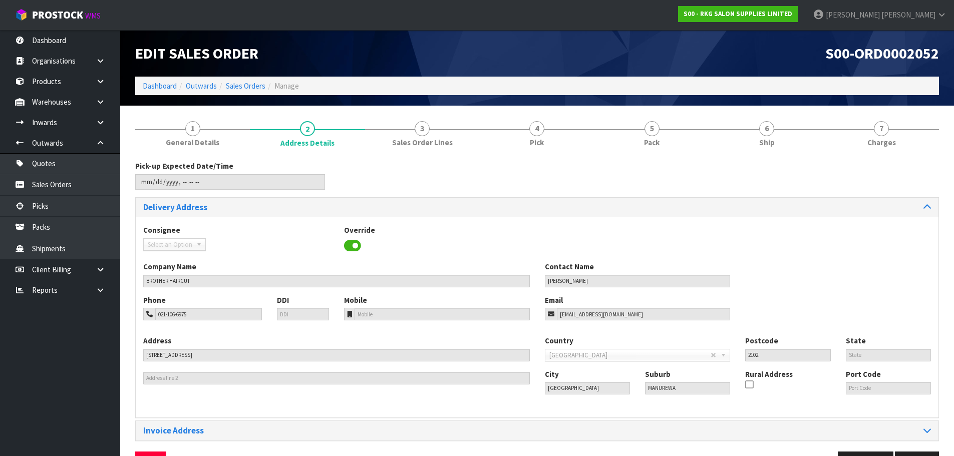
scroll to position [33, 0]
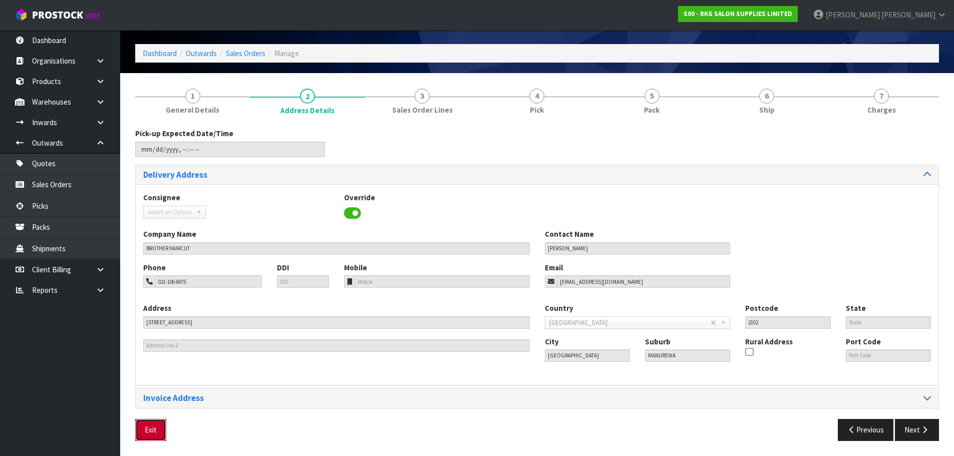
click at [151, 431] on button "Exit" at bounding box center [150, 430] width 31 height 22
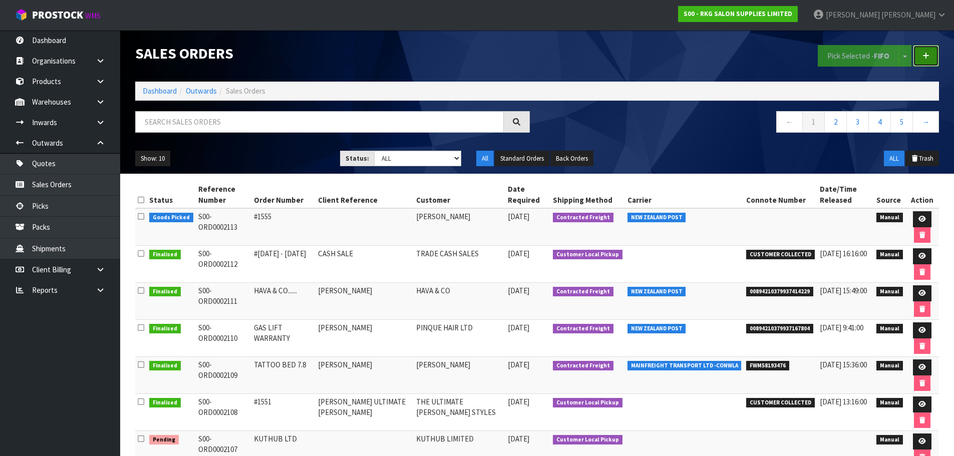
click at [923, 55] on icon at bounding box center [925, 56] width 7 height 8
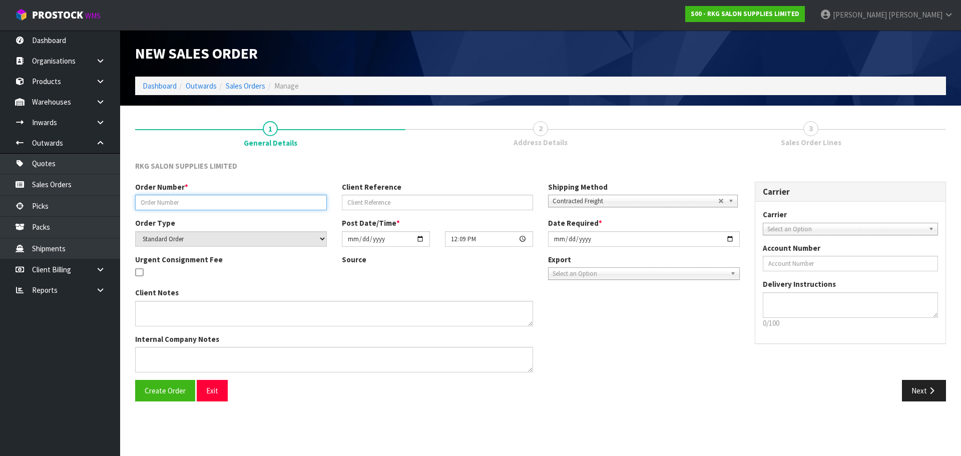
click at [248, 204] on input "text" at bounding box center [231, 203] width 192 height 16
type input "#1557"
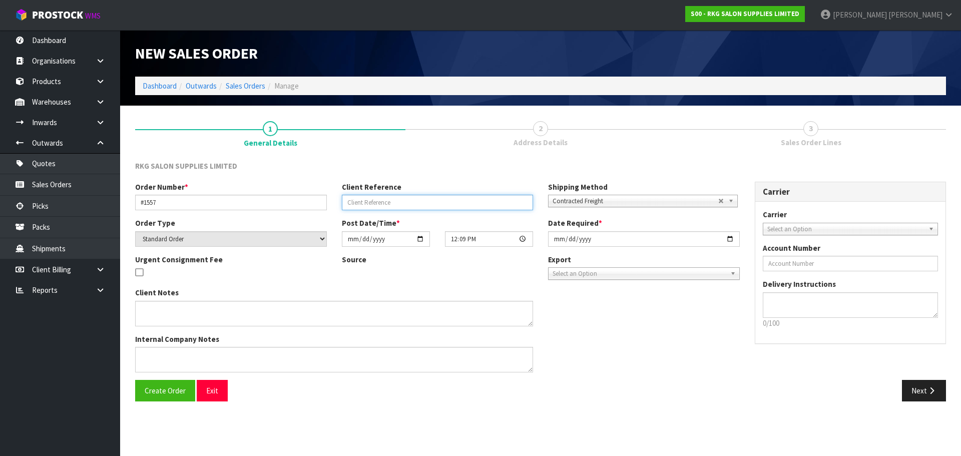
click at [366, 200] on input "text" at bounding box center [438, 203] width 192 height 16
type input "[PERSON_NAME]"
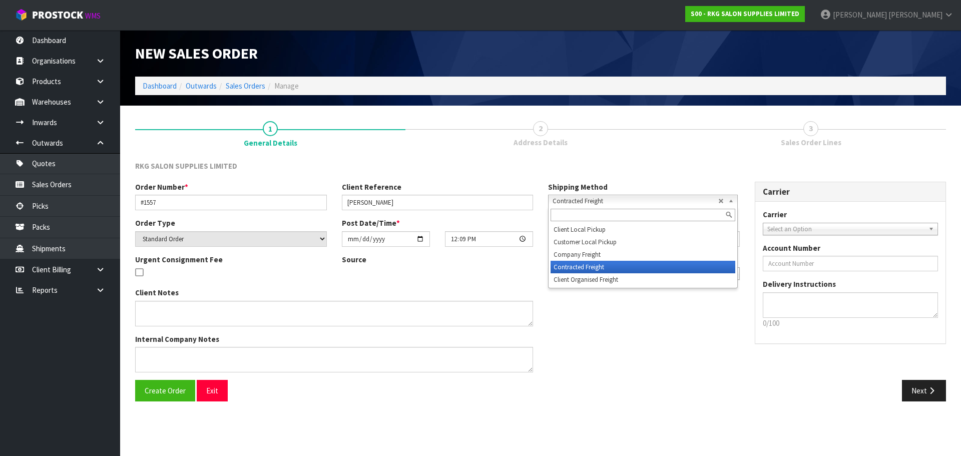
click at [583, 203] on span "Contracted Freight" at bounding box center [636, 201] width 166 height 12
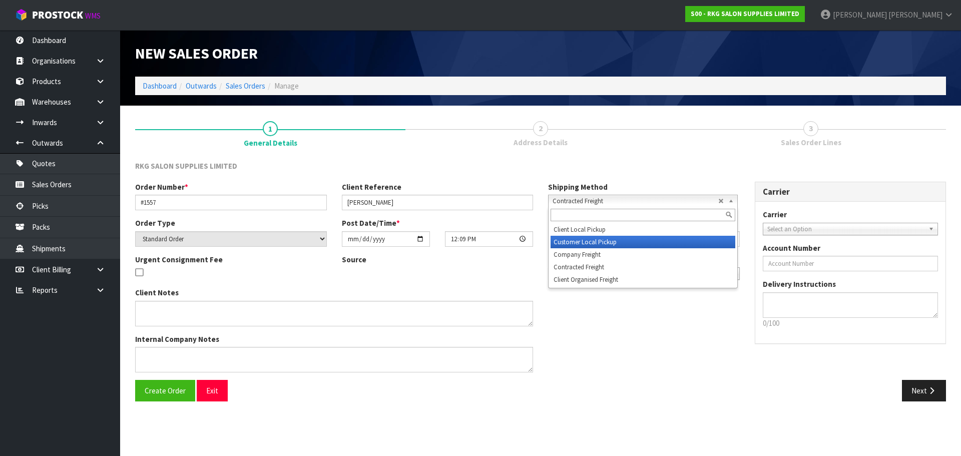
click at [576, 244] on li "Customer Local Pickup" at bounding box center [643, 242] width 185 height 13
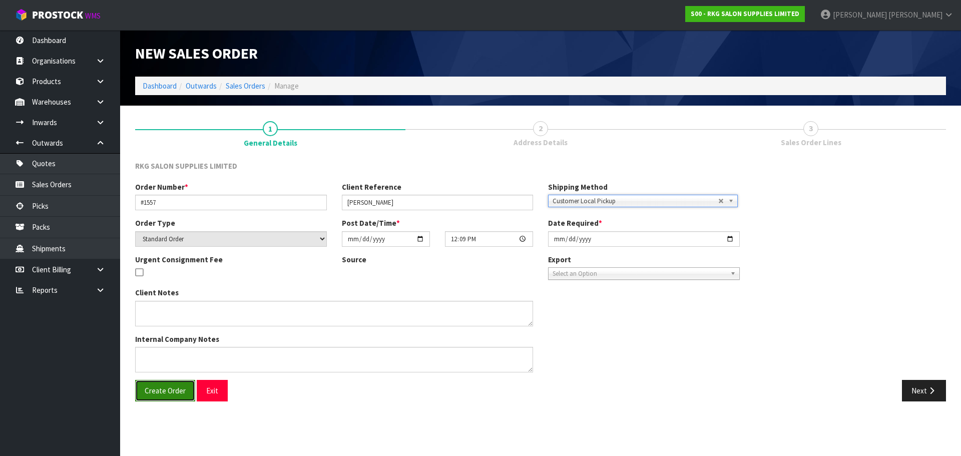
click at [160, 393] on span "Create Order" at bounding box center [165, 391] width 41 height 10
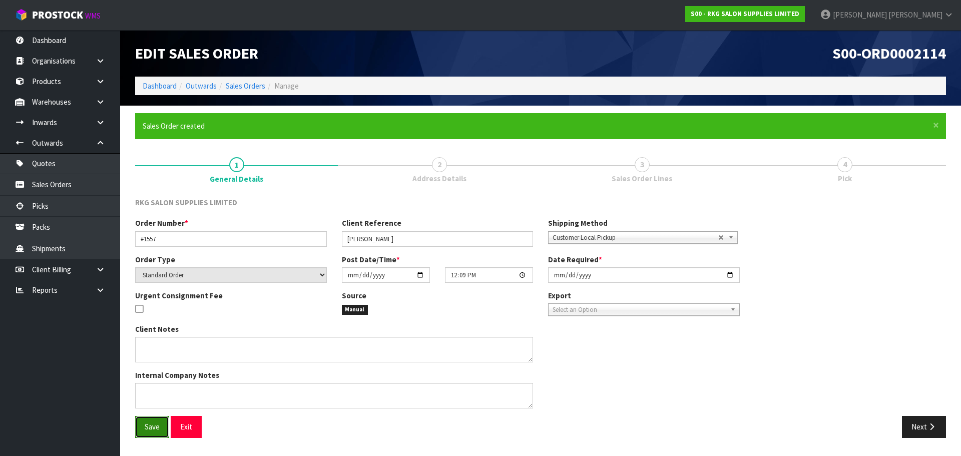
click at [152, 429] on span "Save" at bounding box center [152, 427] width 15 height 10
click at [918, 429] on button "Next" at bounding box center [924, 427] width 44 height 22
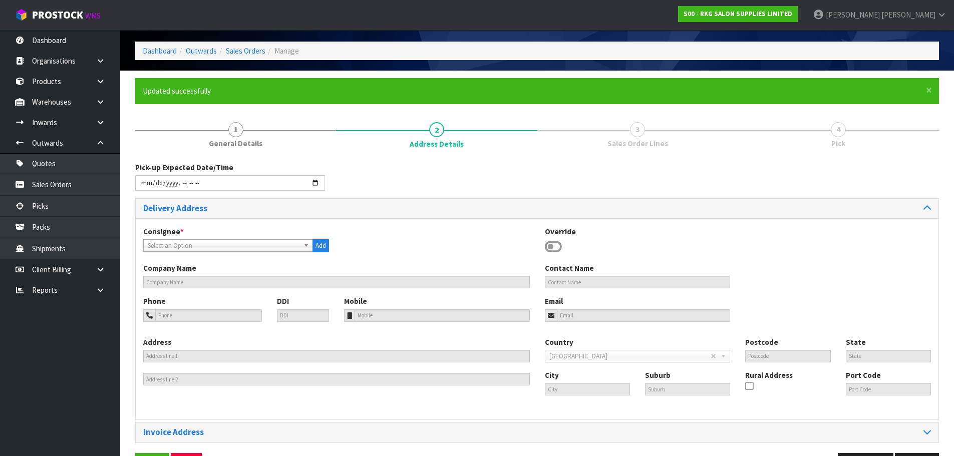
scroll to position [50, 0]
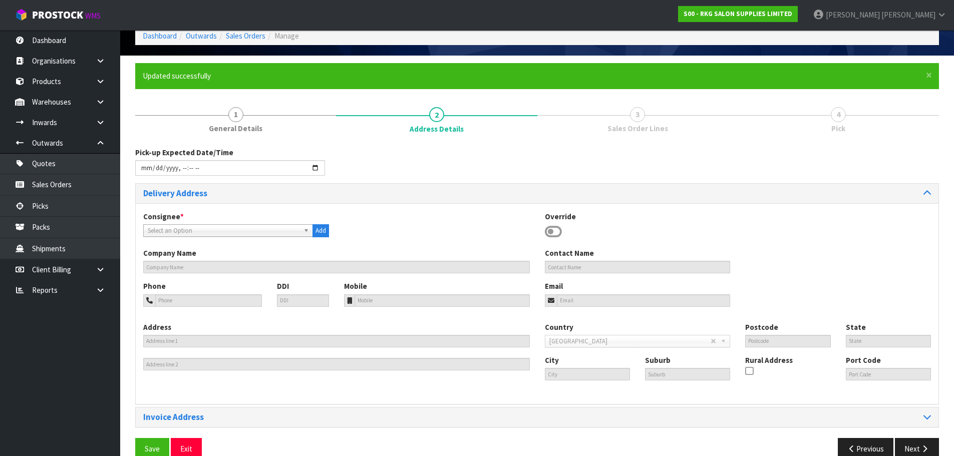
click at [307, 231] on b at bounding box center [307, 231] width 9 height 12
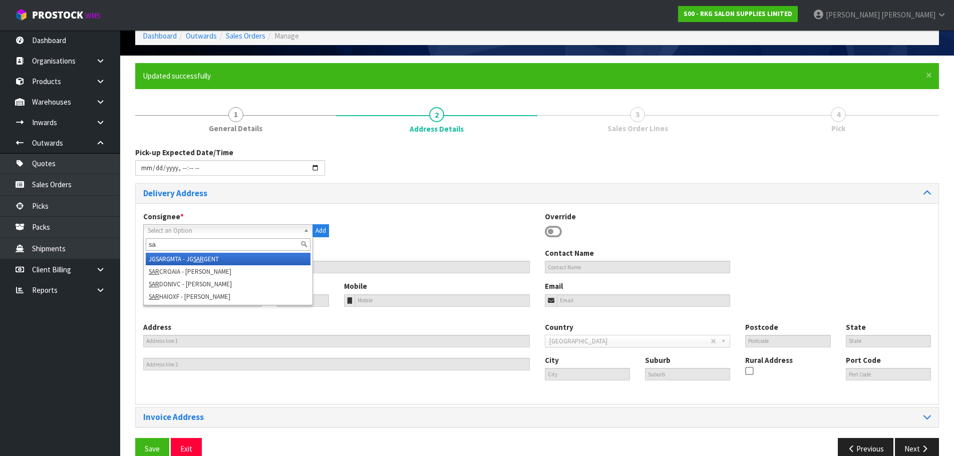
type input "s"
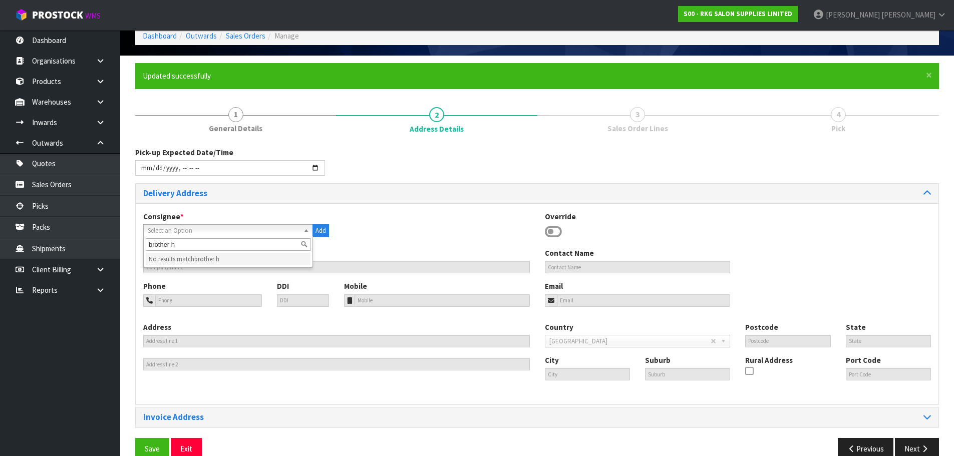
type input "brother"
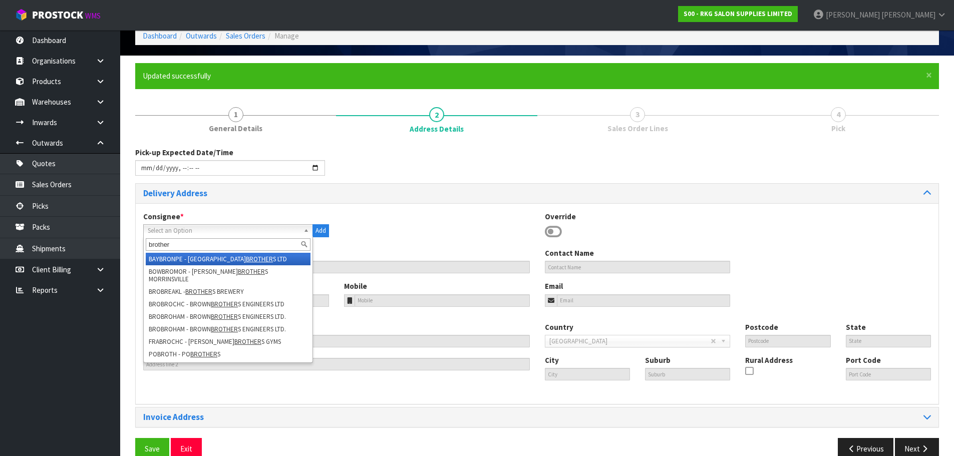
drag, startPoint x: 185, startPoint y: 245, endPoint x: 148, endPoint y: 250, distance: 37.5
click at [148, 250] on input "brother" at bounding box center [228, 244] width 165 height 13
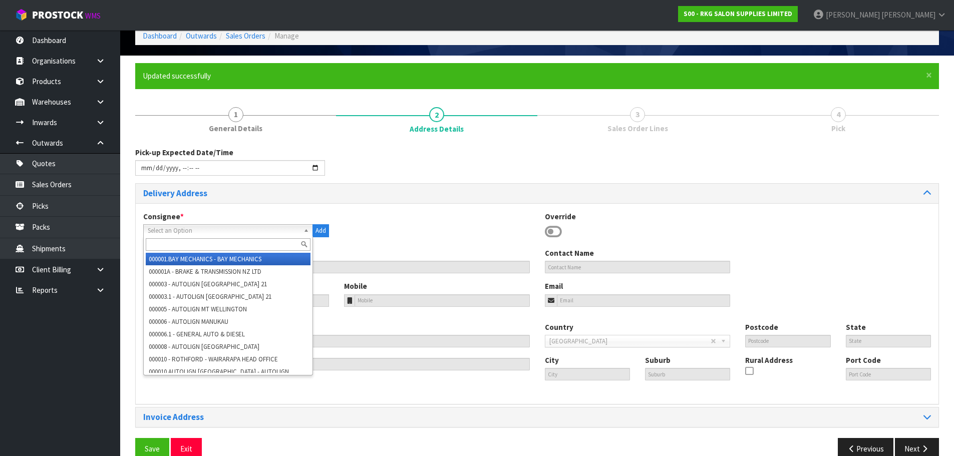
click at [450, 211] on div at bounding box center [436, 211] width 201 height 1
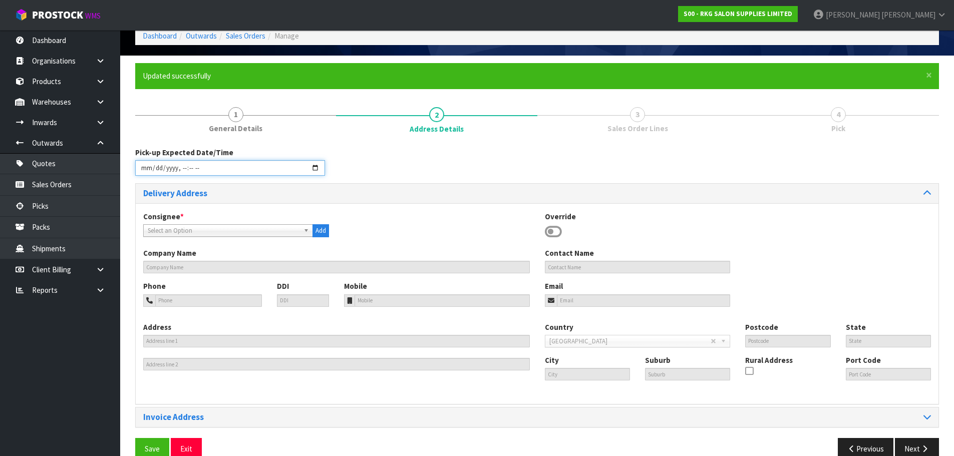
click at [318, 168] on input "datetime-local" at bounding box center [230, 168] width 190 height 16
type input "[DATE]T12:10"
click at [432, 167] on div "Pick-up Expected Date/Time" at bounding box center [537, 165] width 819 height 36
click at [554, 229] on icon at bounding box center [553, 231] width 17 height 15
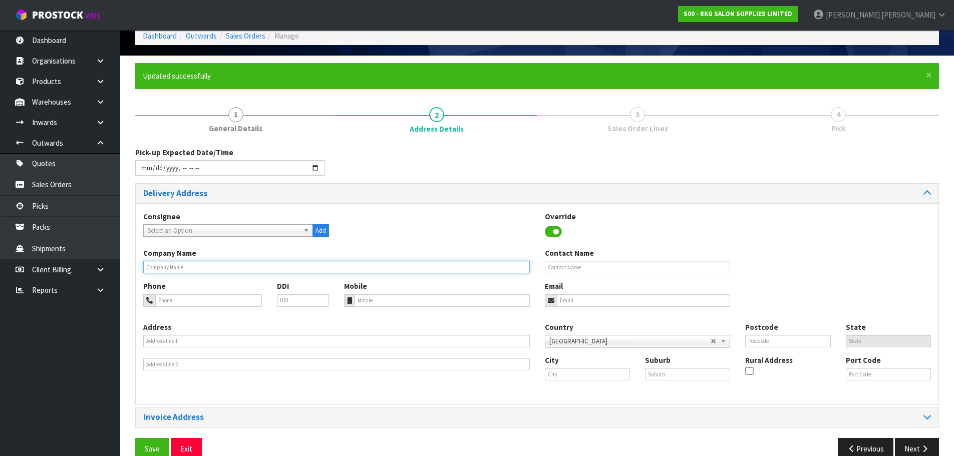
click at [192, 264] on input "text" at bounding box center [336, 267] width 387 height 13
type input "BROTHER HAIRCUT"
click at [580, 268] on input "text" at bounding box center [638, 267] width 186 height 13
type input "[PERSON_NAME]"
click at [217, 304] on input "tel" at bounding box center [208, 300] width 107 height 13
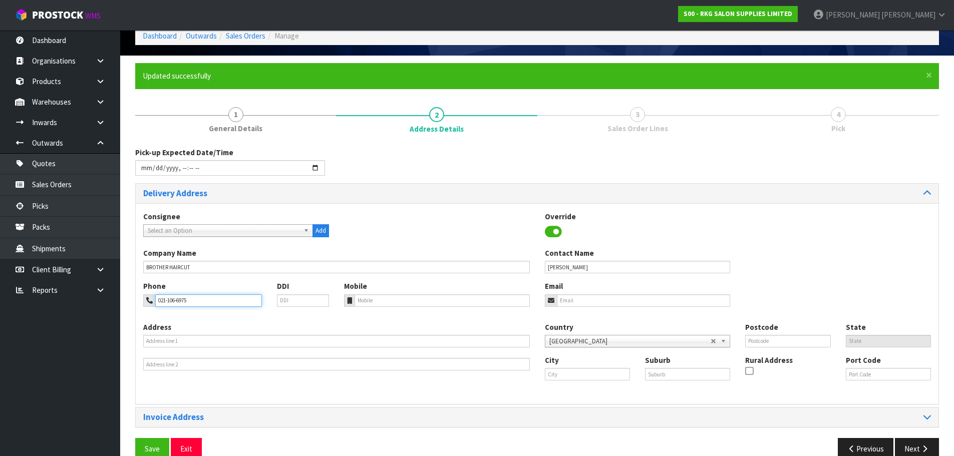
type input "021-106-6975"
click at [572, 300] on input "email" at bounding box center [644, 300] width 174 height 13
type input "[EMAIL_ADDRESS][DOMAIN_NAME]"
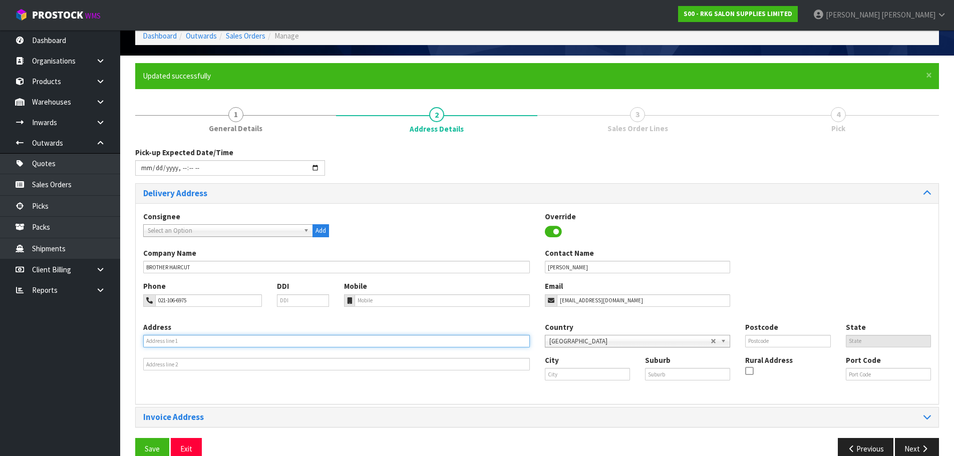
click at [218, 340] on input "text" at bounding box center [336, 341] width 387 height 13
type input "[STREET_ADDRESS]"
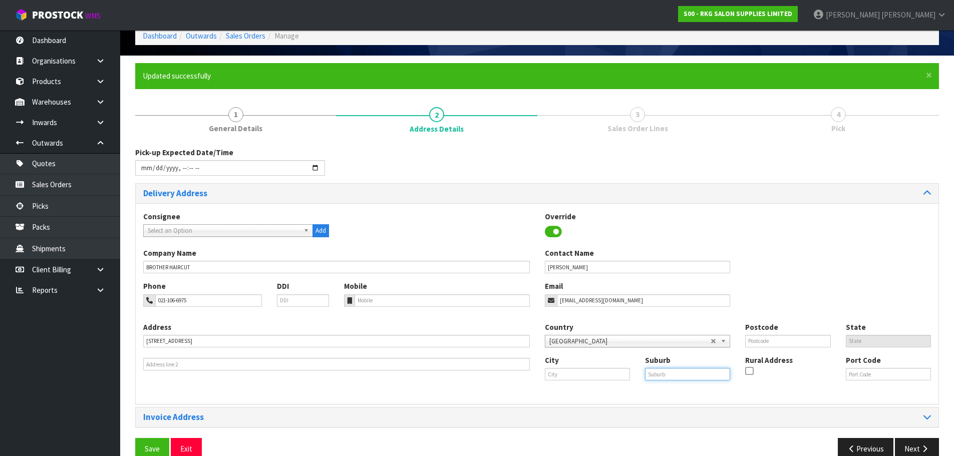
click at [661, 381] on input "text" at bounding box center [687, 374] width 85 height 13
type input "MANUREWA"
click at [570, 375] on input "text" at bounding box center [587, 374] width 85 height 13
click at [570, 391] on link "Au ckland" at bounding box center [584, 392] width 79 height 14
type input "[GEOGRAPHIC_DATA]"
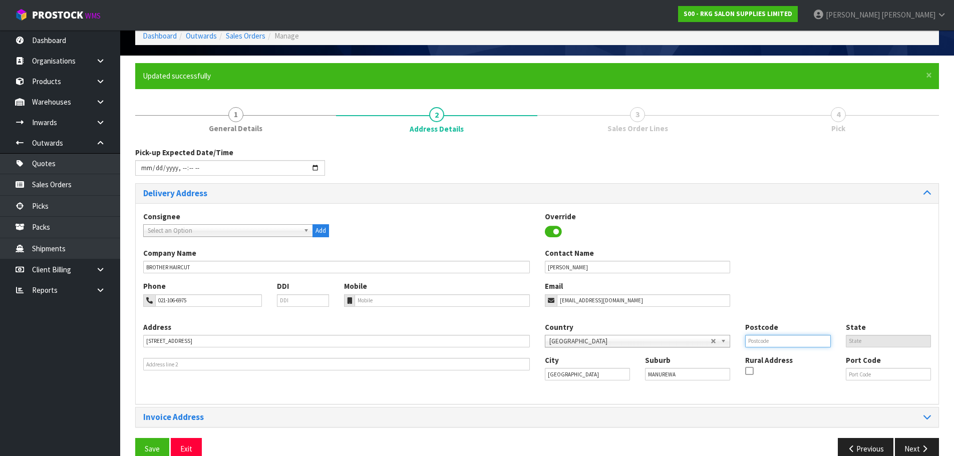
click at [767, 340] on input "text" at bounding box center [787, 341] width 85 height 13
type input "2102"
click at [788, 273] on div "Company Name BROTHER HAIRCUT Contact Name [PERSON_NAME]" at bounding box center [537, 264] width 803 height 33
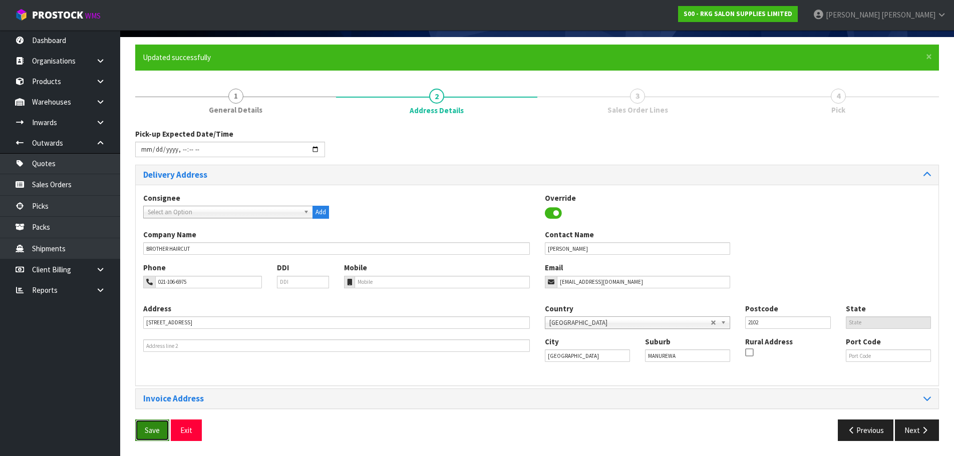
click at [144, 432] on button "Save" at bounding box center [152, 431] width 34 height 22
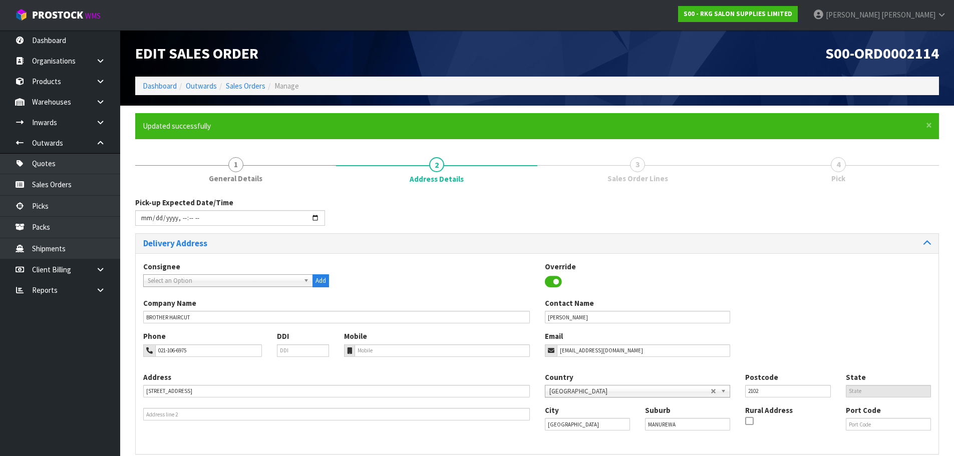
type input "[DATE]T12:10"
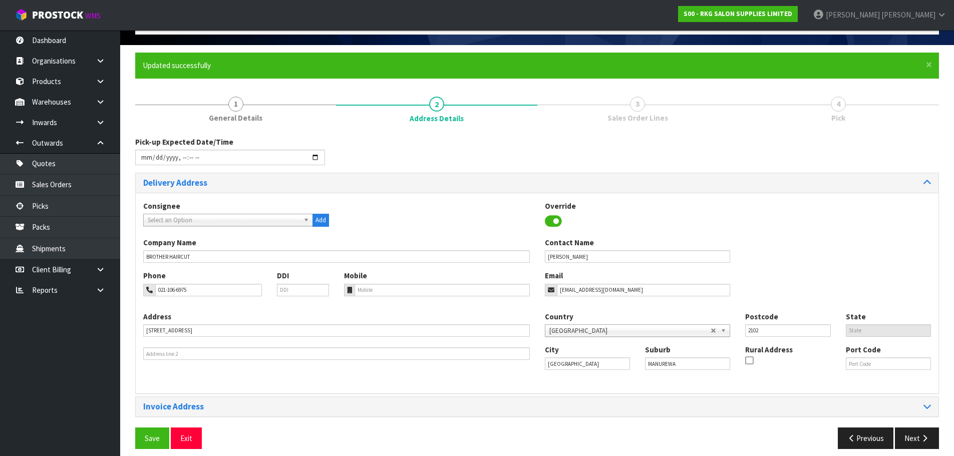
scroll to position [69, 0]
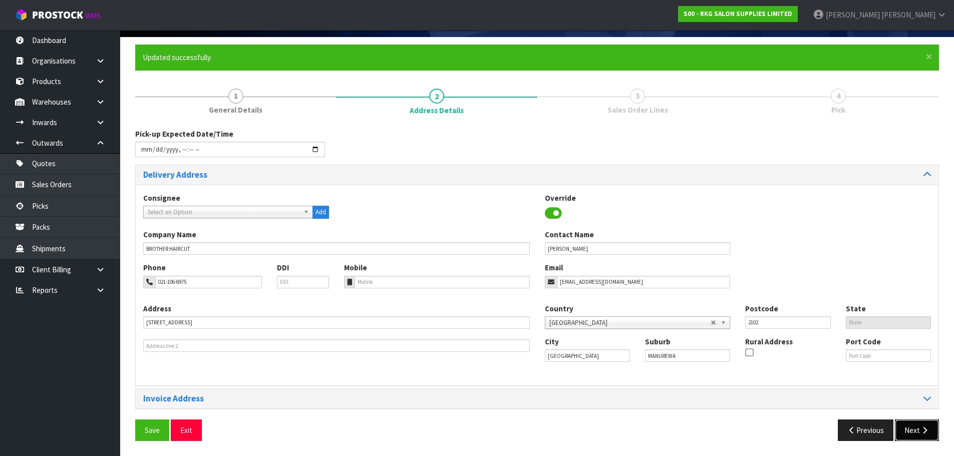
click at [909, 430] on button "Next" at bounding box center [917, 431] width 44 height 22
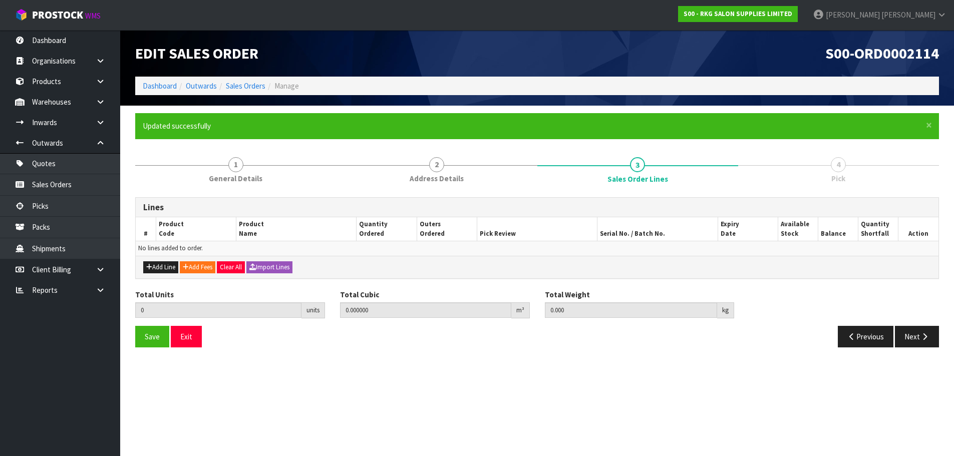
scroll to position [0, 0]
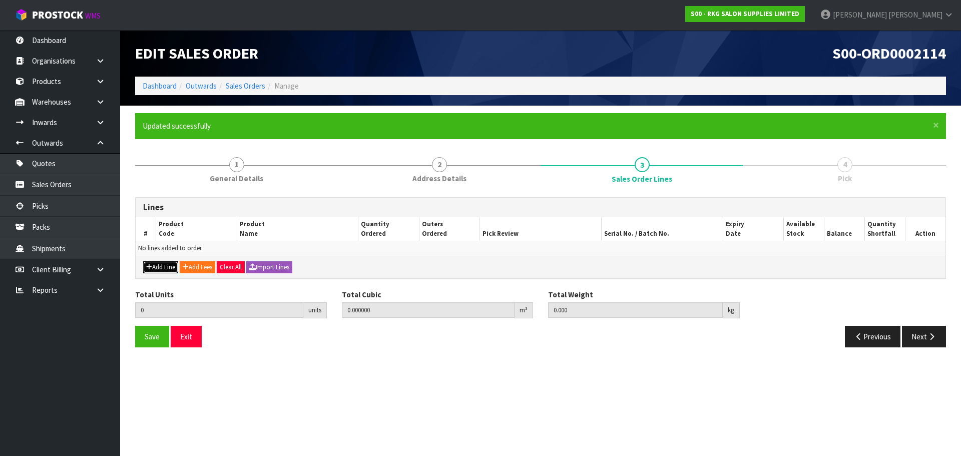
click at [152, 266] on button "Add Line" at bounding box center [160, 267] width 35 height 12
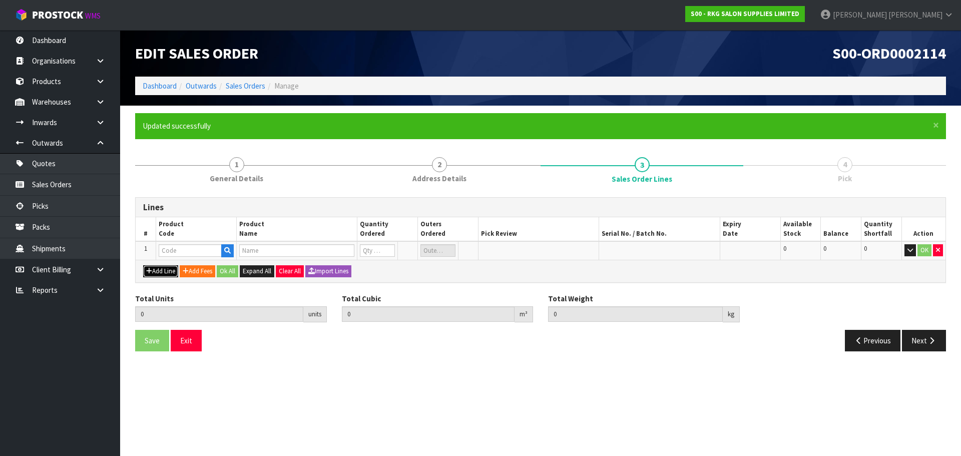
type input "0"
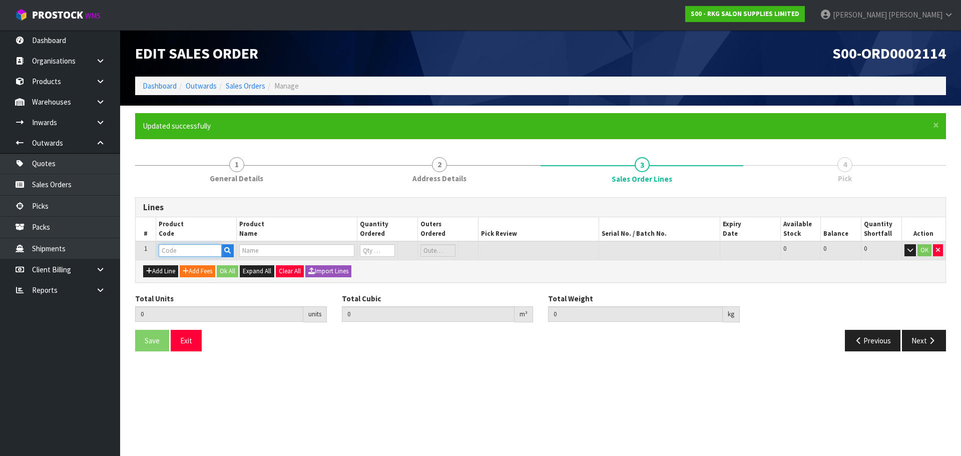
click at [190, 250] on input "text" at bounding box center [190, 250] width 63 height 13
click at [195, 249] on input "text" at bounding box center [190, 250] width 63 height 13
type input "202404"
type input "0.000000"
type input "0.000"
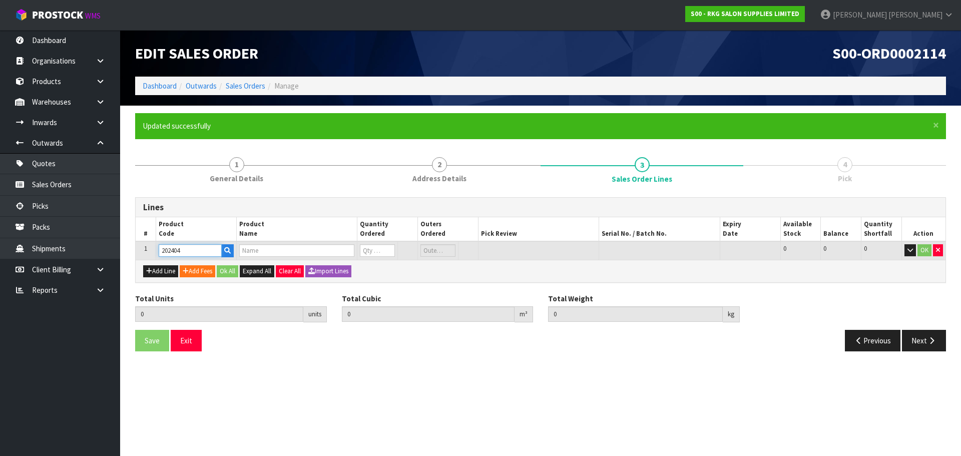
type input "ASTRA DOUBLE EDGE BLADES 20 PACK CARTON"
type input "0"
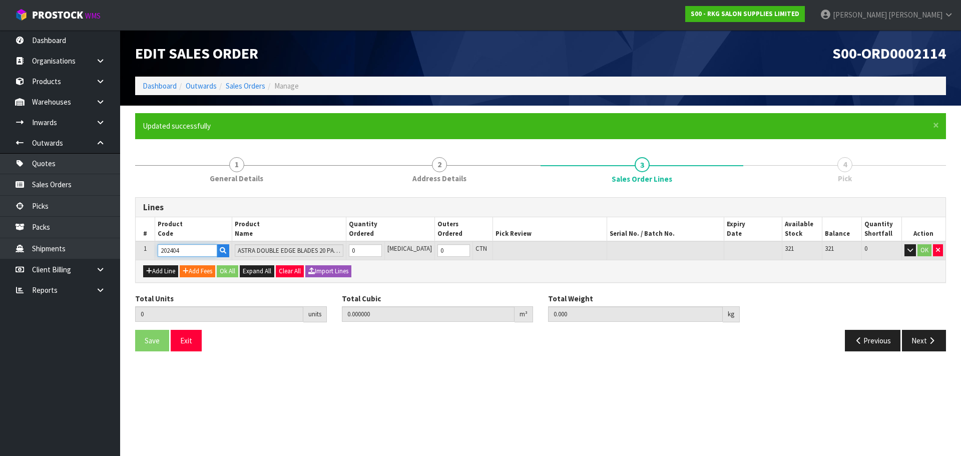
type input "202404"
drag, startPoint x: 368, startPoint y: 249, endPoint x: 360, endPoint y: 249, distance: 7.5
click at [360, 249] on input "0" at bounding box center [365, 250] width 33 height 13
type input "3"
type input "0.001008"
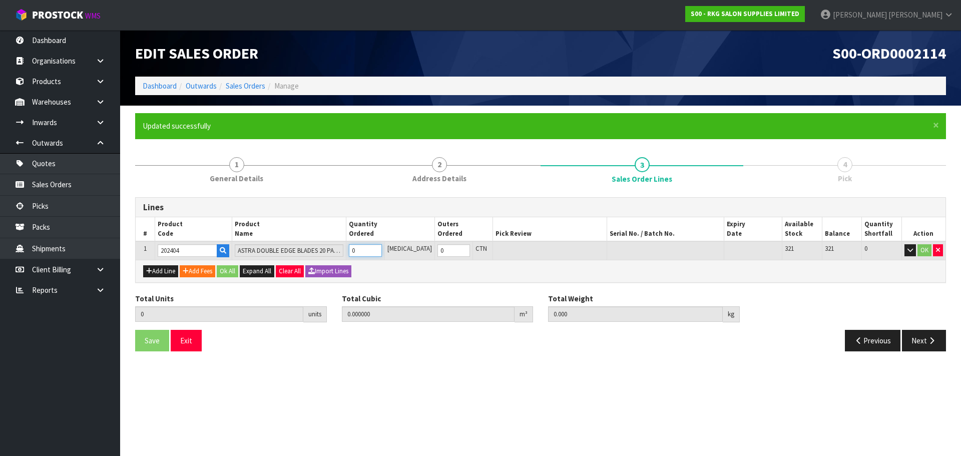
type input "0.3"
type input "3"
click at [924, 253] on button "OK" at bounding box center [925, 250] width 14 height 12
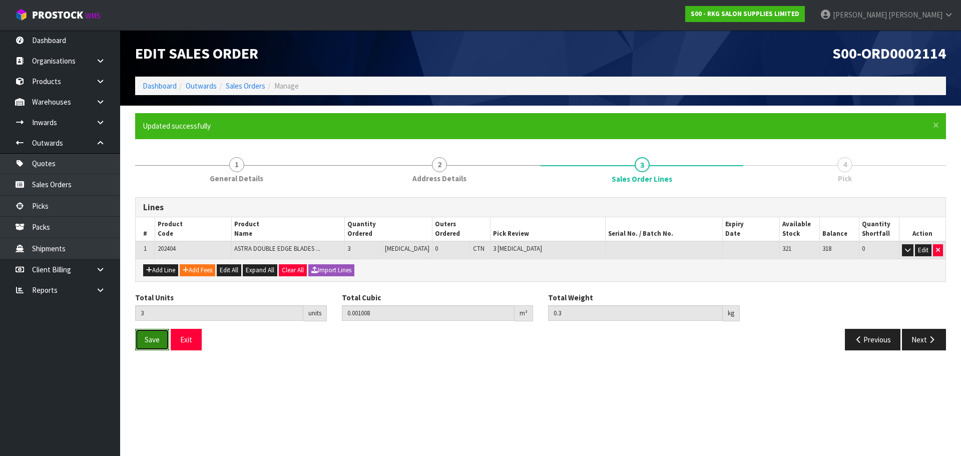
click at [157, 342] on span "Save" at bounding box center [152, 340] width 15 height 10
click at [920, 338] on button "Next" at bounding box center [924, 340] width 44 height 22
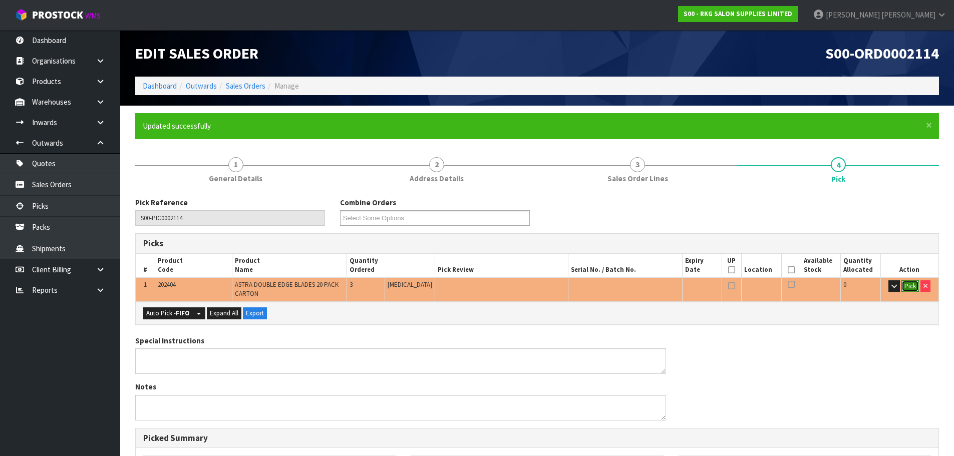
click at [905, 287] on button "Pick" at bounding box center [910, 286] width 18 height 12
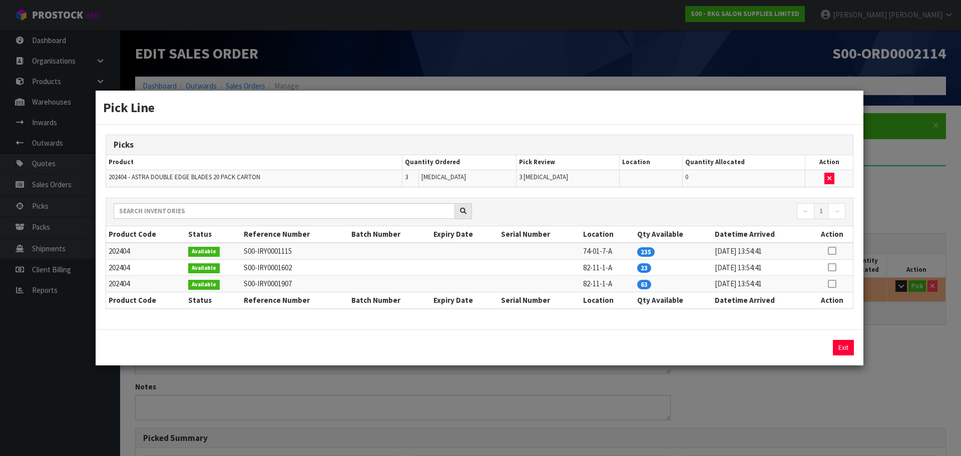
click at [831, 251] on icon at bounding box center [832, 251] width 8 height 1
click at [814, 345] on button "Assign Pick" at bounding box center [809, 348] width 41 height 16
type input "Piece x 3"
type input "3"
type input "0.001008"
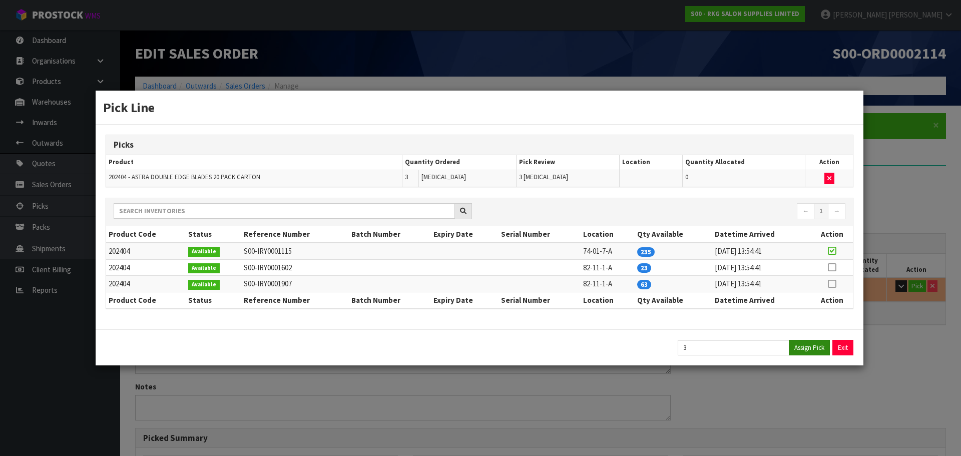
type input "0.3"
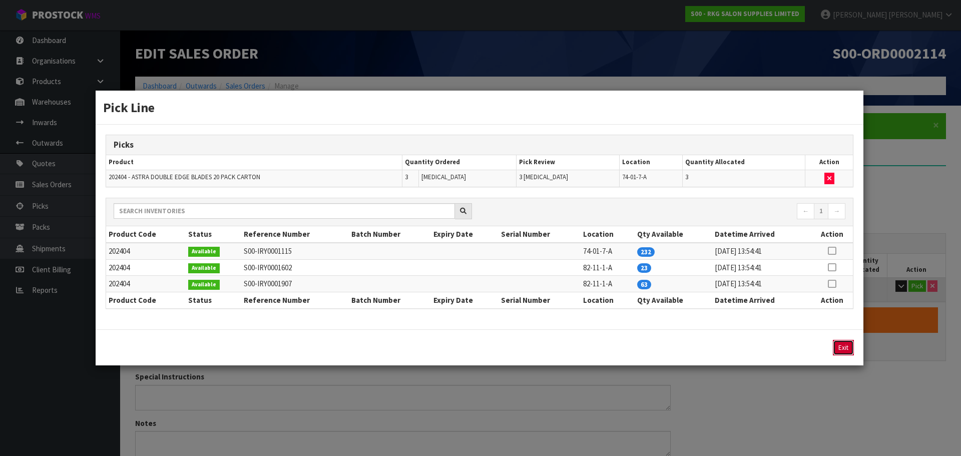
click at [846, 345] on button "Exit" at bounding box center [843, 348] width 21 height 16
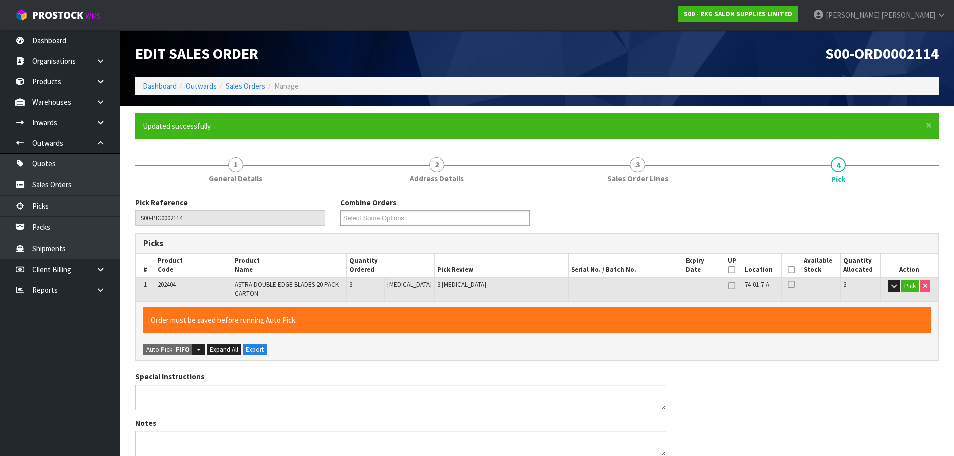
click at [789, 270] on icon at bounding box center [791, 270] width 7 height 1
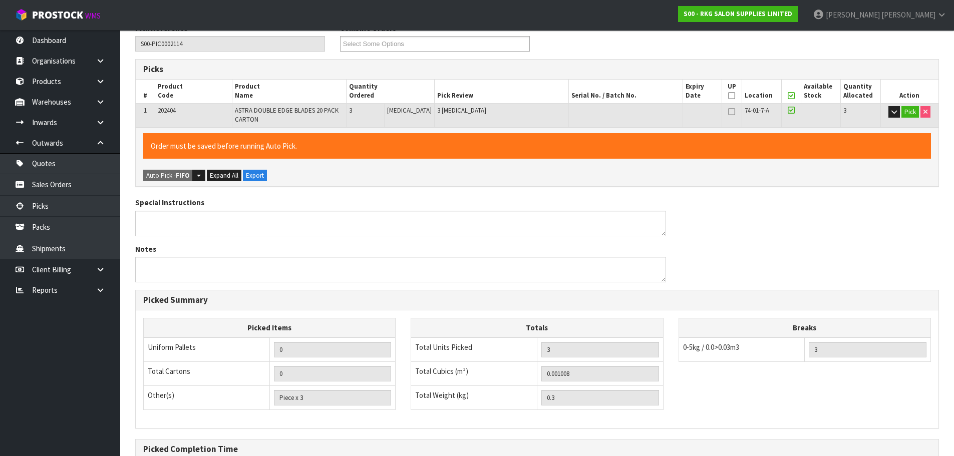
scroll to position [284, 0]
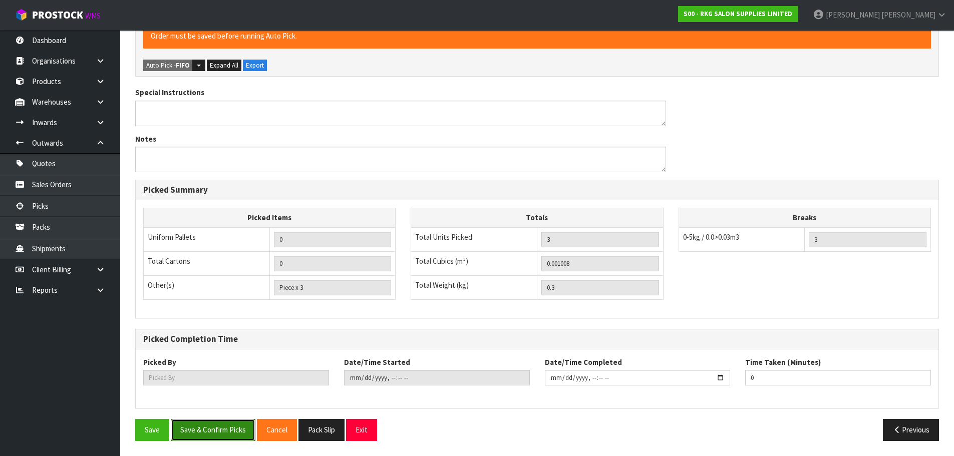
click at [218, 431] on button "Save & Confirm Picks" at bounding box center [213, 430] width 85 height 22
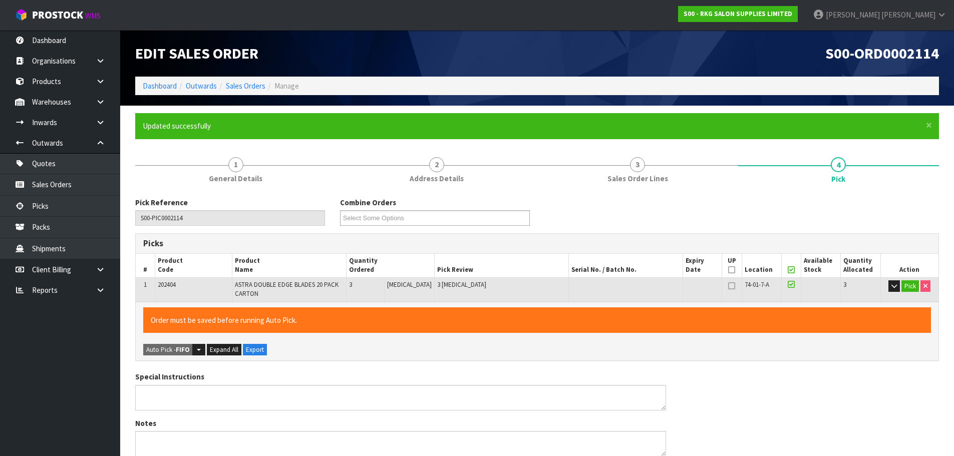
type input "[PERSON_NAME]"
type input "[DATE]T12:12:40"
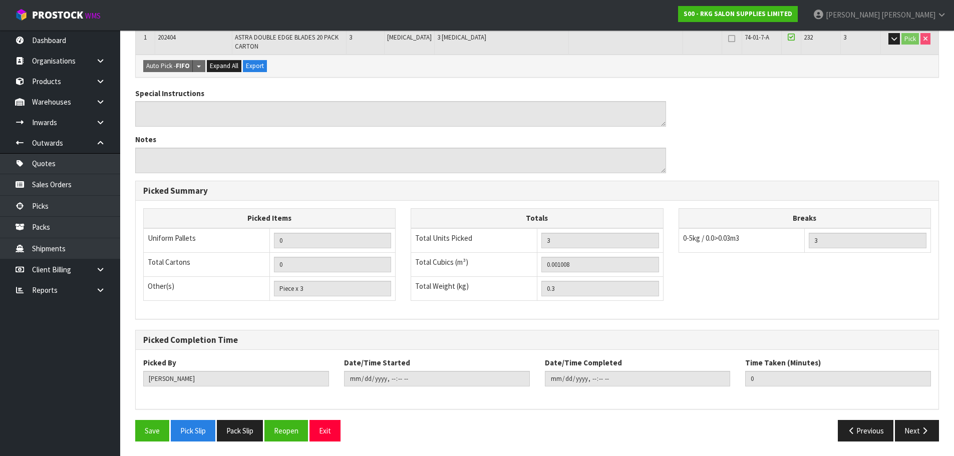
scroll to position [248, 0]
click at [919, 436] on button "Next" at bounding box center [917, 431] width 44 height 22
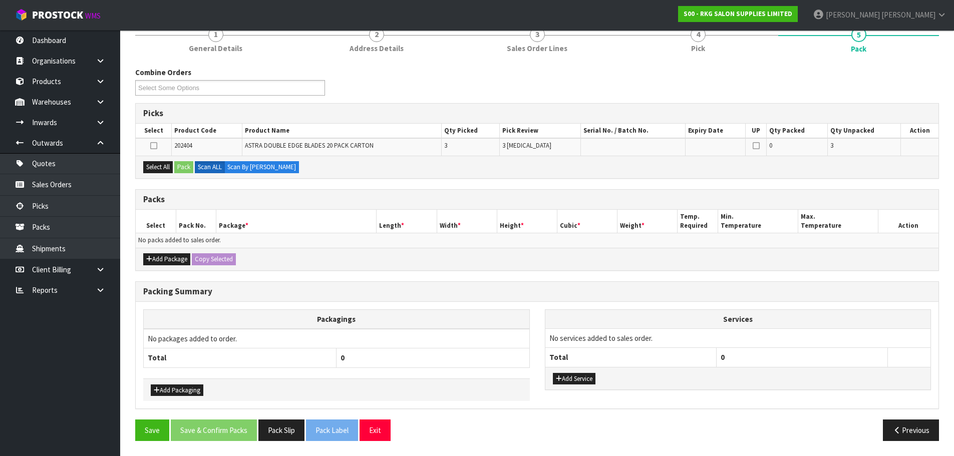
scroll to position [0, 0]
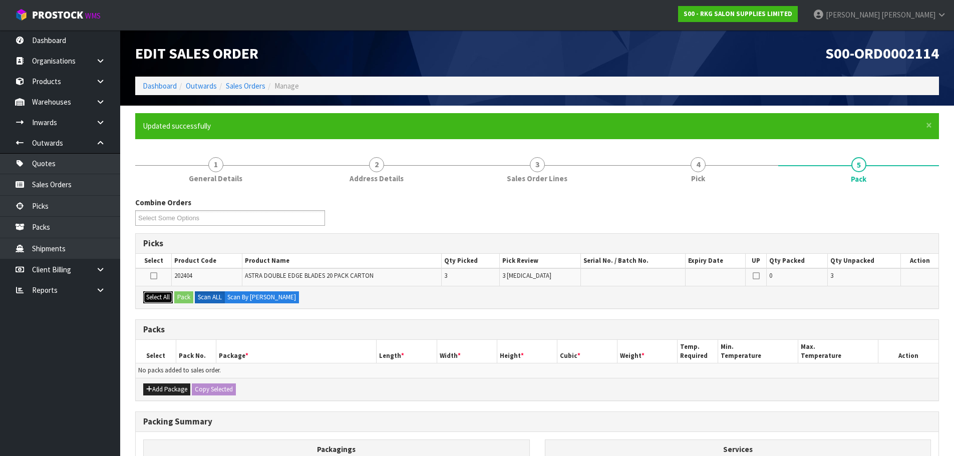
click at [162, 296] on button "Select All" at bounding box center [158, 297] width 30 height 12
click at [184, 298] on button "Pack" at bounding box center [183, 297] width 19 height 12
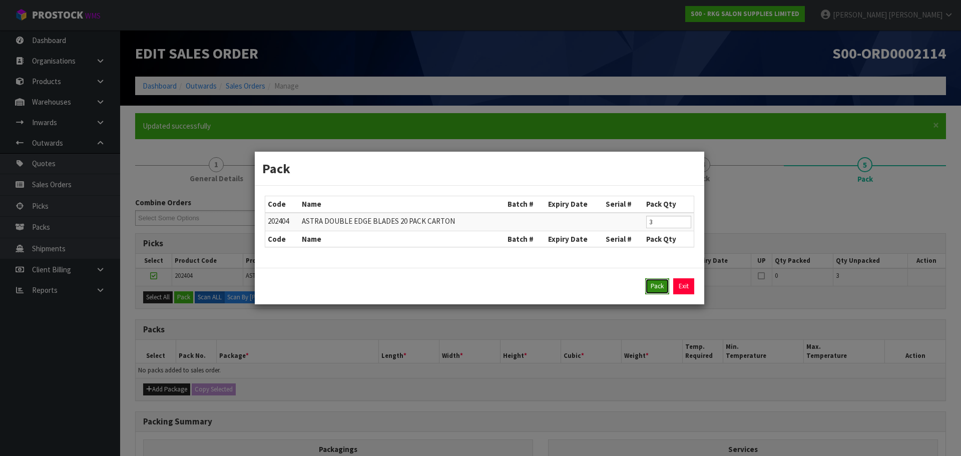
click at [658, 286] on button "Pack" at bounding box center [657, 286] width 24 height 16
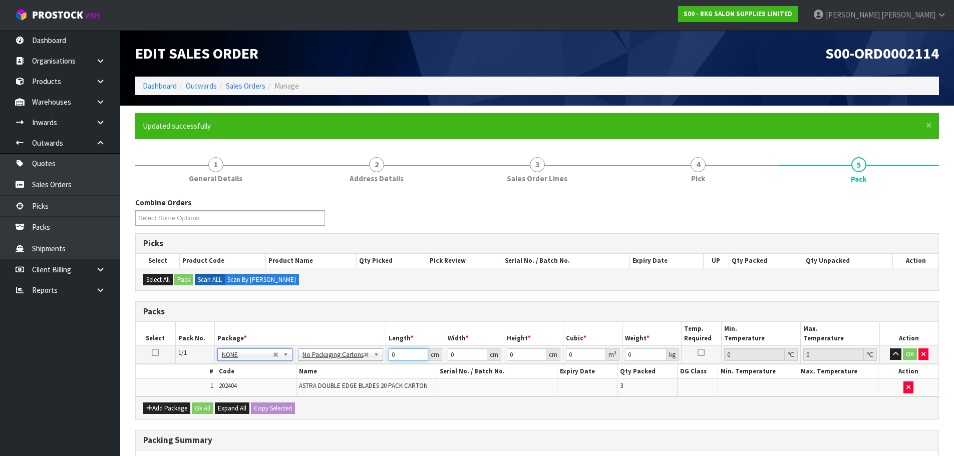
drag, startPoint x: 395, startPoint y: 355, endPoint x: 386, endPoint y: 355, distance: 9.5
click at [386, 355] on td "0 cm" at bounding box center [415, 354] width 59 height 18
type input "1"
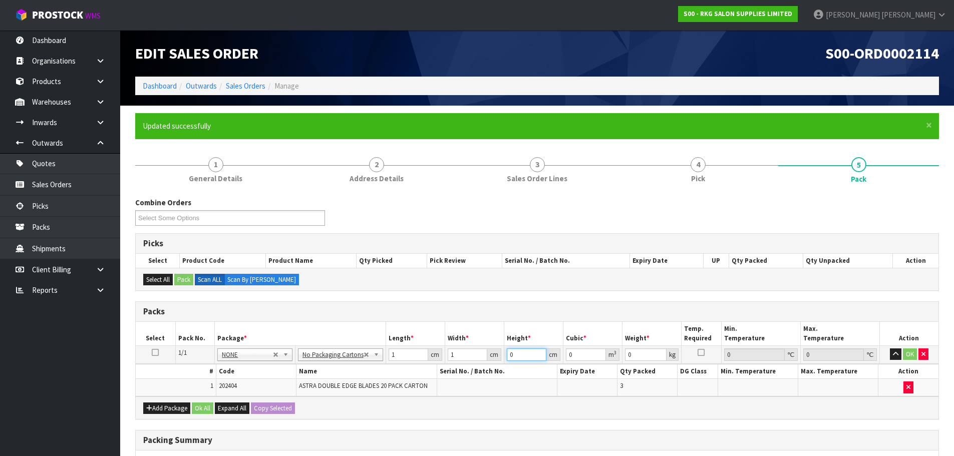
type input "0.000001"
type input "1"
click at [911, 351] on button "OK" at bounding box center [910, 354] width 14 height 12
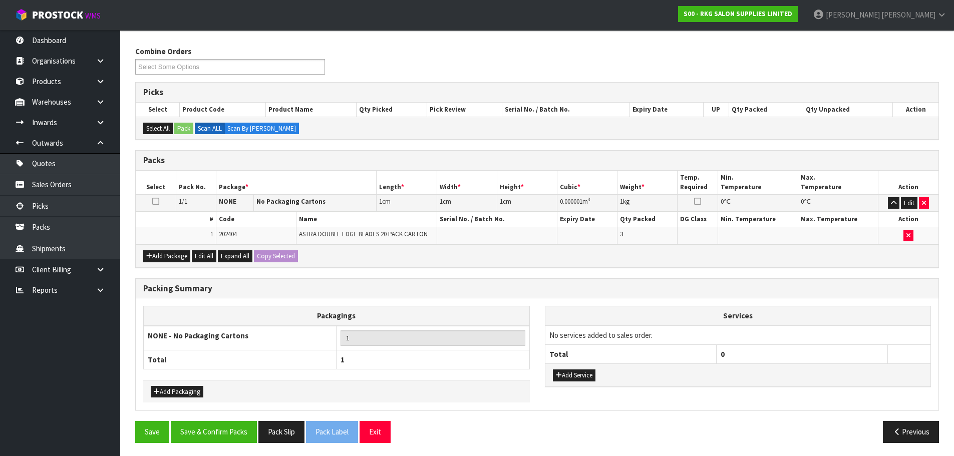
scroll to position [153, 0]
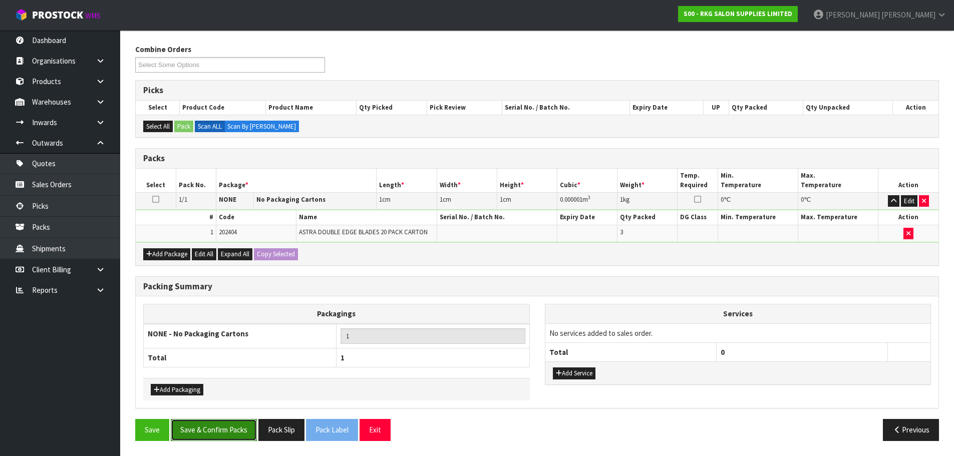
click at [230, 435] on button "Save & Confirm Packs" at bounding box center [214, 430] width 86 height 22
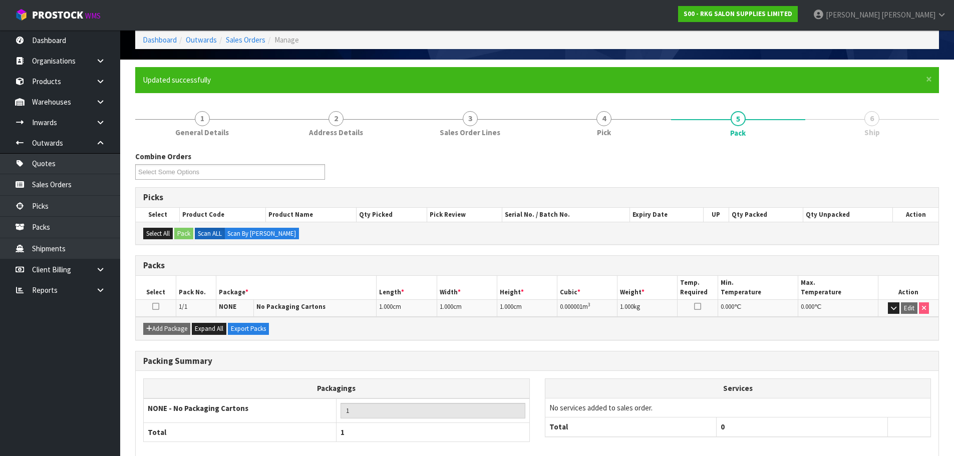
scroll to position [98, 0]
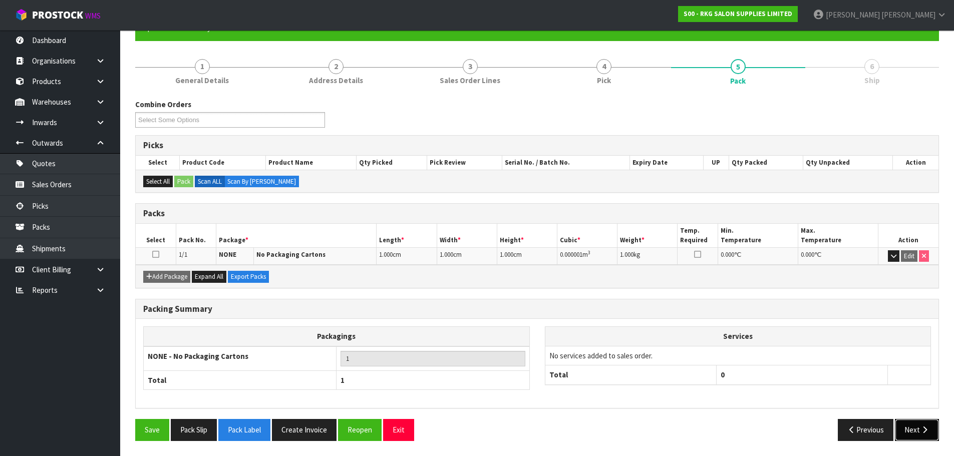
click at [914, 428] on button "Next" at bounding box center [917, 430] width 44 height 22
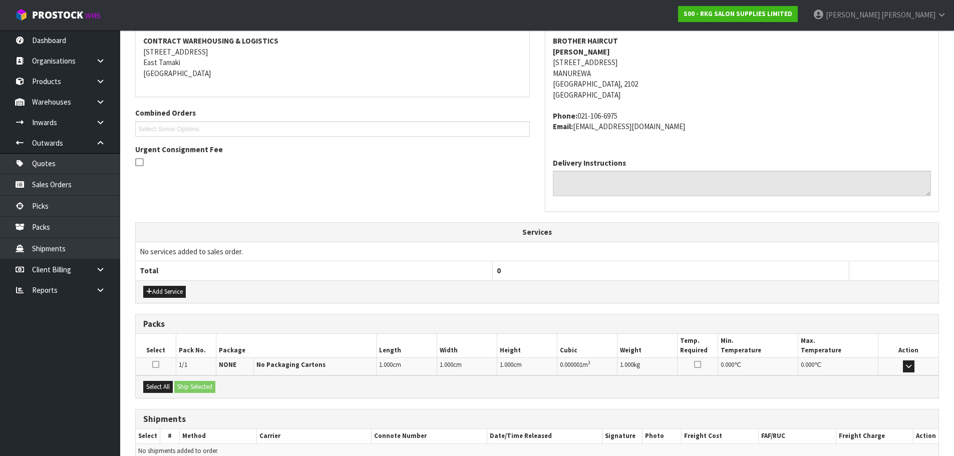
scroll to position [239, 0]
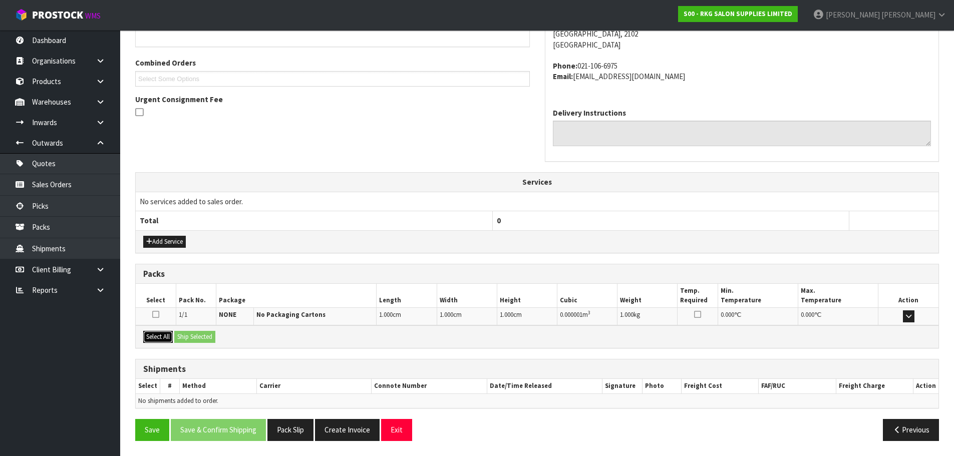
click at [159, 336] on button "Select All" at bounding box center [158, 337] width 30 height 12
click at [194, 337] on button "Ship Selected" at bounding box center [194, 337] width 41 height 12
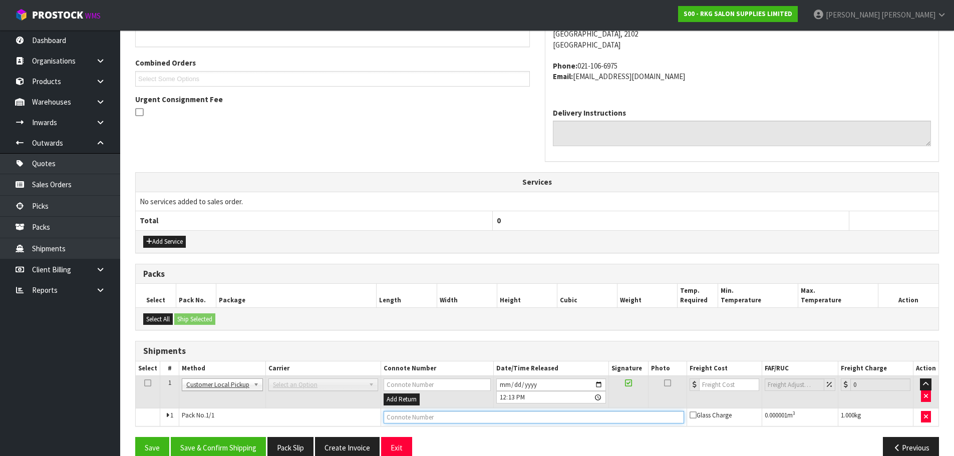
click at [400, 414] on input "text" at bounding box center [534, 417] width 300 height 13
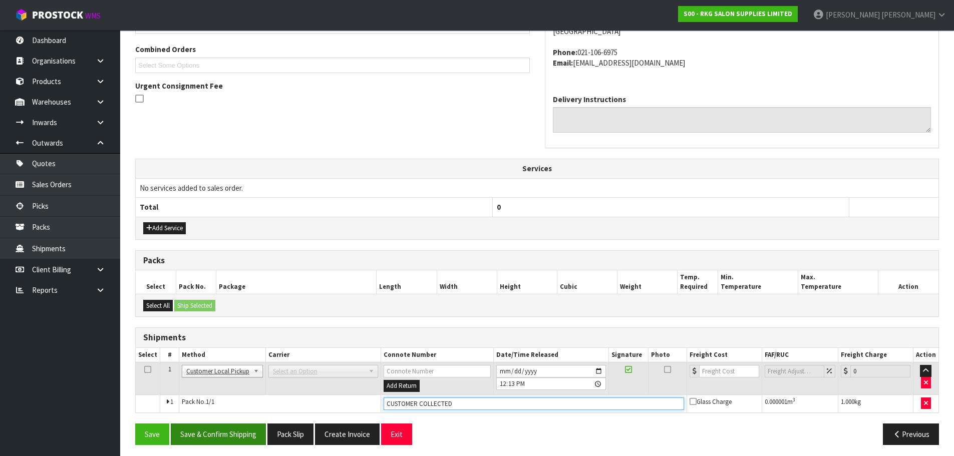
scroll to position [257, 0]
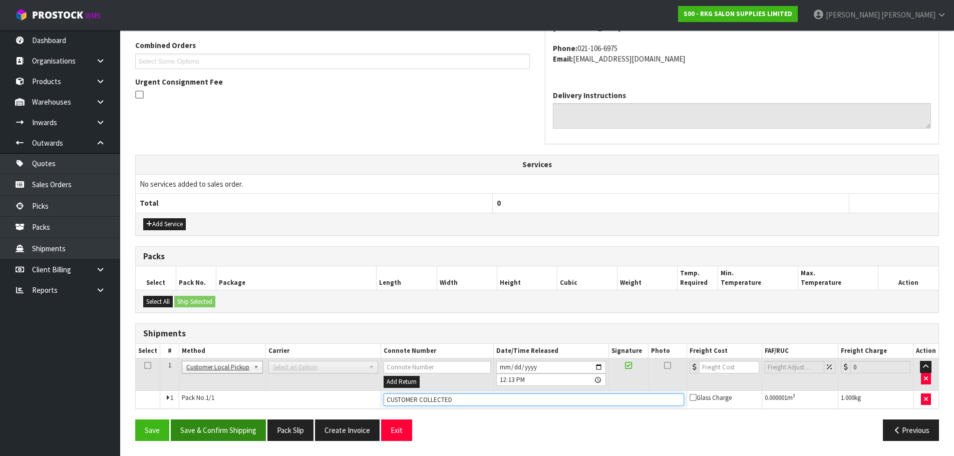
type input "CUSTOMER COLLECTED"
click at [213, 432] on button "Save & Confirm Shipping" at bounding box center [218, 431] width 95 height 22
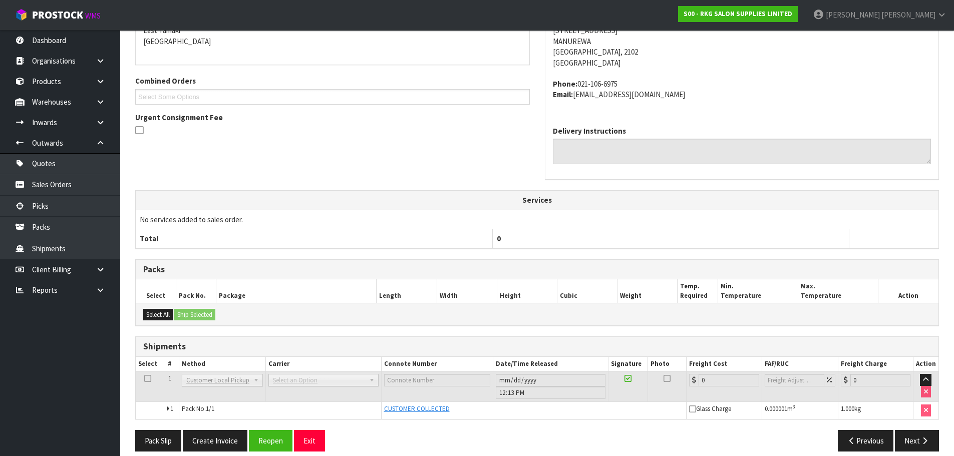
scroll to position [232, 0]
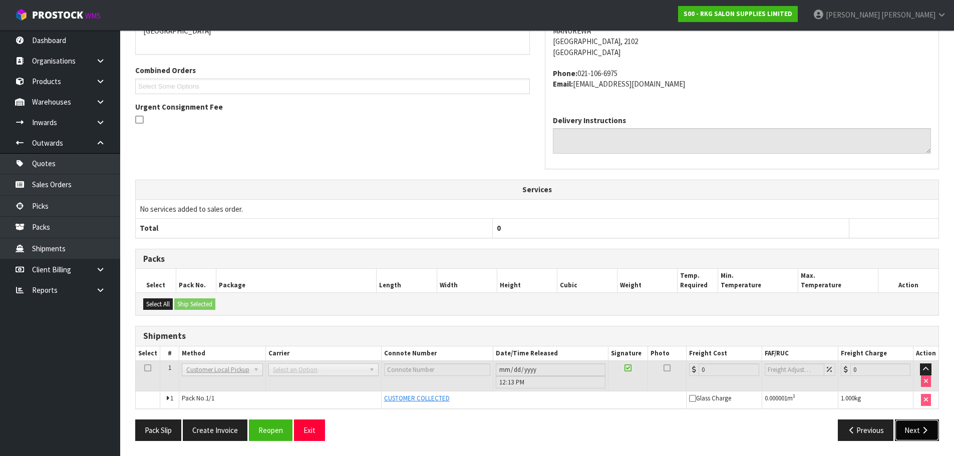
click at [919, 434] on button "Next" at bounding box center [917, 431] width 44 height 22
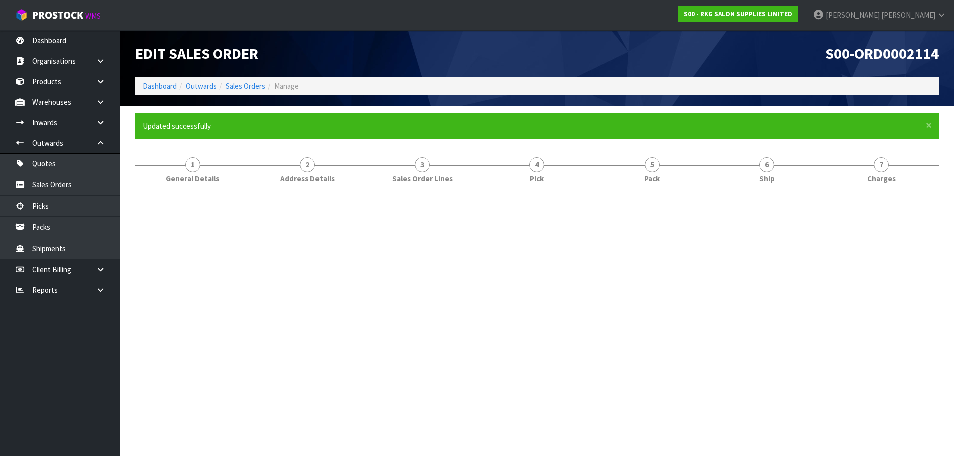
scroll to position [0, 0]
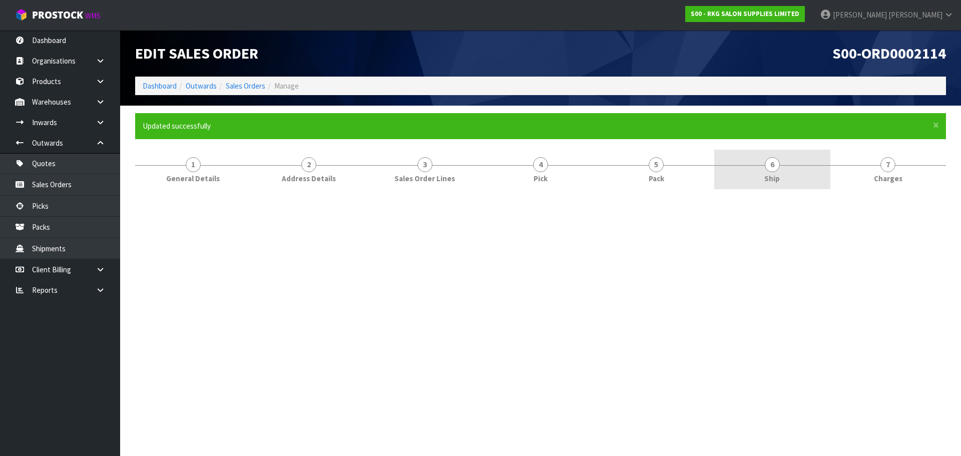
click at [768, 169] on span "6" at bounding box center [772, 164] width 15 height 15
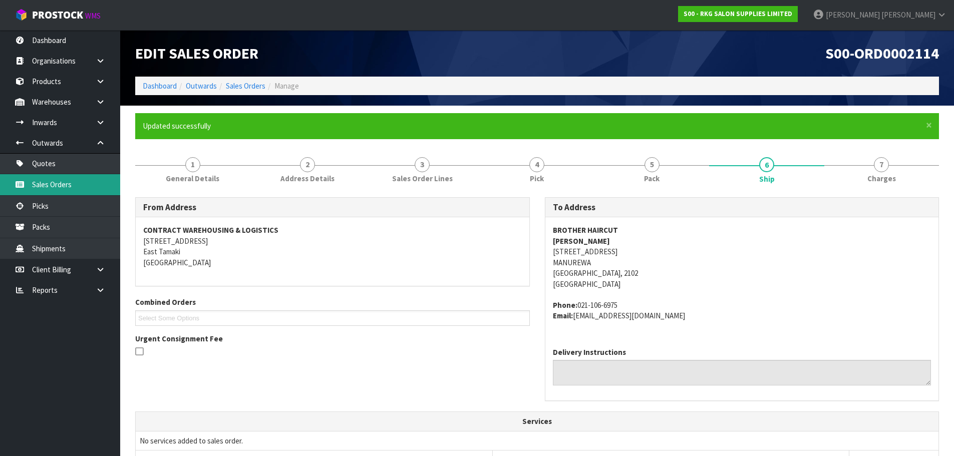
click at [44, 185] on link "Sales Orders" at bounding box center [60, 184] width 120 height 21
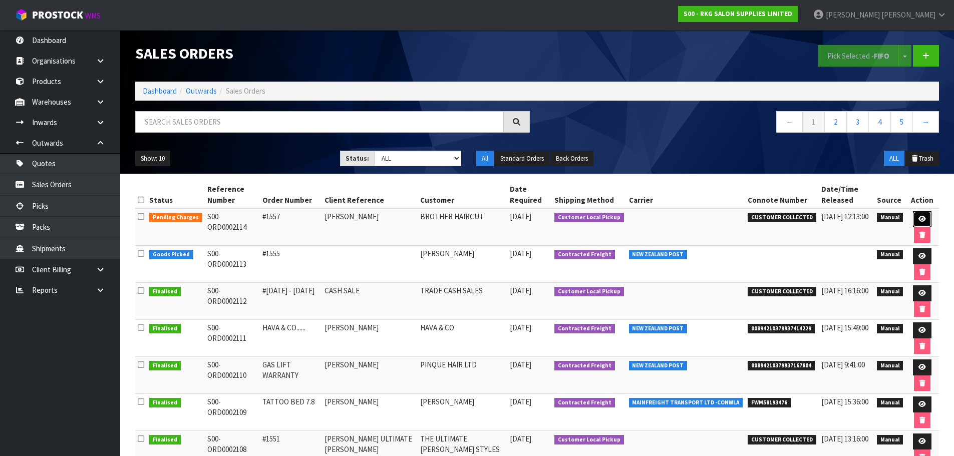
click at [924, 216] on link at bounding box center [922, 219] width 19 height 16
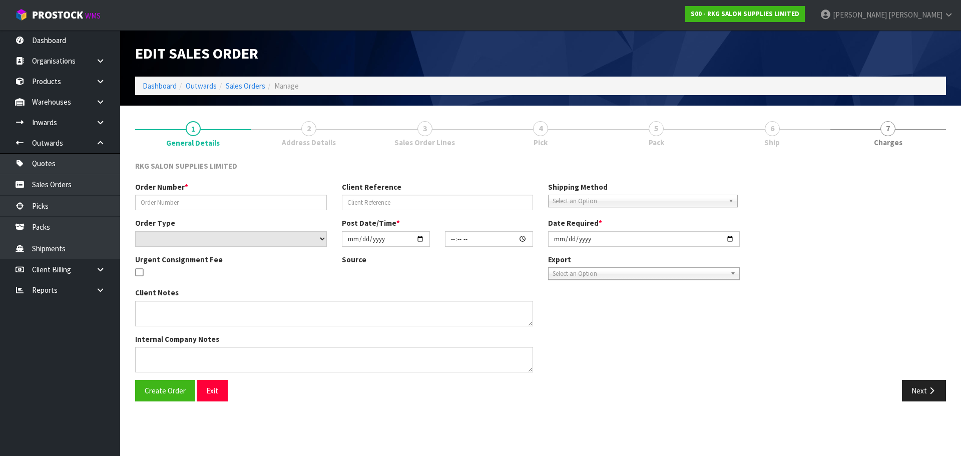
type input "#1557"
type input "[PERSON_NAME]"
select select "number:0"
type input "[DATE]"
type input "12:09:00.000"
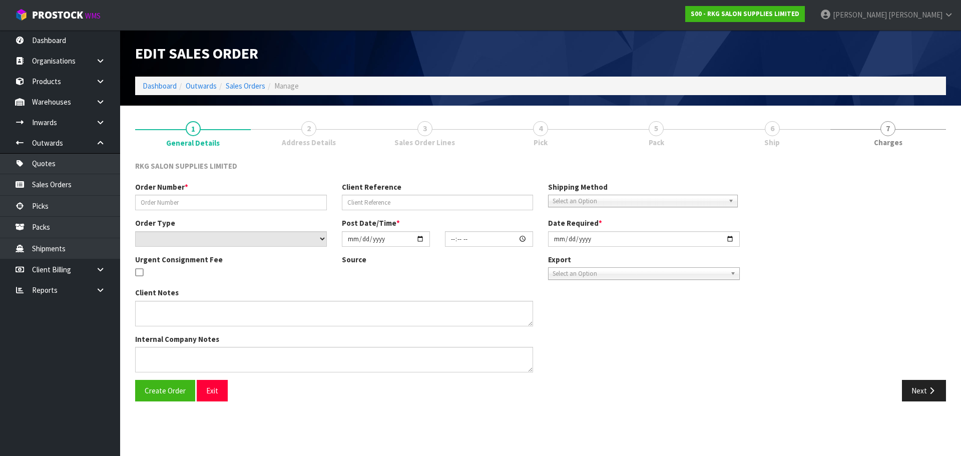
type input "[DATE]"
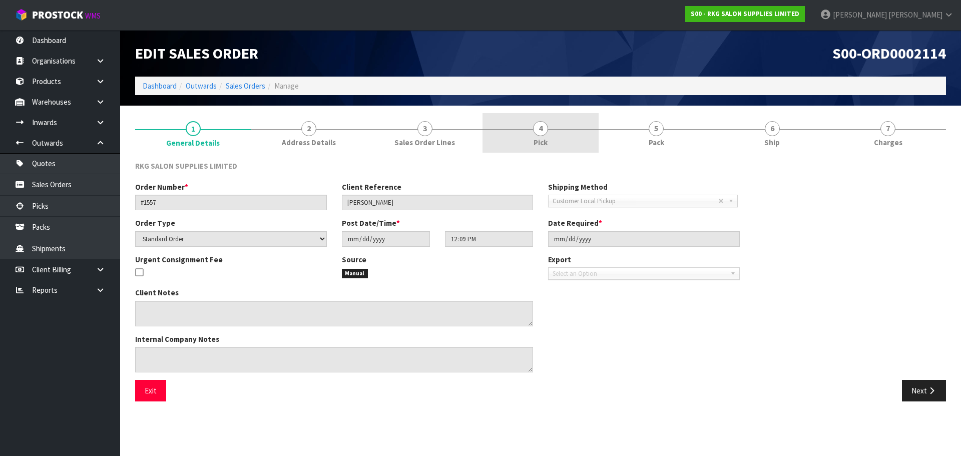
click at [544, 133] on span "4" at bounding box center [540, 128] width 15 height 15
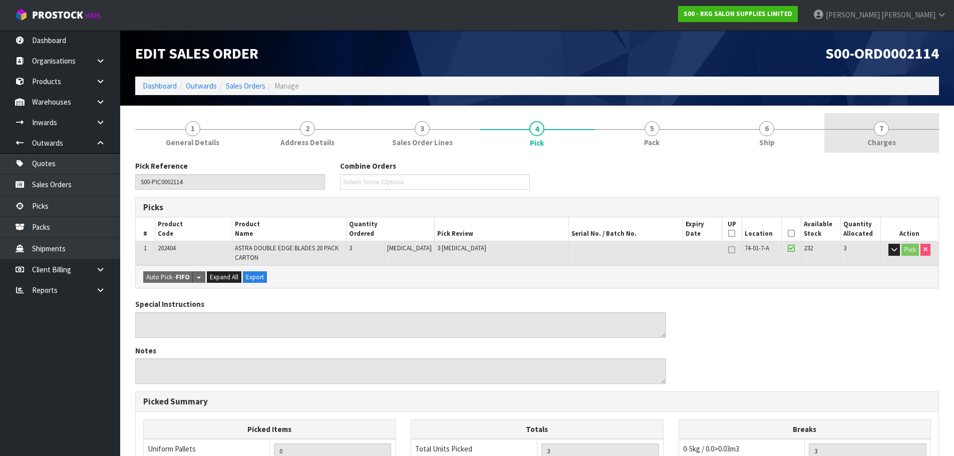
click at [882, 132] on span "7" at bounding box center [881, 128] width 15 height 15
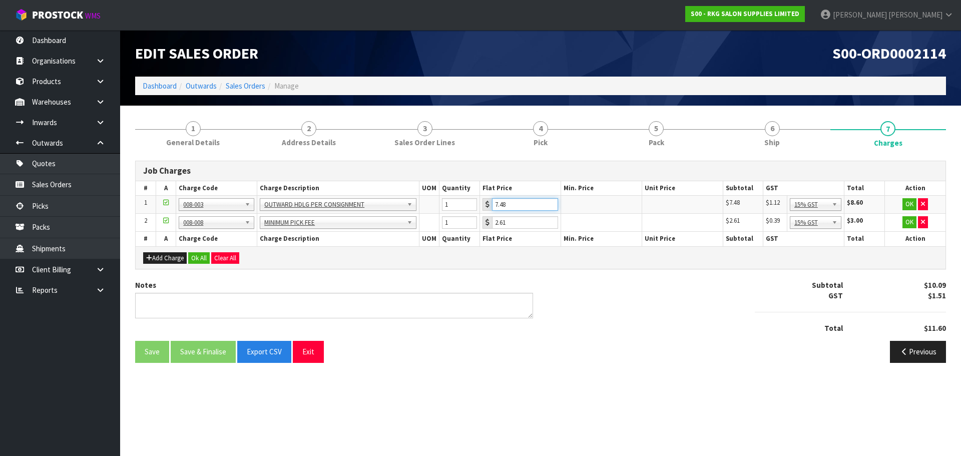
drag, startPoint x: 524, startPoint y: 204, endPoint x: 490, endPoint y: 208, distance: 34.2
click at [490, 208] on div "7.48" at bounding box center [521, 204] width 76 height 13
type input "3.50"
click at [909, 202] on button "OK" at bounding box center [910, 204] width 14 height 12
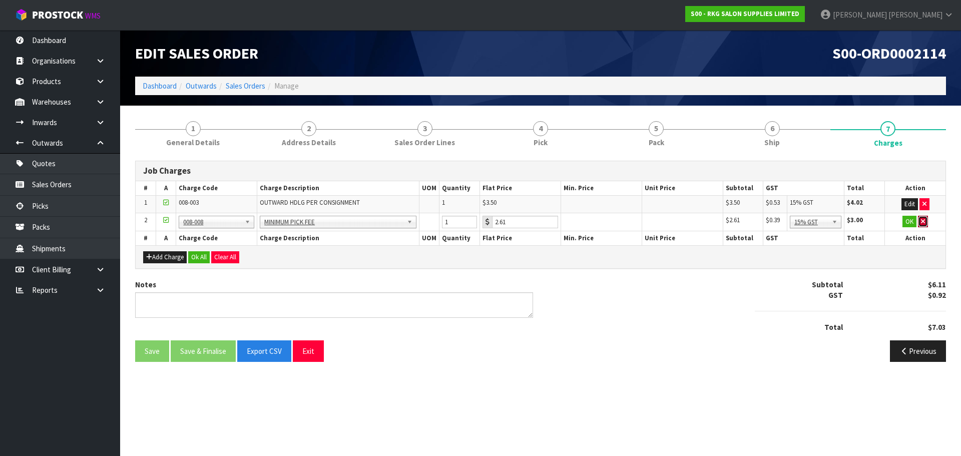
click at [922, 221] on icon "button" at bounding box center [923, 221] width 4 height 7
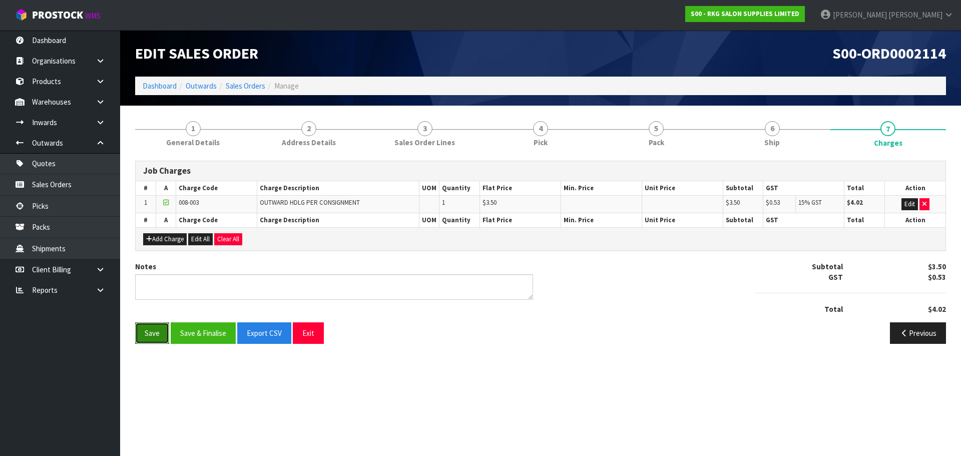
click at [152, 331] on button "Save" at bounding box center [152, 333] width 34 height 22
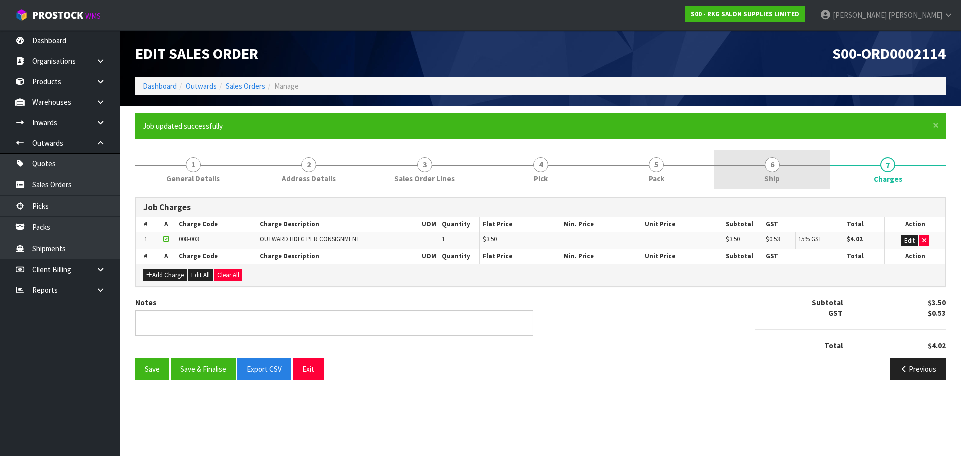
click at [778, 164] on span "6" at bounding box center [772, 164] width 15 height 15
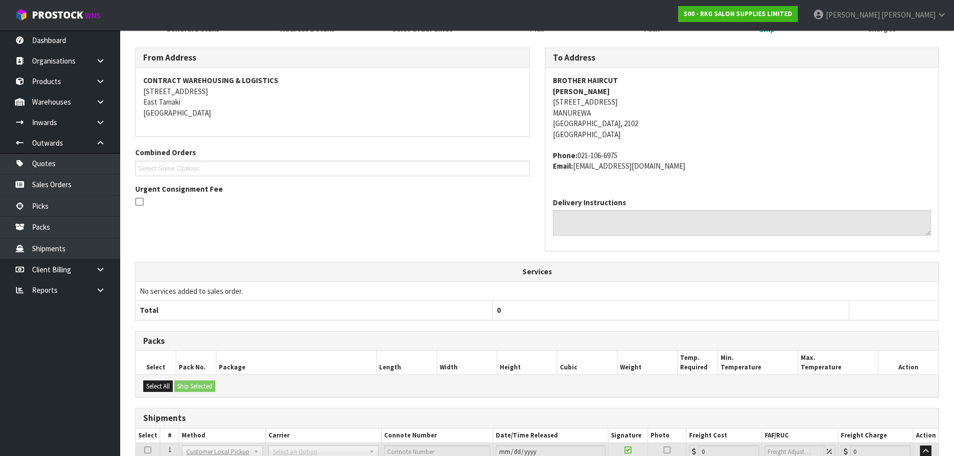
scroll to position [150, 0]
drag, startPoint x: 554, startPoint y: 81, endPoint x: 615, endPoint y: 81, distance: 60.6
click at [615, 81] on strong "BROTHER HAIRCUT" at bounding box center [585, 80] width 65 height 10
copy strong "BROTHER HAIRCUT"
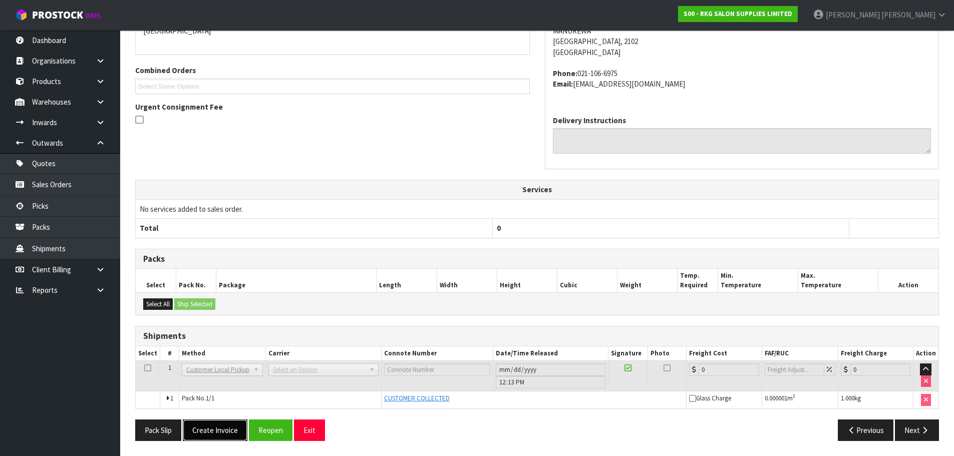
click at [217, 431] on button "Create Invoice" at bounding box center [215, 431] width 65 height 22
click at [203, 430] on button "View Invoice" at bounding box center [212, 431] width 58 height 22
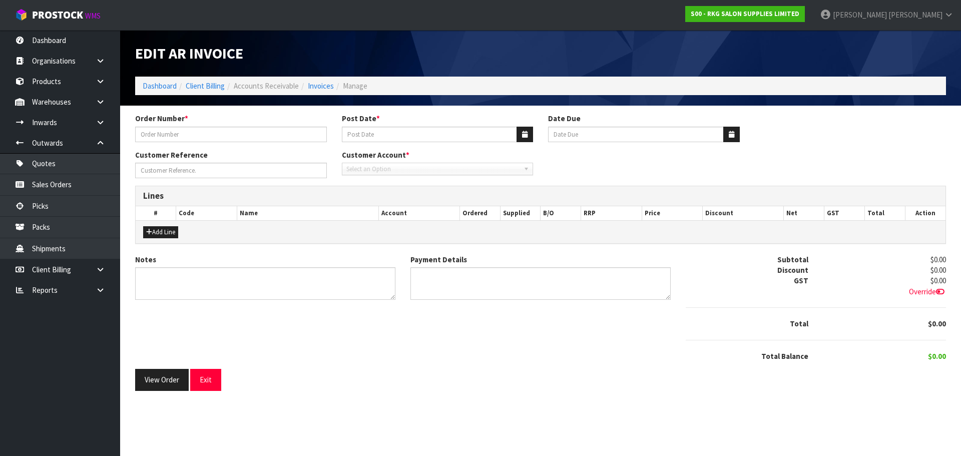
type input "#1557"
type input "[DATE]"
type input "[PERSON_NAME]"
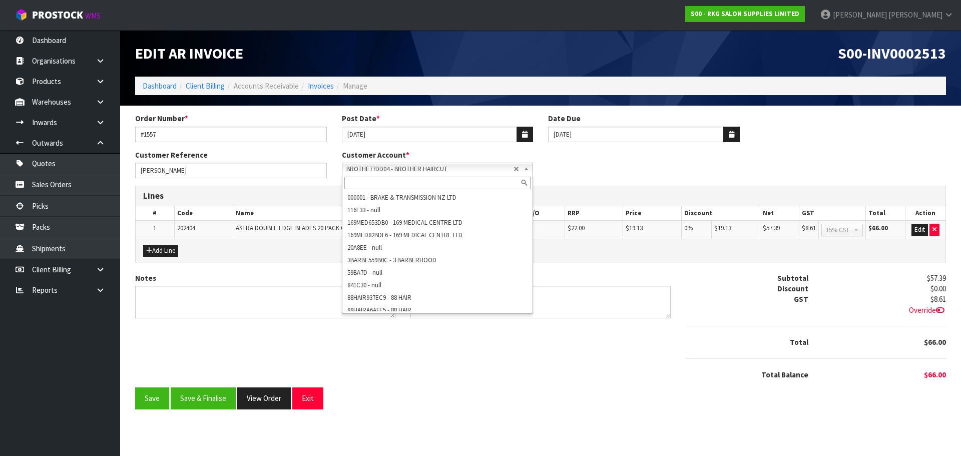
click at [387, 168] on span "BROTHE77DD04 - BROTHER HAIRCUT" at bounding box center [430, 169] width 168 height 12
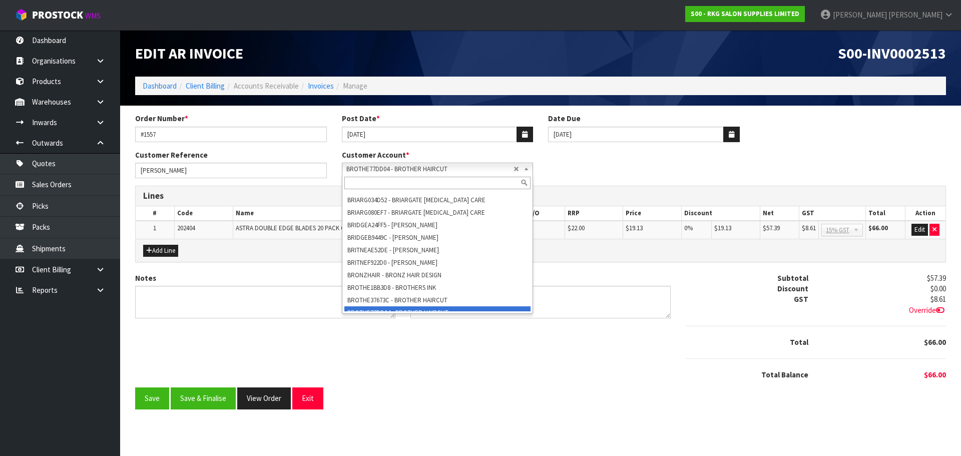
paste input "BROTHE37673C"
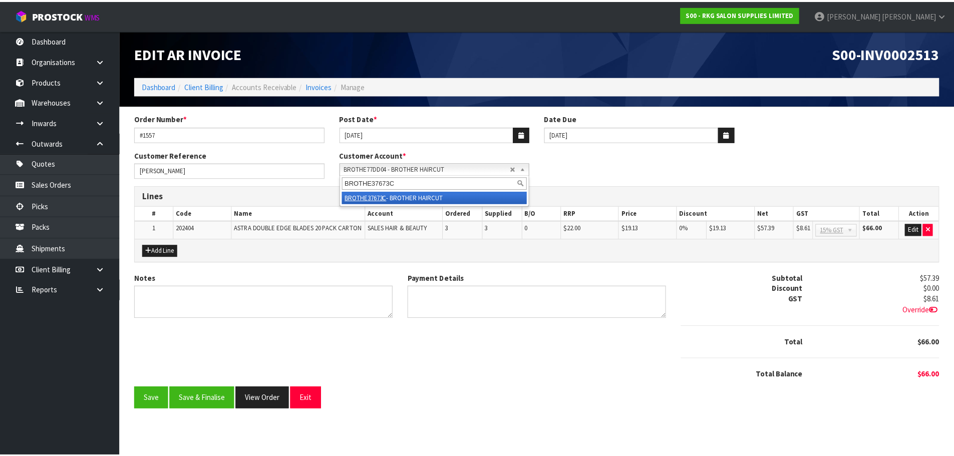
scroll to position [0, 0]
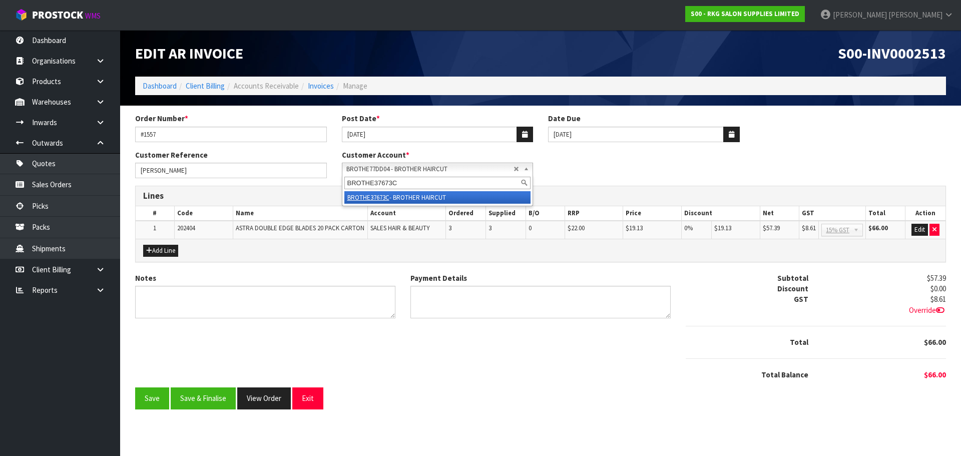
type input "BROTHE37673C"
click at [370, 197] on em "BROTHE37673C" at bounding box center [368, 197] width 42 height 9
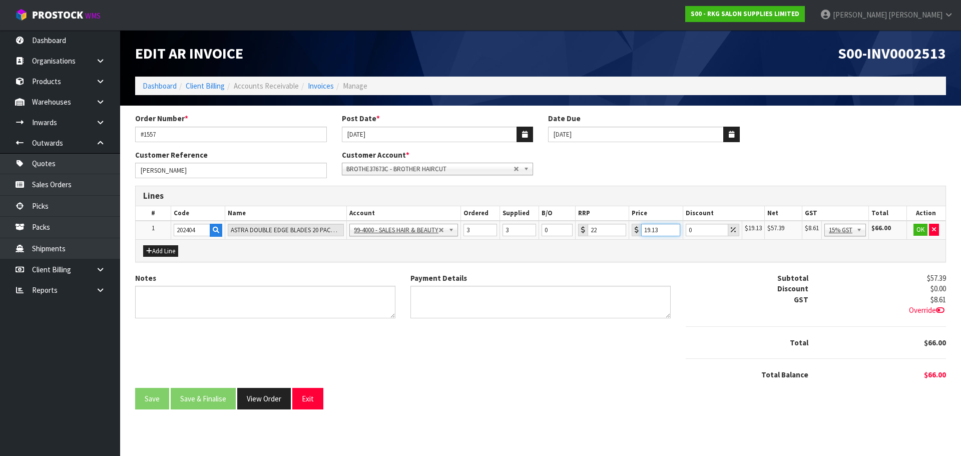
drag, startPoint x: 660, startPoint y: 229, endPoint x: 643, endPoint y: 230, distance: 16.6
click at [643, 230] on input "19.13" at bounding box center [660, 230] width 39 height 13
type input "15.30"
click at [918, 231] on button "OK" at bounding box center [921, 230] width 14 height 12
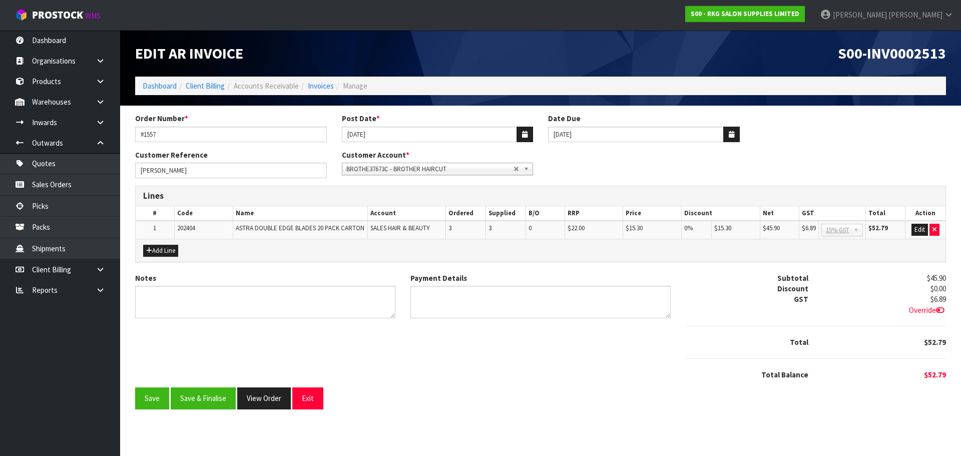
click at [942, 309] on icon at bounding box center [940, 310] width 9 height 8
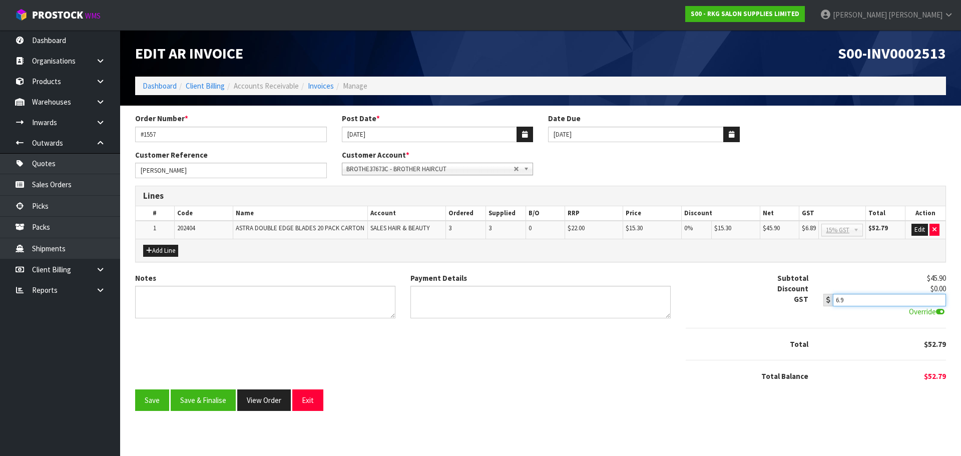
type input "6.9"
click at [938, 296] on input "6.9" at bounding box center [889, 300] width 113 height 13
click at [217, 298] on textarea "Notes" at bounding box center [265, 302] width 260 height 33
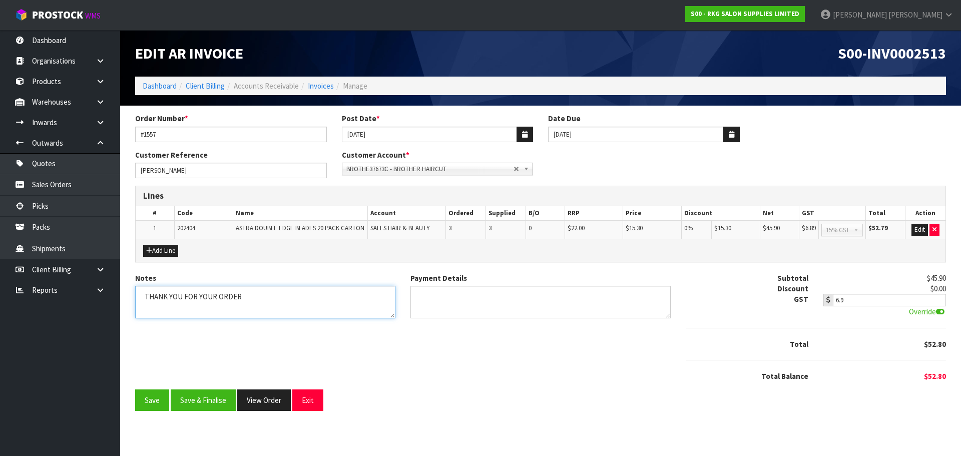
type textarea "THANK YOU FOR YOUR ORDER"
click at [431, 297] on textarea "Payment Details" at bounding box center [541, 302] width 260 height 33
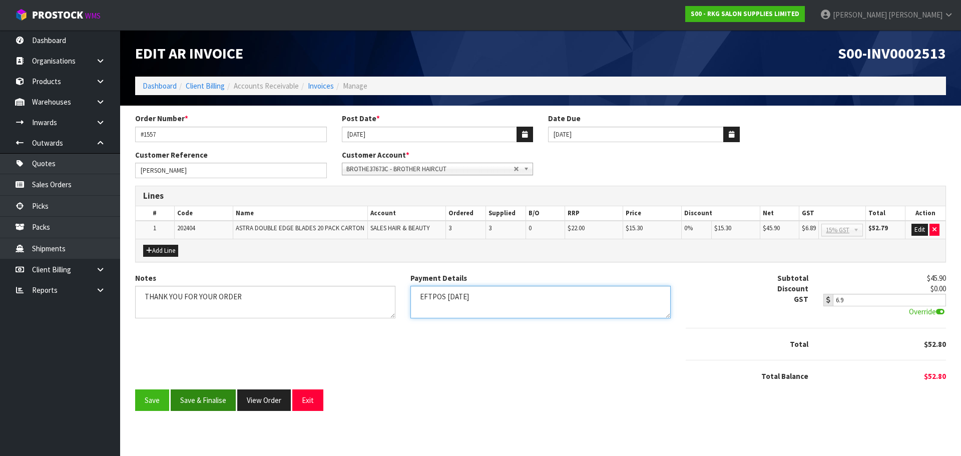
type textarea "EFTPOS [DATE]"
click at [207, 401] on button "Save & Finalise" at bounding box center [203, 401] width 65 height 22
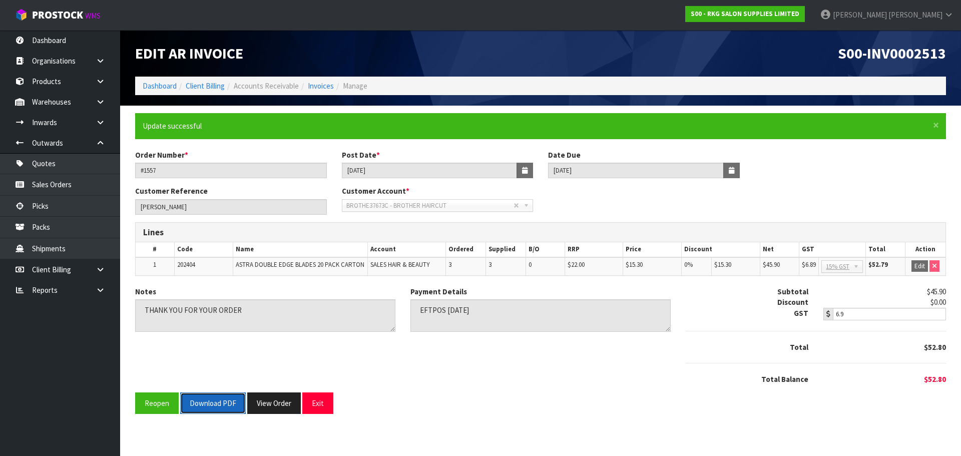
click at [216, 405] on button "Download PDF" at bounding box center [213, 404] width 66 height 22
click at [320, 401] on button "Exit" at bounding box center [317, 404] width 31 height 22
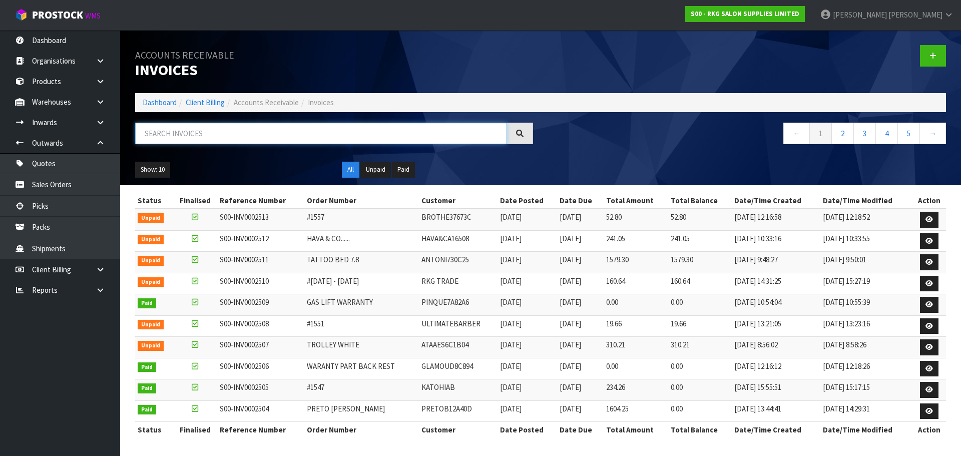
click at [179, 134] on input "text" at bounding box center [321, 134] width 372 height 22
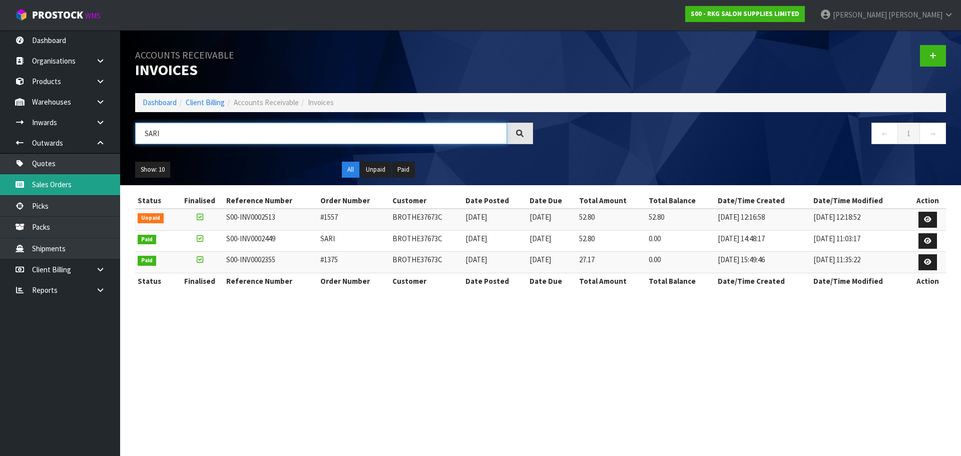
type input "SARI"
click at [45, 192] on link "Sales Orders" at bounding box center [60, 184] width 120 height 21
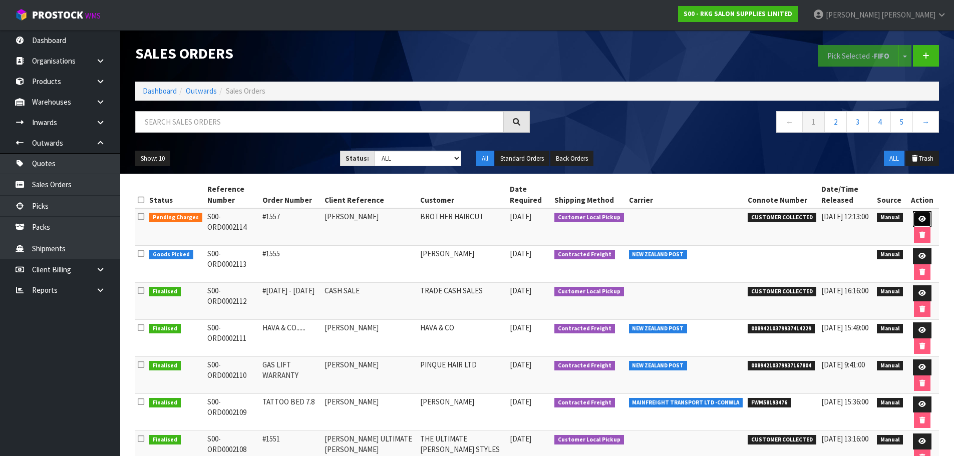
click at [921, 219] on icon at bounding box center [922, 219] width 8 height 7
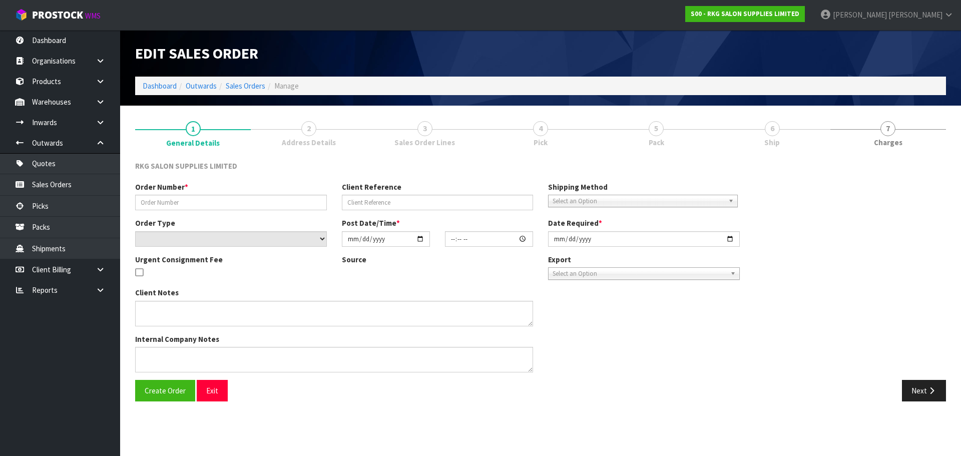
type input "#1557"
type input "[PERSON_NAME]"
select select "number:0"
type input "[DATE]"
type input "12:09:00.000"
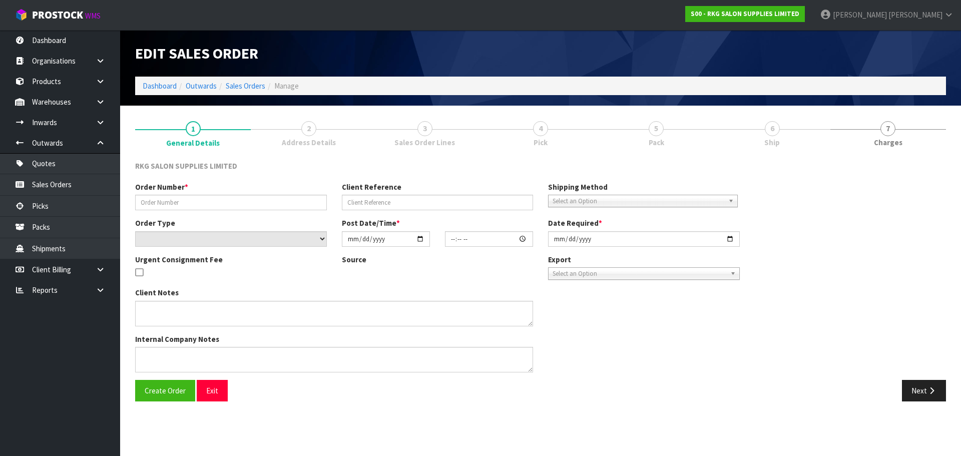
type input "[DATE]"
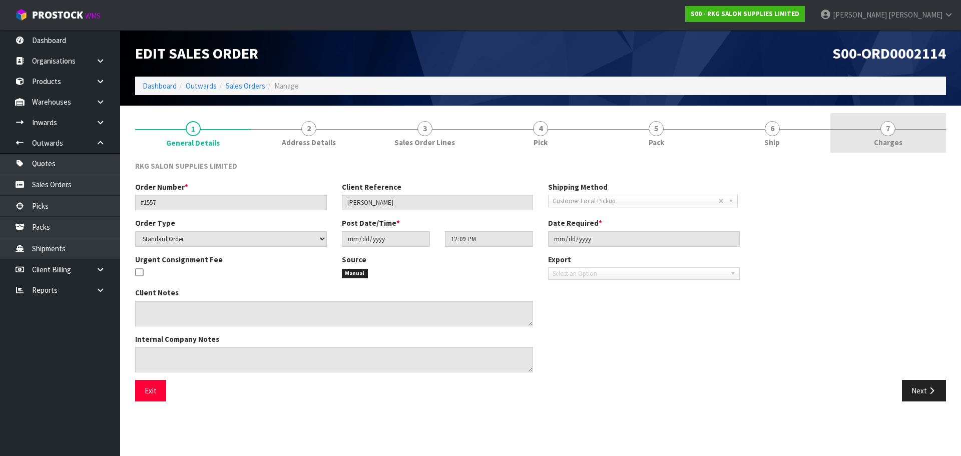
click at [886, 132] on span "7" at bounding box center [888, 128] width 15 height 15
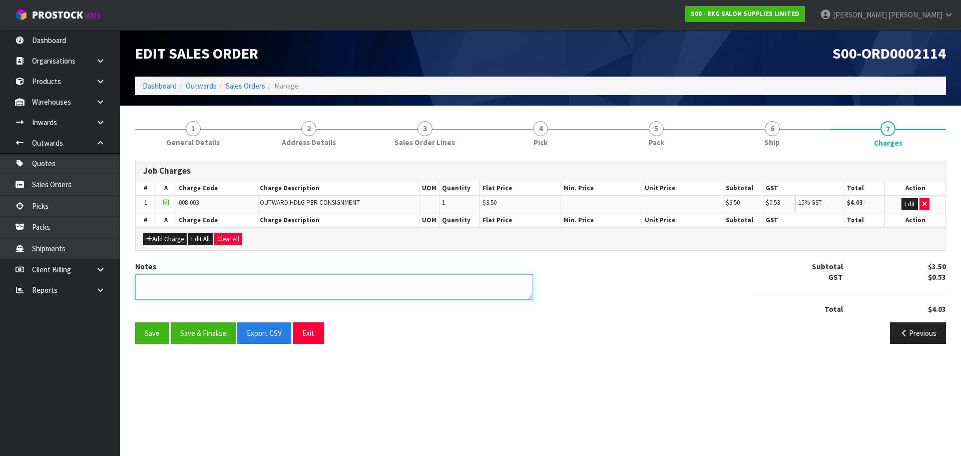
click at [221, 280] on textarea at bounding box center [334, 287] width 398 height 26
type textarea "PICKED BY [PERSON_NAME]"
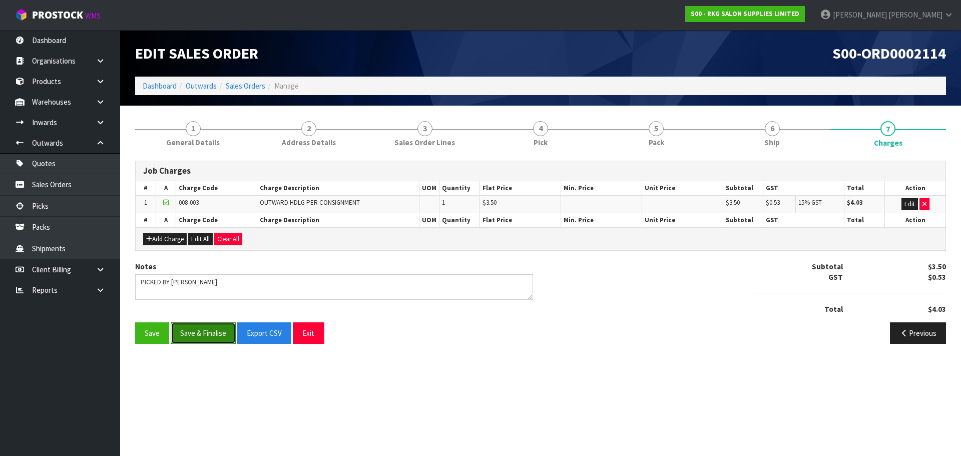
click at [202, 330] on button "Save & Finalise" at bounding box center [203, 333] width 65 height 22
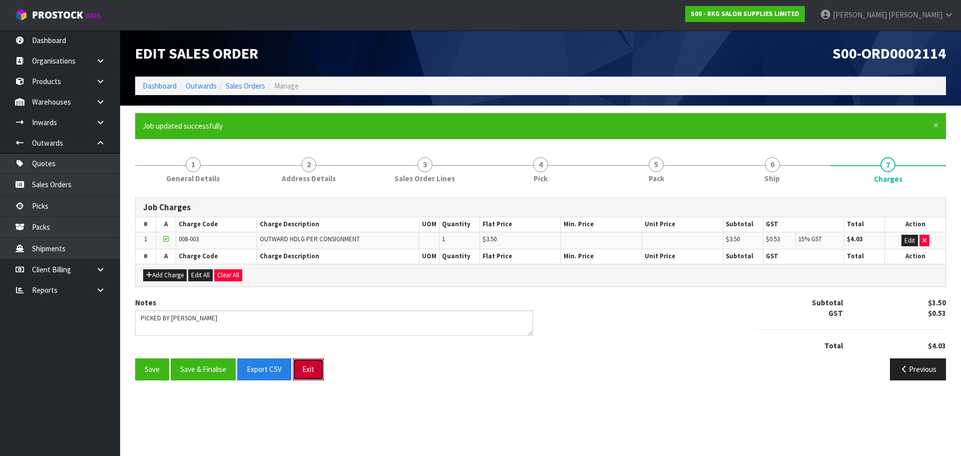
click at [310, 373] on button "Exit" at bounding box center [308, 369] width 31 height 22
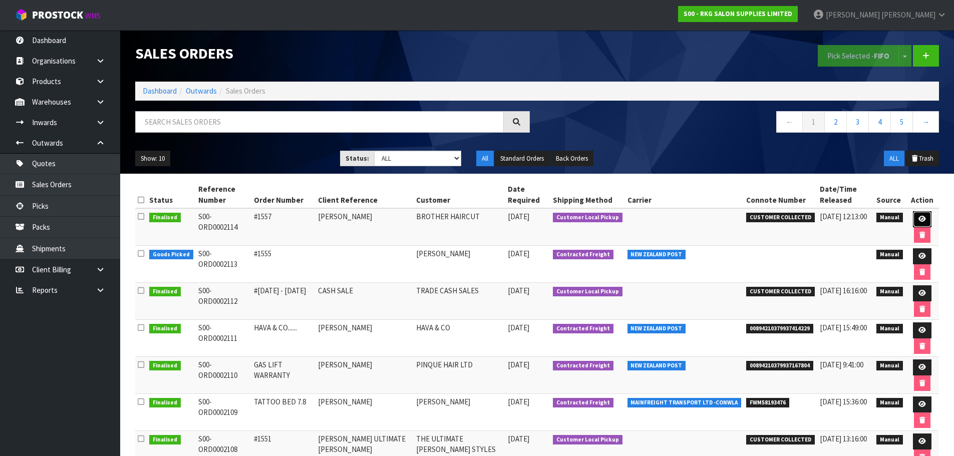
click at [920, 220] on icon at bounding box center [922, 219] width 8 height 7
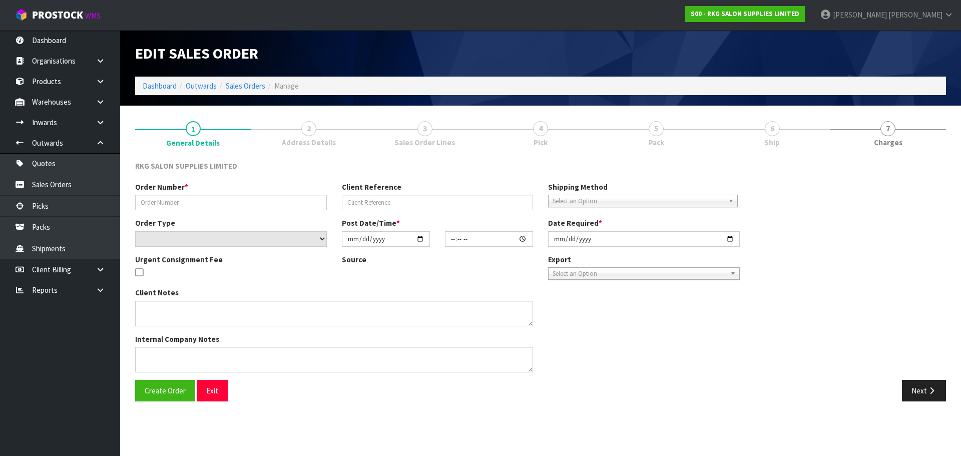
type input "#1557"
type input "[PERSON_NAME]"
select select "number:0"
type input "[DATE]"
type input "12:09:00.000"
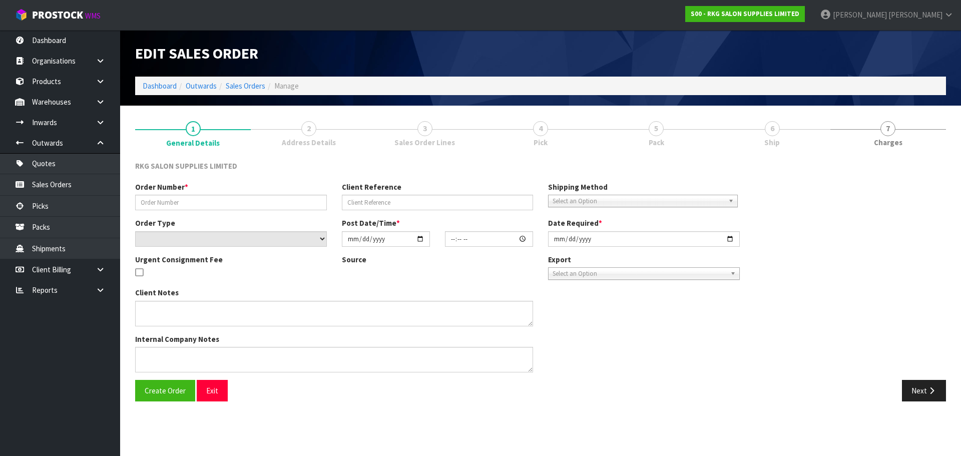
type input "[DATE]"
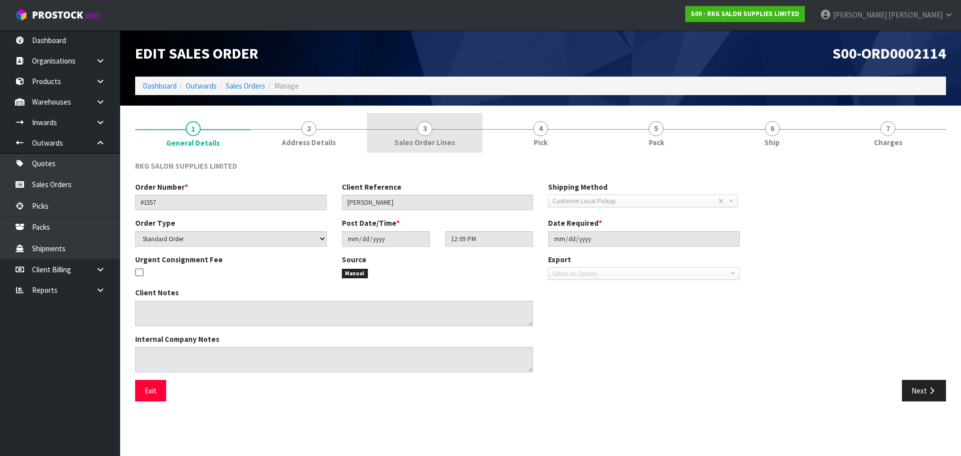
click at [426, 133] on span "3" at bounding box center [425, 128] width 15 height 15
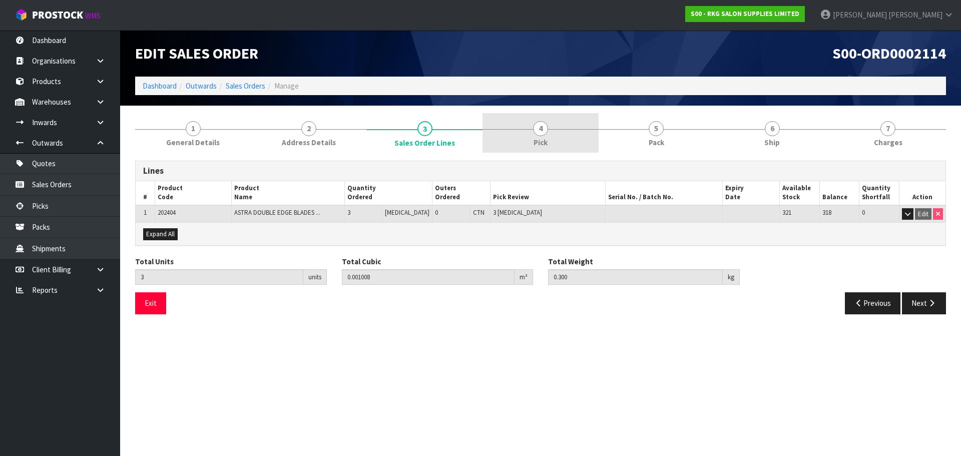
click at [541, 133] on span "4" at bounding box center [540, 128] width 15 height 15
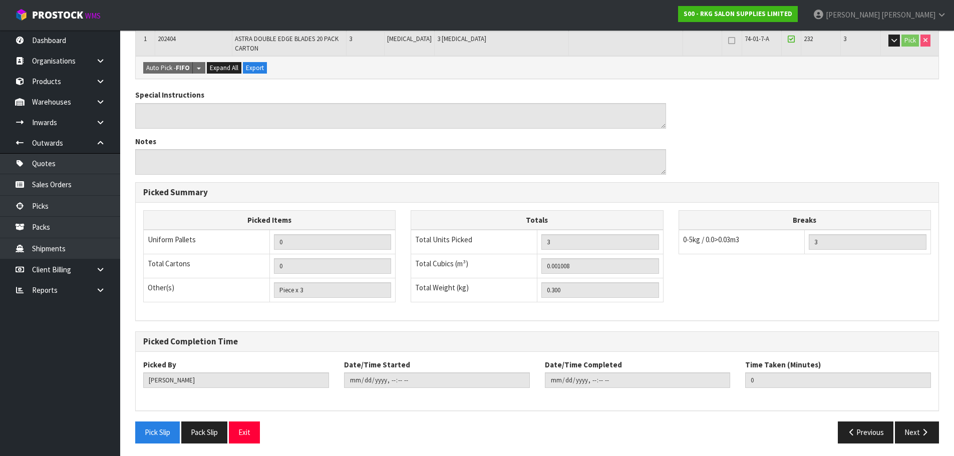
scroll to position [212, 0]
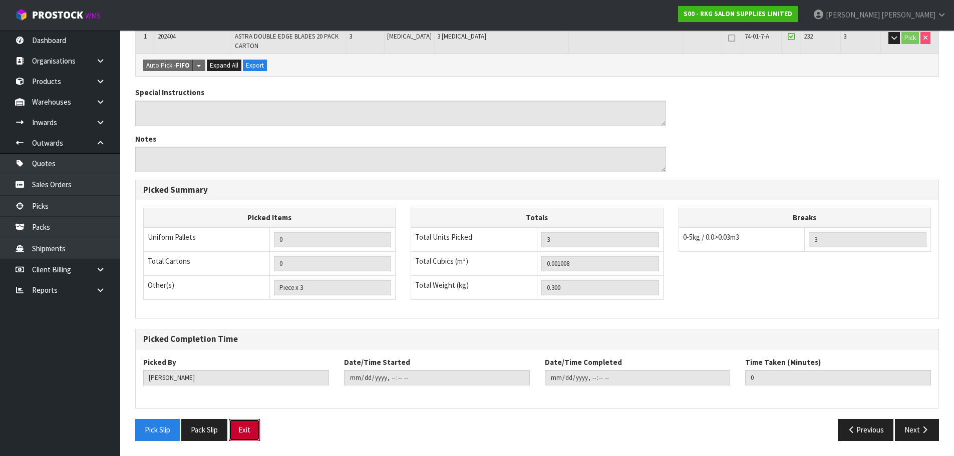
click at [252, 433] on button "Exit" at bounding box center [244, 430] width 31 height 22
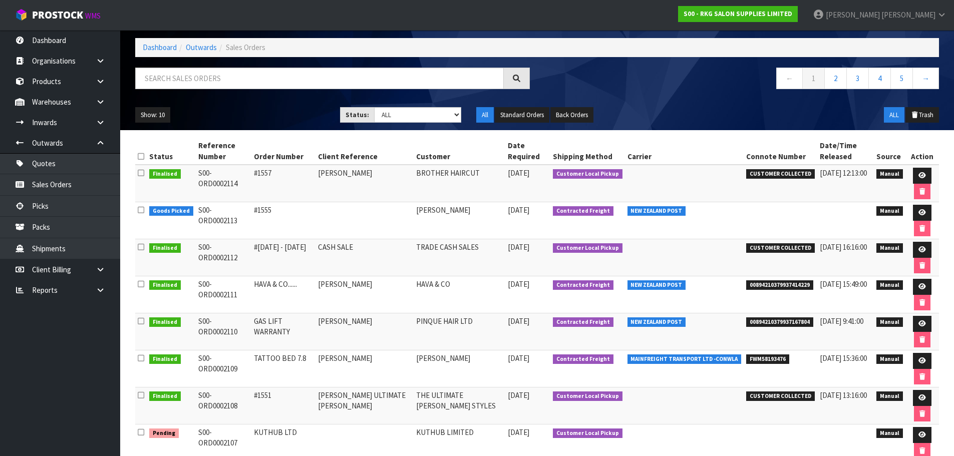
scroll to position [150, 0]
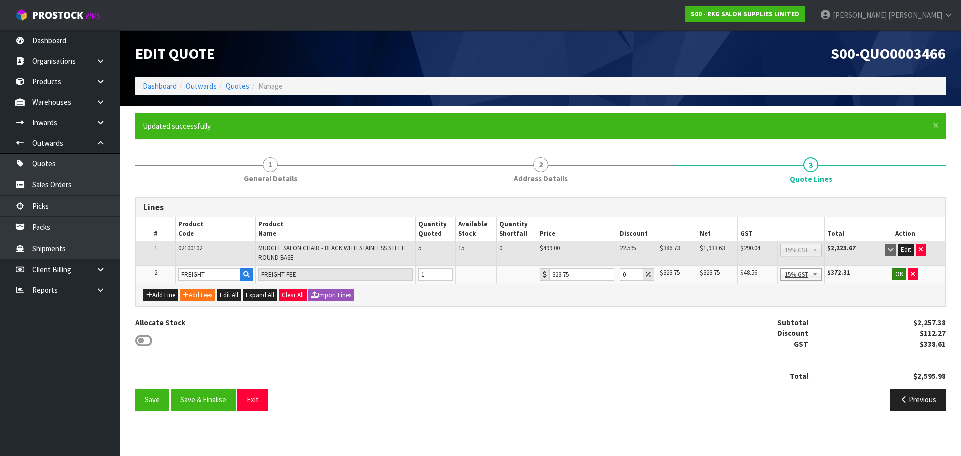
type input "323.75"
click at [899, 272] on button "OK" at bounding box center [900, 274] width 14 height 12
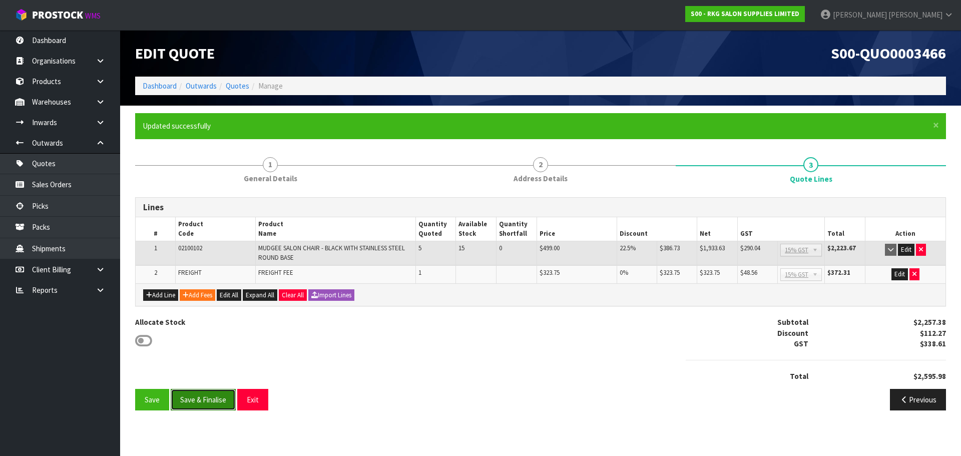
click at [205, 400] on button "Save & Finalise" at bounding box center [203, 400] width 65 height 22
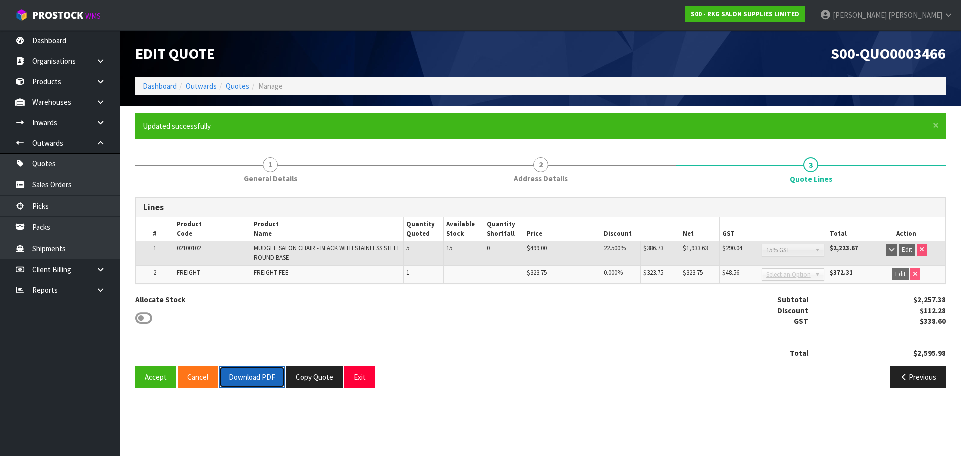
click at [255, 377] on button "Download PDF" at bounding box center [252, 377] width 66 height 22
click at [320, 381] on button "Copy Quote" at bounding box center [314, 377] width 57 height 22
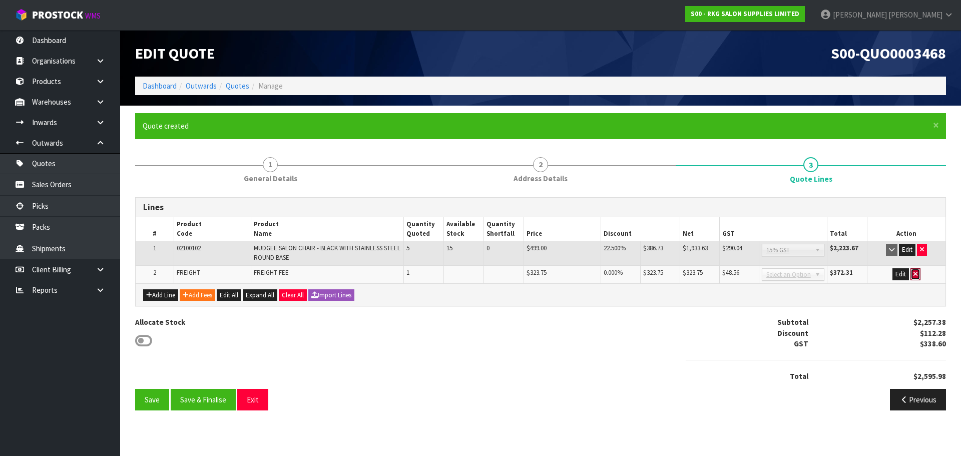
drag, startPoint x: 915, startPoint y: 275, endPoint x: 891, endPoint y: 279, distance: 24.3
click at [915, 275] on icon "button" at bounding box center [916, 274] width 4 height 7
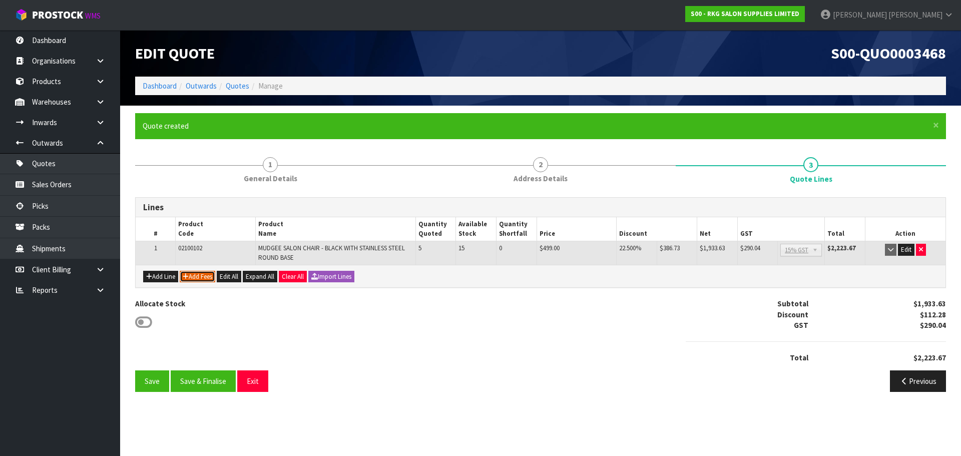
click at [198, 276] on button "Add Fees" at bounding box center [198, 277] width 36 height 12
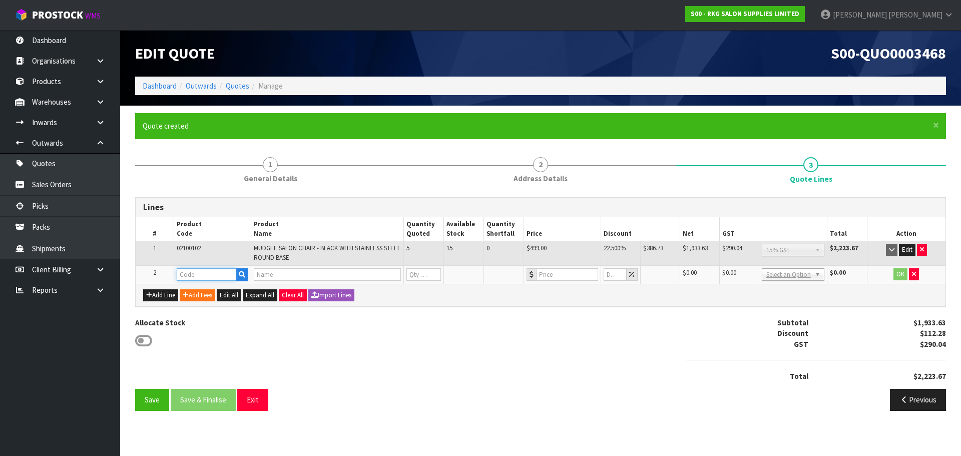
click at [201, 275] on input "text" at bounding box center [207, 274] width 60 height 13
type input "FRE"
click at [207, 294] on link "FRE IGHT" at bounding box center [216, 292] width 79 height 14
type input "FREIGHT"
type input "FREIGHT FEE"
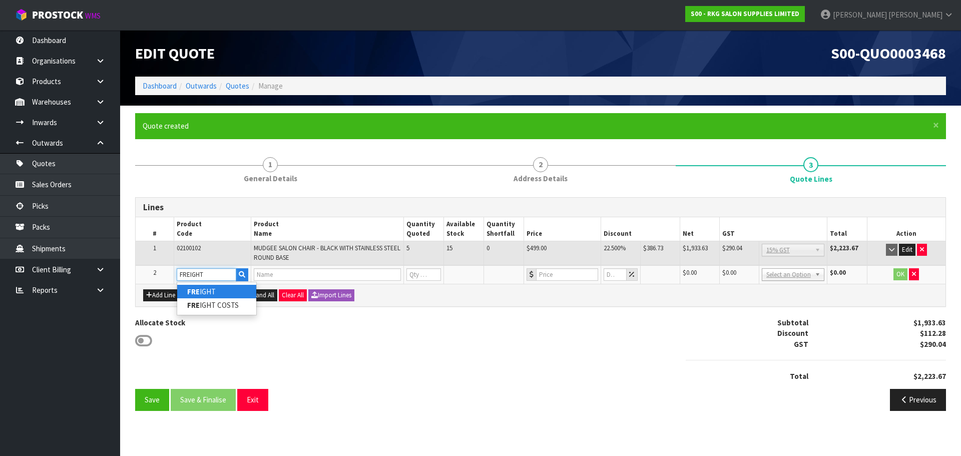
type input "1"
type input "0"
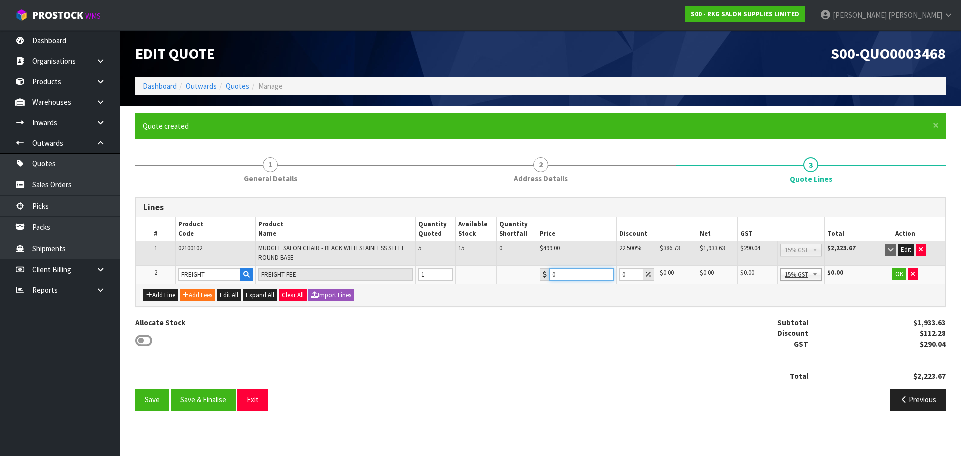
drag, startPoint x: 552, startPoint y: 276, endPoint x: 547, endPoint y: 277, distance: 5.1
click at [547, 277] on div "0" at bounding box center [577, 274] width 75 height 13
type input "318.50"
click at [901, 274] on button "OK" at bounding box center [900, 274] width 14 height 12
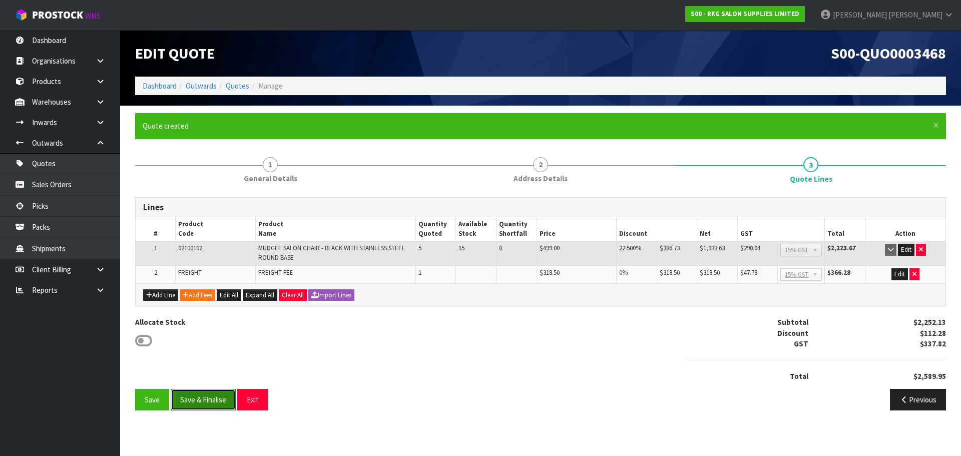
click at [204, 402] on button "Save & Finalise" at bounding box center [203, 400] width 65 height 22
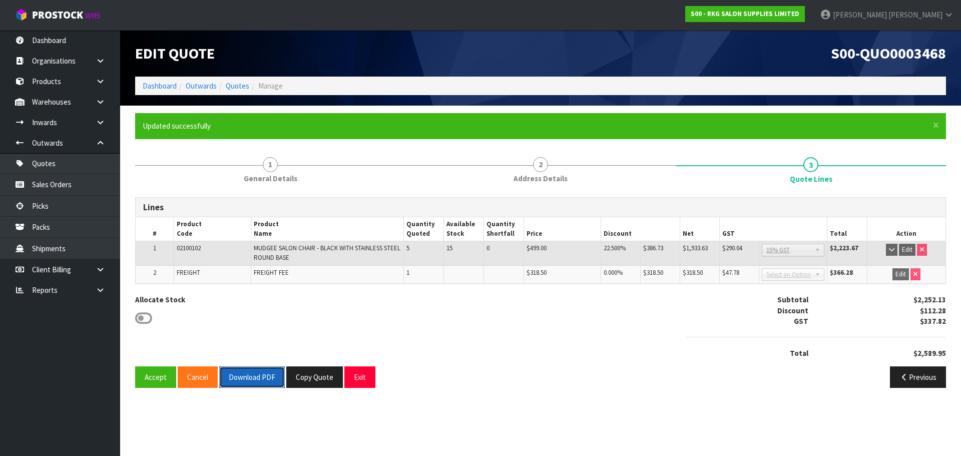
click at [259, 374] on button "Download PDF" at bounding box center [252, 377] width 66 height 22
click at [349, 375] on button "Exit" at bounding box center [359, 377] width 31 height 22
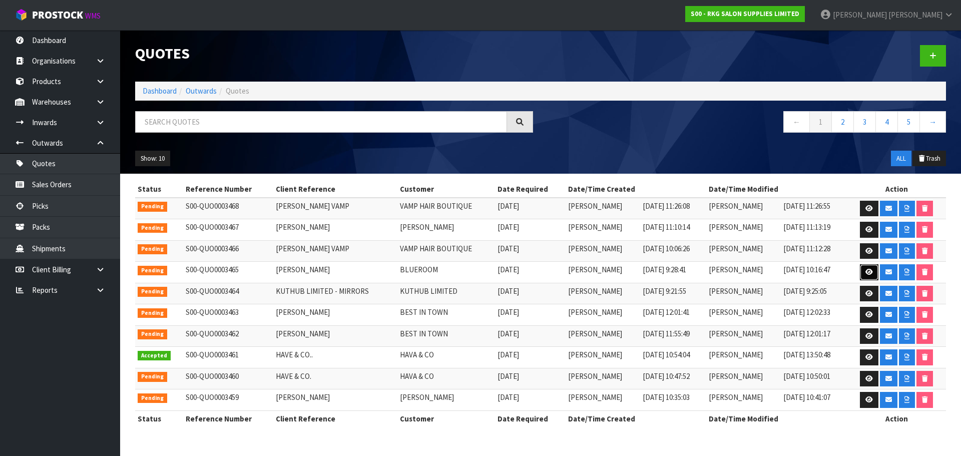
click at [865, 272] on link at bounding box center [869, 272] width 19 height 16
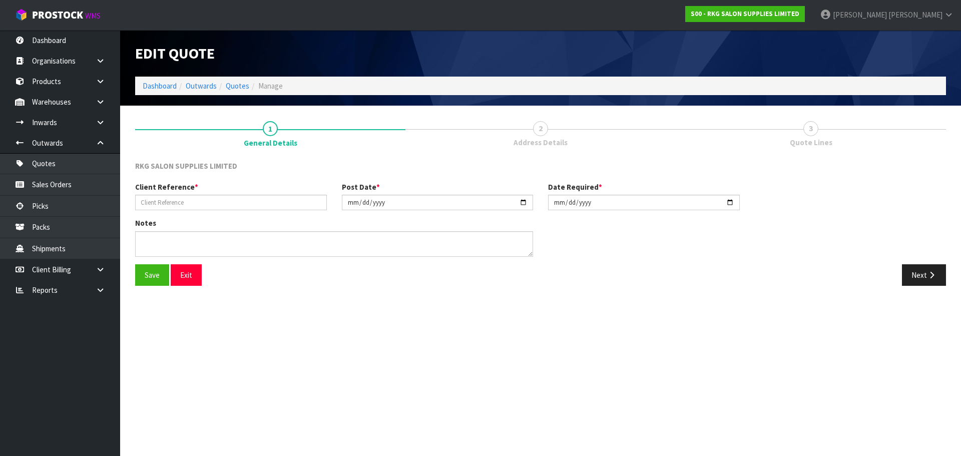
type input "SALLY JOHNSTON"
type input "[DATE]"
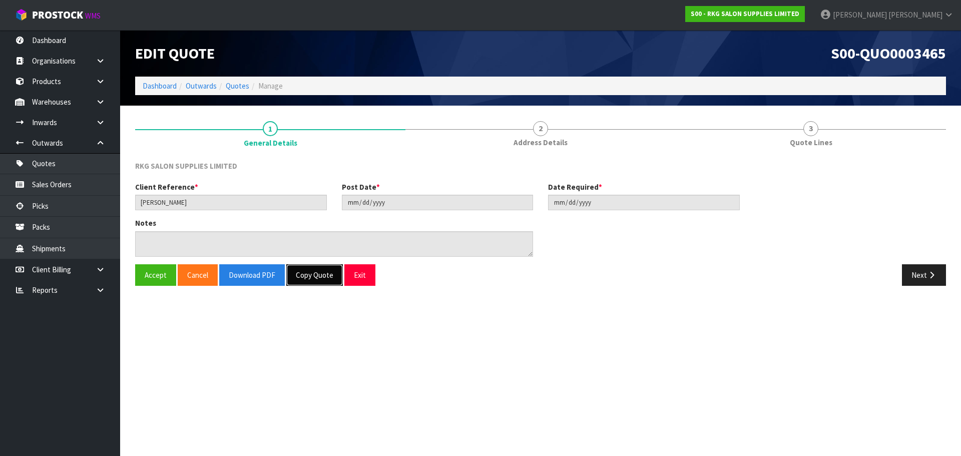
click at [322, 277] on button "Copy Quote" at bounding box center [314, 275] width 57 height 22
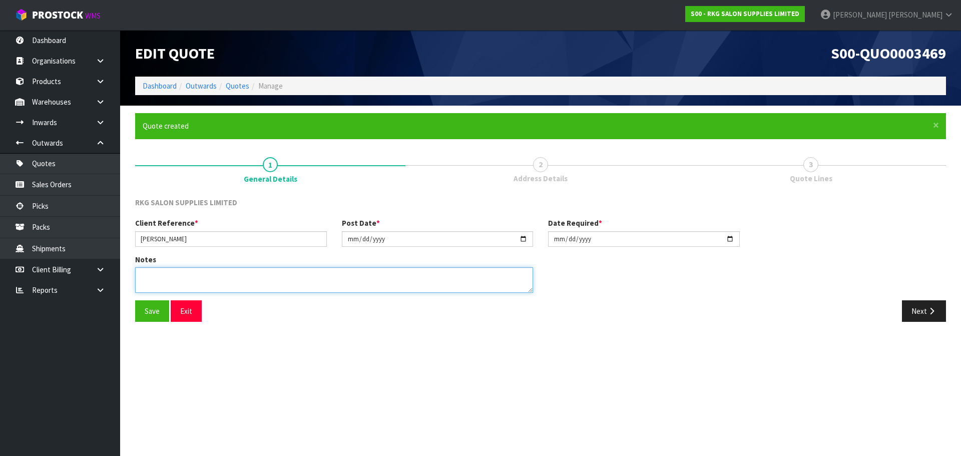
click at [209, 280] on textarea at bounding box center [334, 280] width 398 height 26
click at [923, 313] on button "Next" at bounding box center [924, 311] width 44 height 22
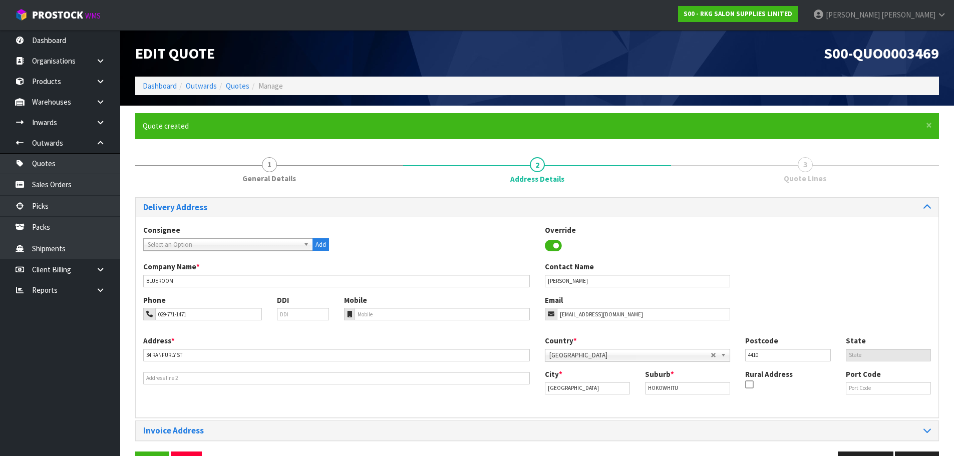
scroll to position [33, 0]
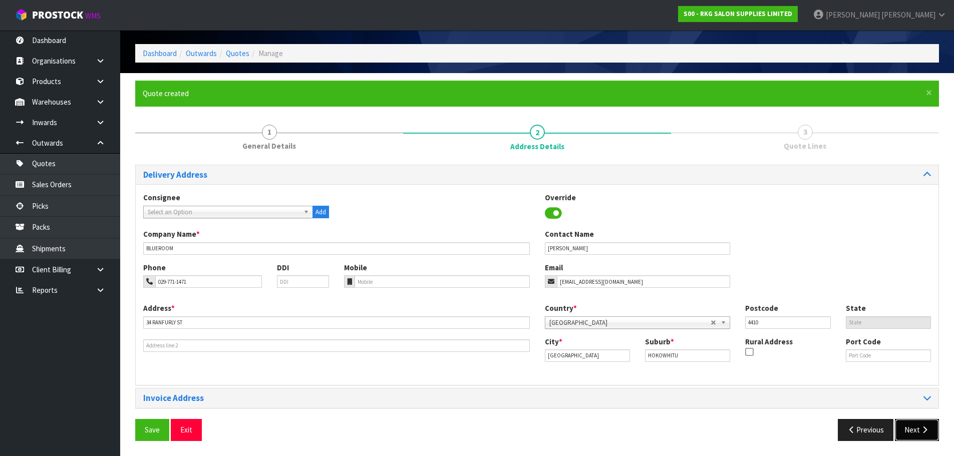
click at [914, 432] on button "Next" at bounding box center [917, 430] width 44 height 22
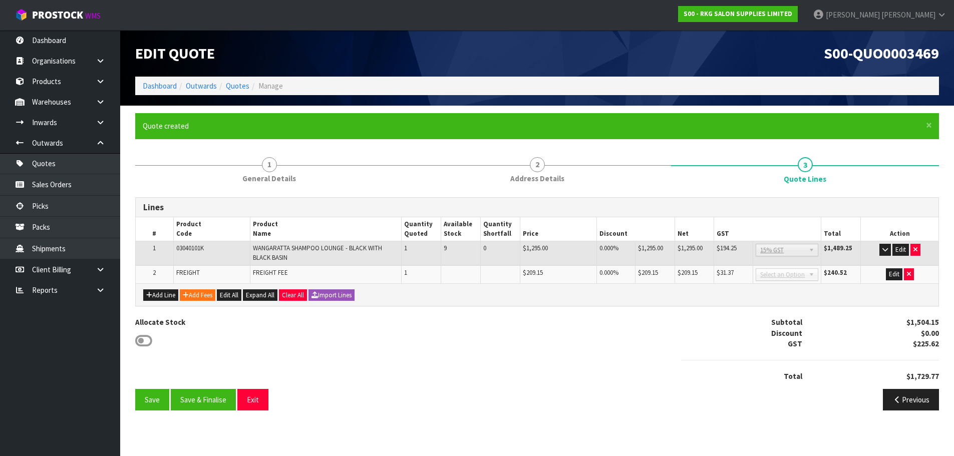
scroll to position [0, 0]
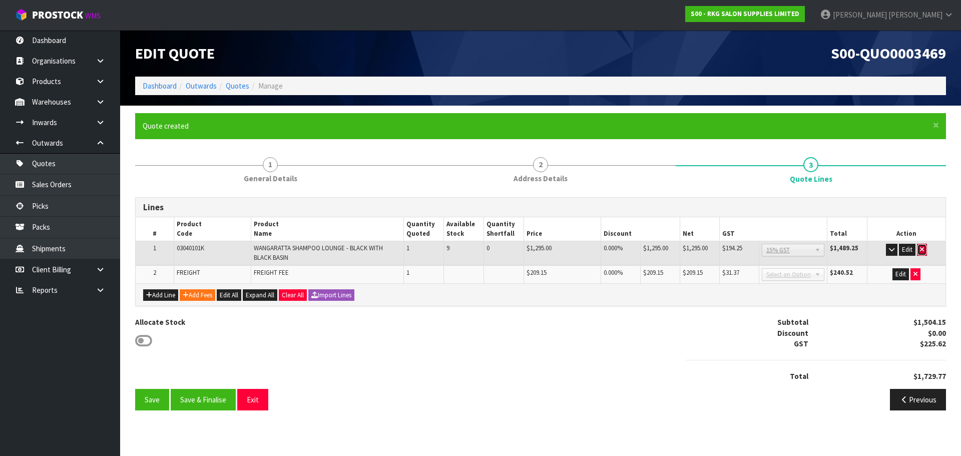
click at [925, 250] on button "button" at bounding box center [922, 250] width 10 height 12
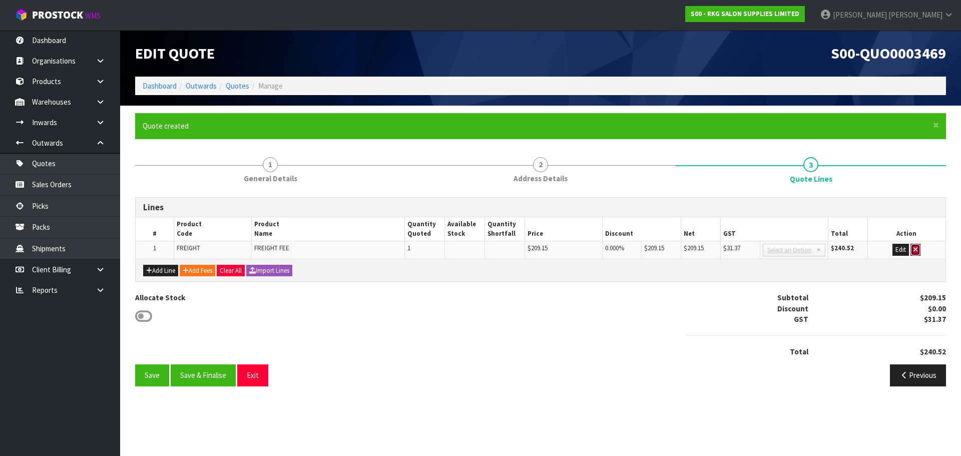
click at [919, 249] on button "button" at bounding box center [916, 250] width 10 height 12
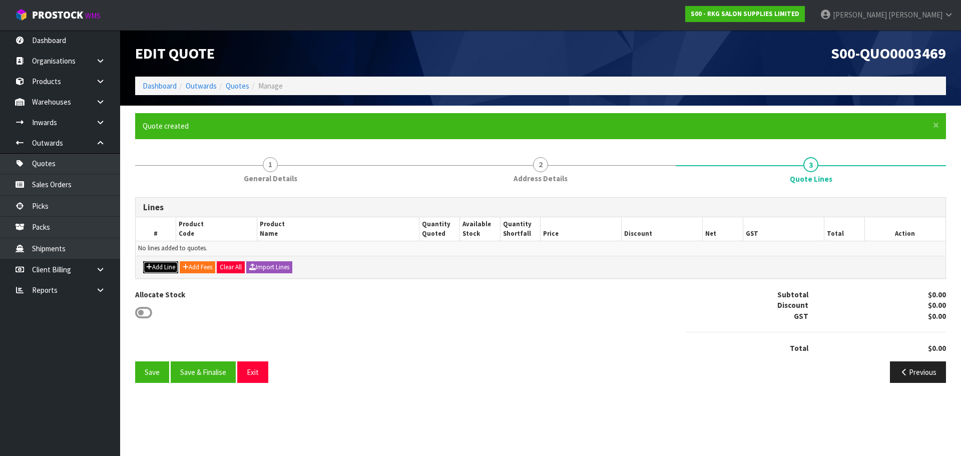
click at [161, 267] on button "Add Line" at bounding box center [160, 267] width 35 height 12
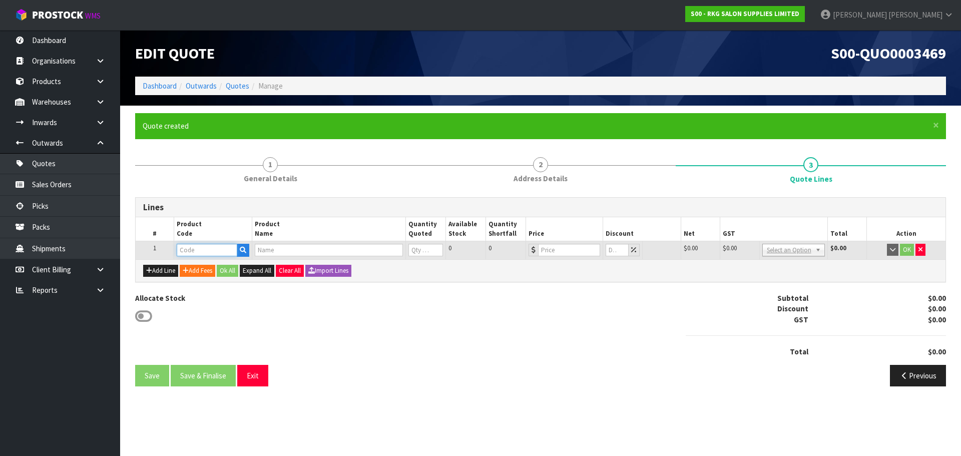
click at [196, 251] on input "text" at bounding box center [207, 250] width 60 height 13
click at [193, 252] on input "text" at bounding box center [207, 250] width 60 height 13
type input "03040101"
click at [204, 267] on strong "03040101" at bounding box center [203, 267] width 32 height 10
type input "03040101-1"
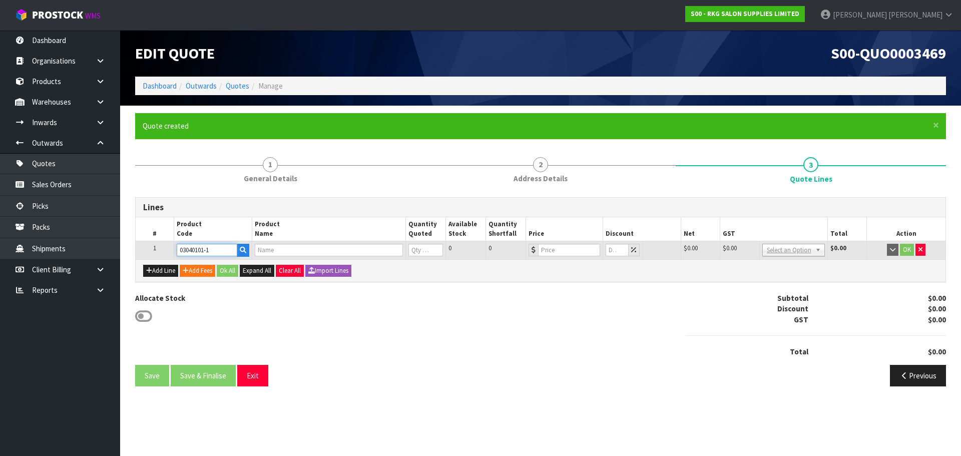
type input "WANGARATTA SHAMPOO CHAIR - BLACK"
type input "0"
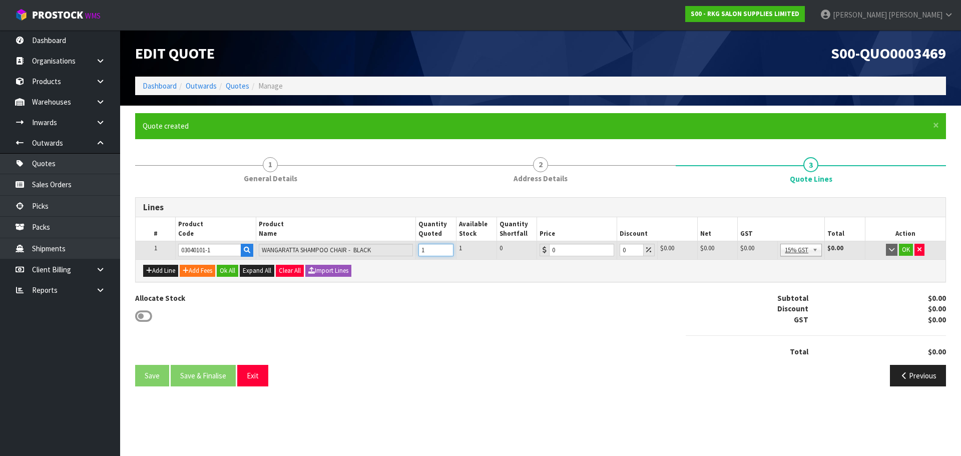
type input "1"
click at [448, 247] on input "1" at bounding box center [436, 250] width 35 height 13
click at [546, 248] on div "0" at bounding box center [577, 250] width 75 height 13
type input "399"
drag, startPoint x: 628, startPoint y: 250, endPoint x: 618, endPoint y: 253, distance: 9.8
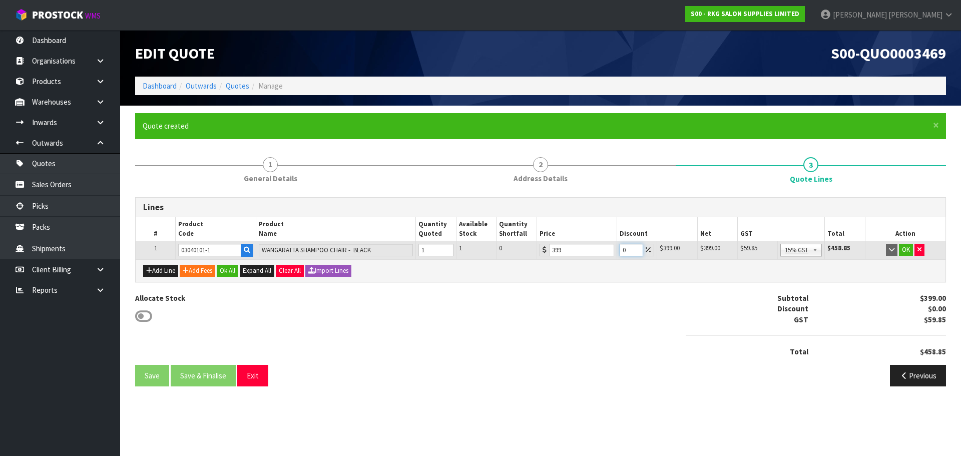
click at [618, 253] on td "0" at bounding box center [637, 250] width 40 height 18
type input "1"
type input "0"
click at [907, 248] on button "OK" at bounding box center [906, 250] width 14 height 12
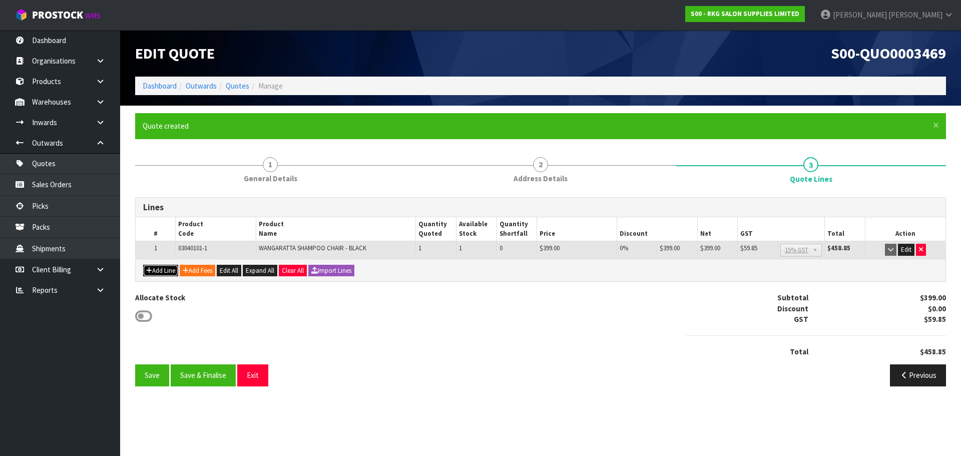
click at [167, 271] on button "Add Line" at bounding box center [160, 271] width 35 height 12
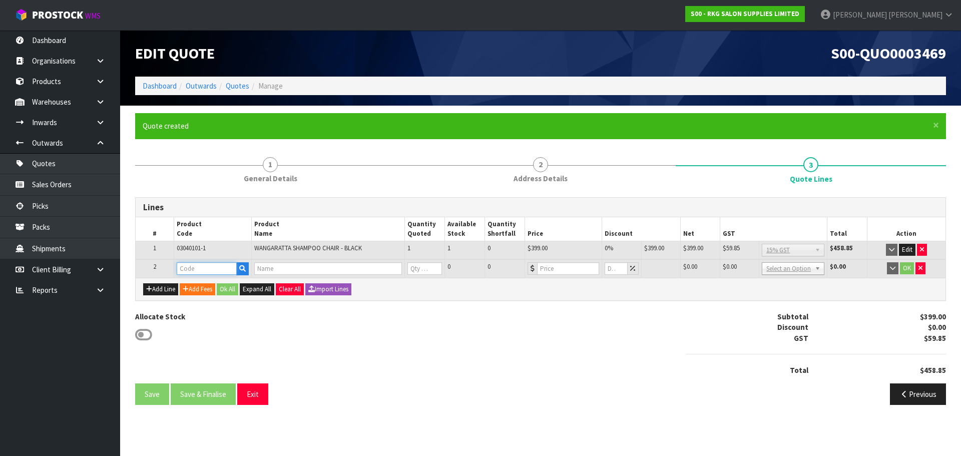
click at [200, 271] on input "text" at bounding box center [207, 268] width 60 height 13
type input "0320"
click at [212, 287] on link "0320 0001K" at bounding box center [216, 286] width 79 height 14
type input "03200001K"
type input "SHEPPARTON SINGLE BASIN SUITE WITH BLACK BASIN"
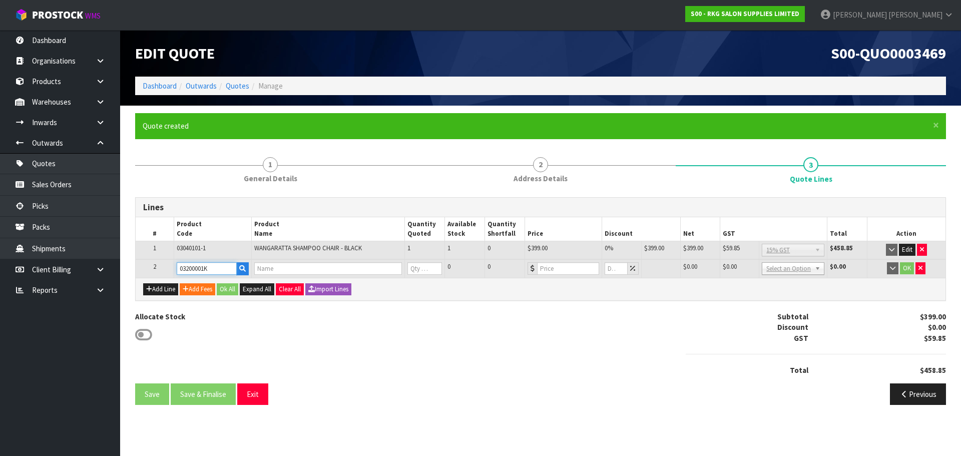
type input "0"
type input "699"
type input "0"
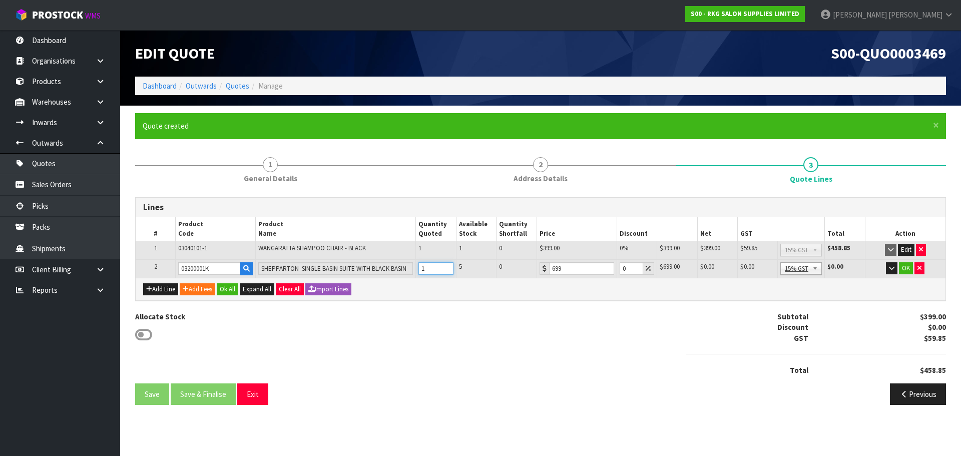
type input "1"
click at [447, 265] on input "1" at bounding box center [436, 268] width 35 height 13
drag, startPoint x: 628, startPoint y: 271, endPoint x: 621, endPoint y: 271, distance: 7.0
click at [621, 271] on input "0" at bounding box center [632, 268] width 24 height 13
type input "10"
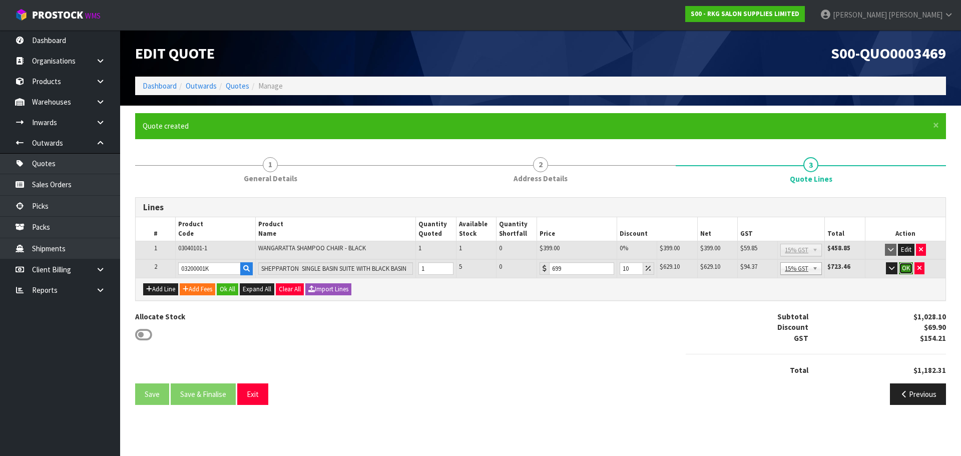
click at [907, 266] on button "OK" at bounding box center [906, 268] width 14 height 12
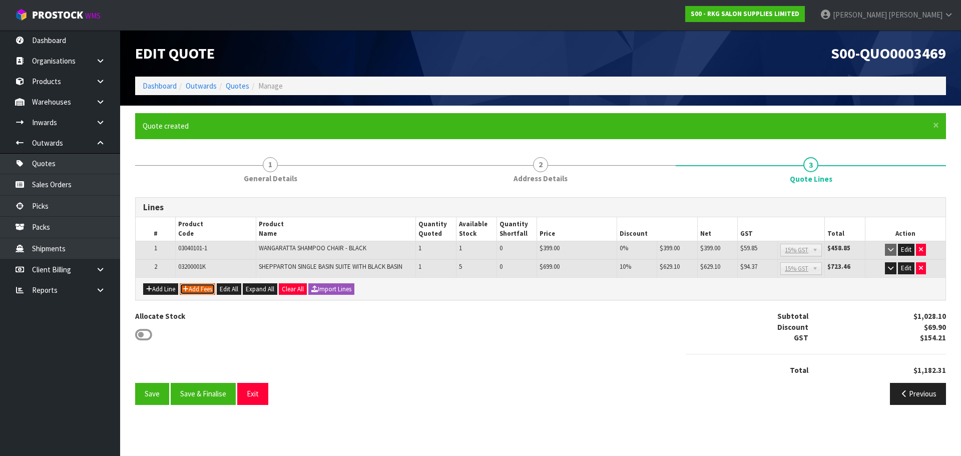
click at [204, 290] on button "Add Fees" at bounding box center [198, 289] width 36 height 12
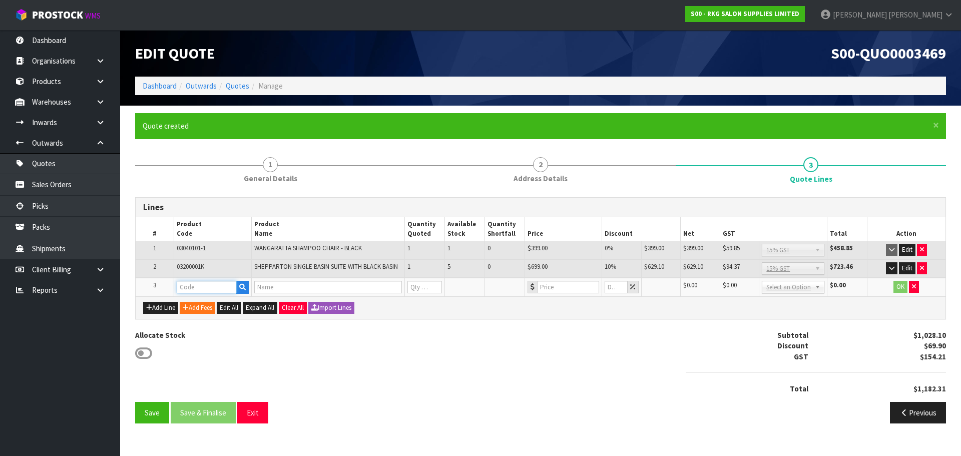
click at [201, 286] on input "text" at bounding box center [207, 287] width 60 height 13
type input "FRE"
click at [206, 304] on link "FRE IGHT" at bounding box center [216, 304] width 79 height 14
type input "FREIGHT"
type input "FREIGHT FEE"
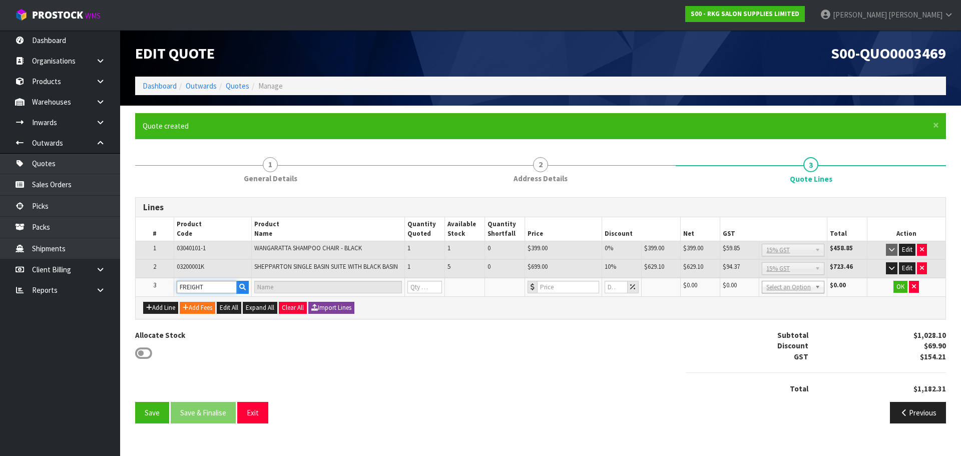
type input "1"
type input "0"
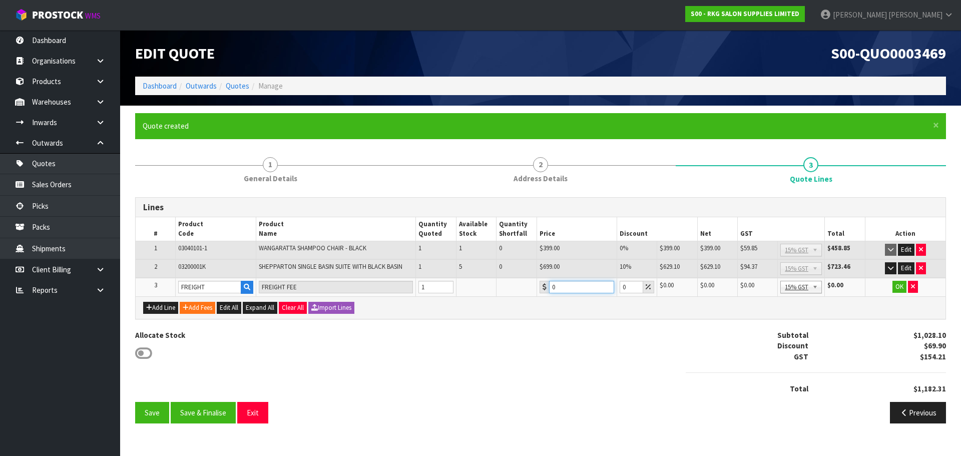
drag, startPoint x: 564, startPoint y: 287, endPoint x: 550, endPoint y: 287, distance: 14.0
click at [550, 287] on input "0" at bounding box center [581, 287] width 65 height 13
type input "248.70"
click at [905, 289] on button "OK" at bounding box center [900, 287] width 14 height 12
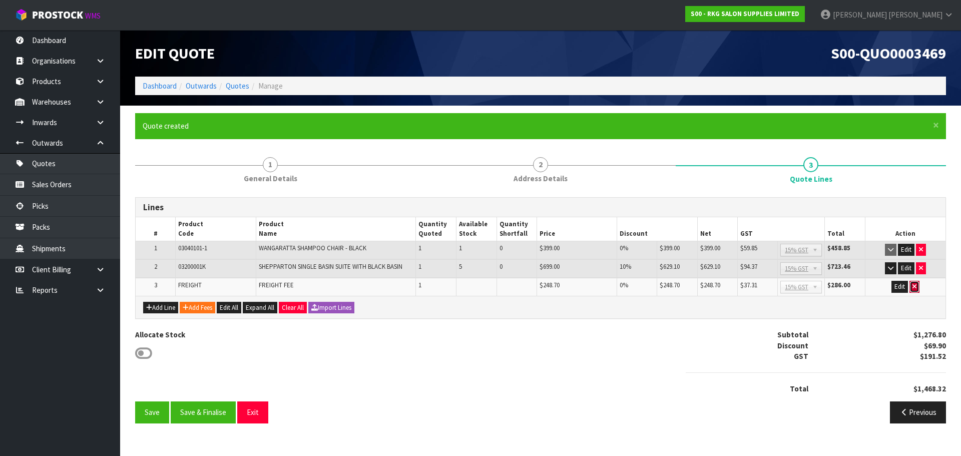
click at [917, 285] on button "button" at bounding box center [915, 287] width 10 height 12
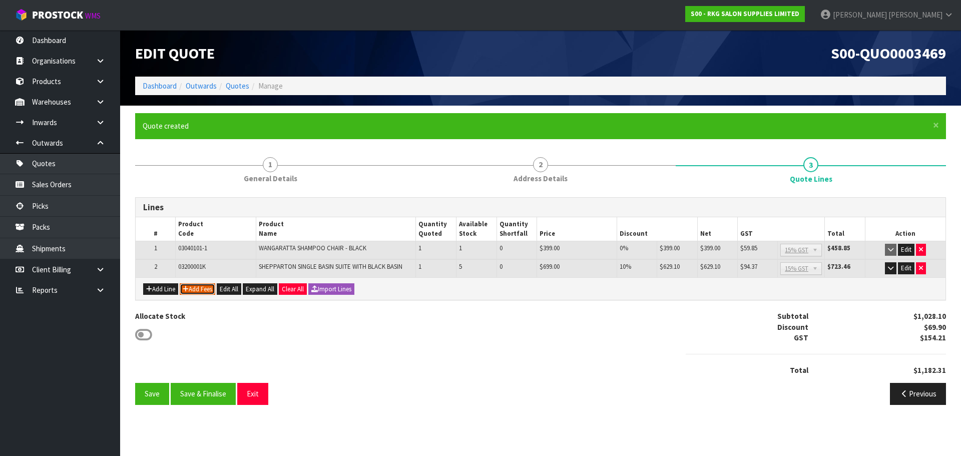
click at [208, 293] on button "Add Fees" at bounding box center [198, 289] width 36 height 12
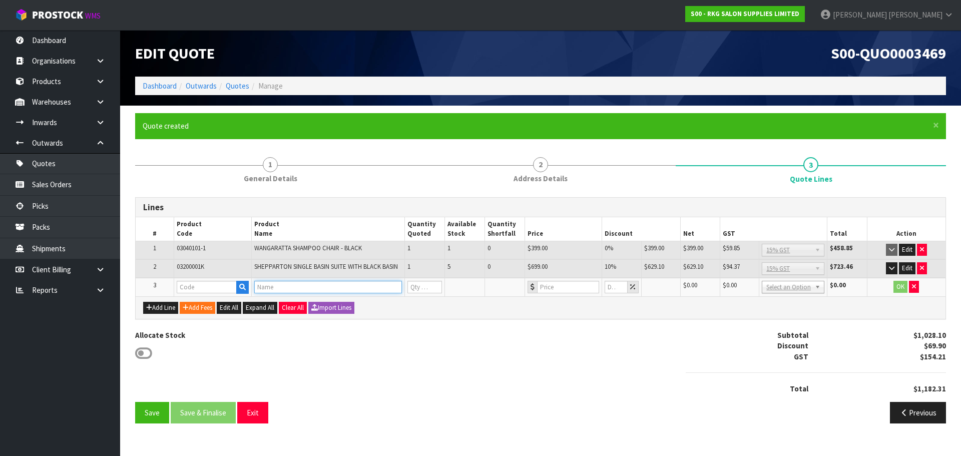
click at [282, 289] on input "text" at bounding box center [328, 287] width 148 height 13
click at [221, 291] on input "text" at bounding box center [207, 287] width 60 height 13
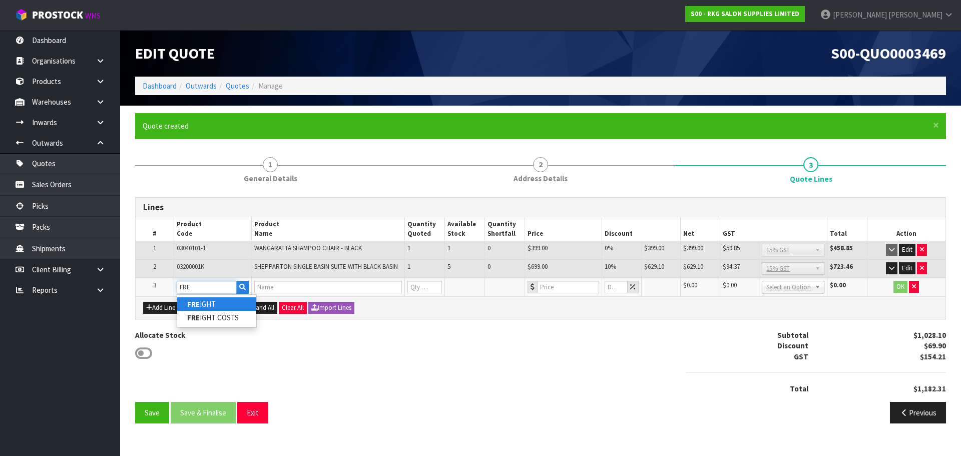
type input "FRE"
click at [220, 305] on link "FRE IGHT" at bounding box center [216, 304] width 79 height 14
type input "FREIGHT"
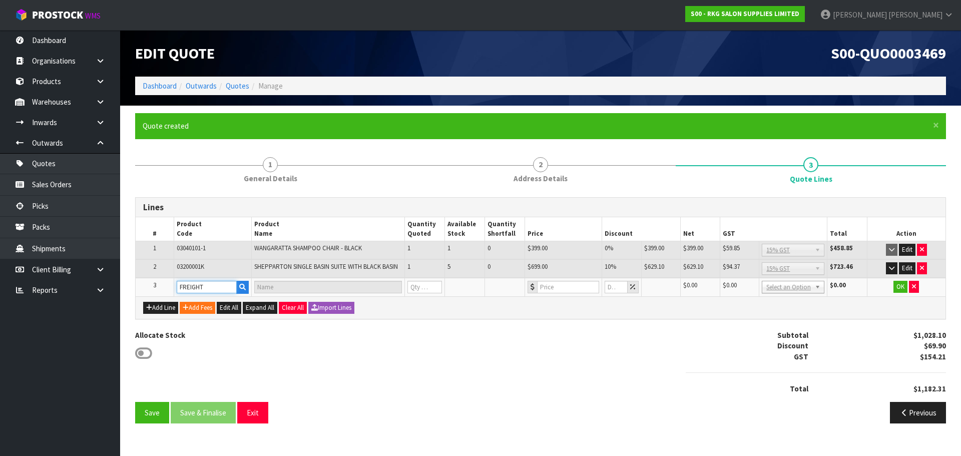
type input "FREIGHT FEE"
type input "1"
type input "0"
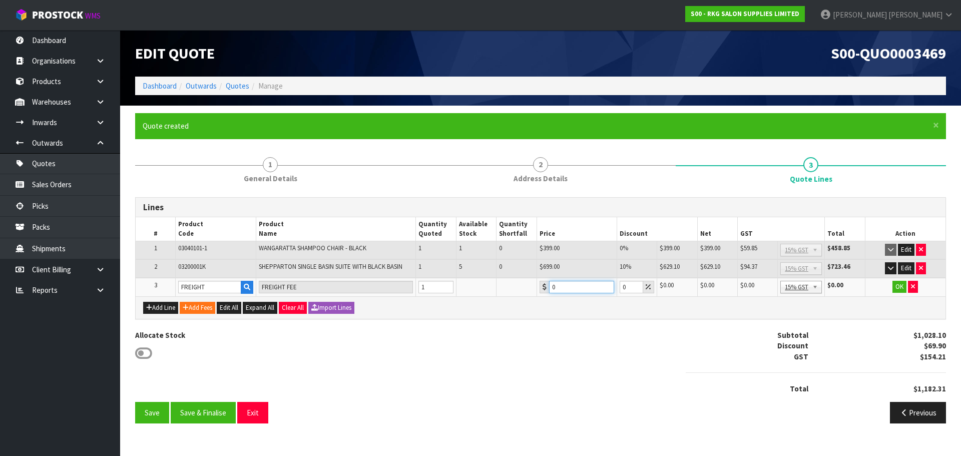
drag, startPoint x: 559, startPoint y: 286, endPoint x: 551, endPoint y: 287, distance: 7.5
click at [551, 287] on input "0" at bounding box center [581, 287] width 65 height 13
type input "247.50"
click at [902, 290] on button "OK" at bounding box center [900, 287] width 14 height 12
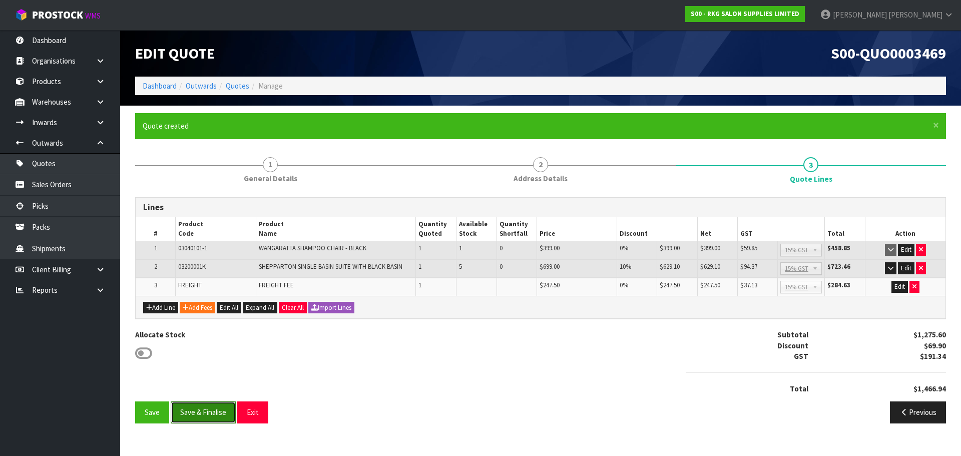
click at [203, 414] on button "Save & Finalise" at bounding box center [203, 413] width 65 height 22
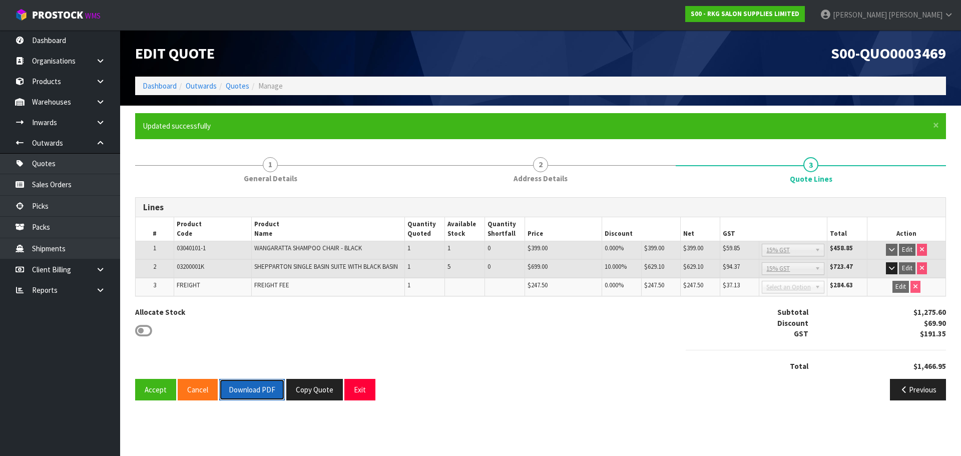
click at [255, 392] on button "Download PDF" at bounding box center [252, 390] width 66 height 22
click at [317, 390] on button "Copy Quote" at bounding box center [314, 390] width 57 height 22
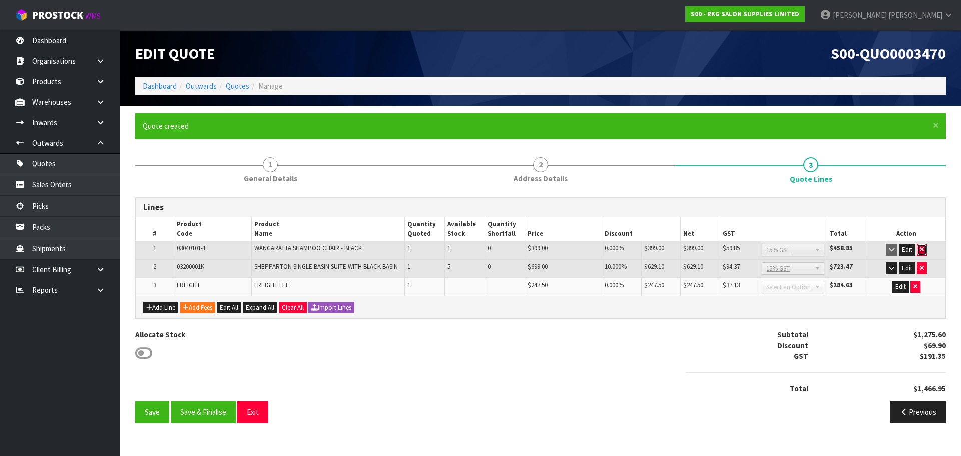
click at [923, 249] on icon "button" at bounding box center [922, 249] width 4 height 7
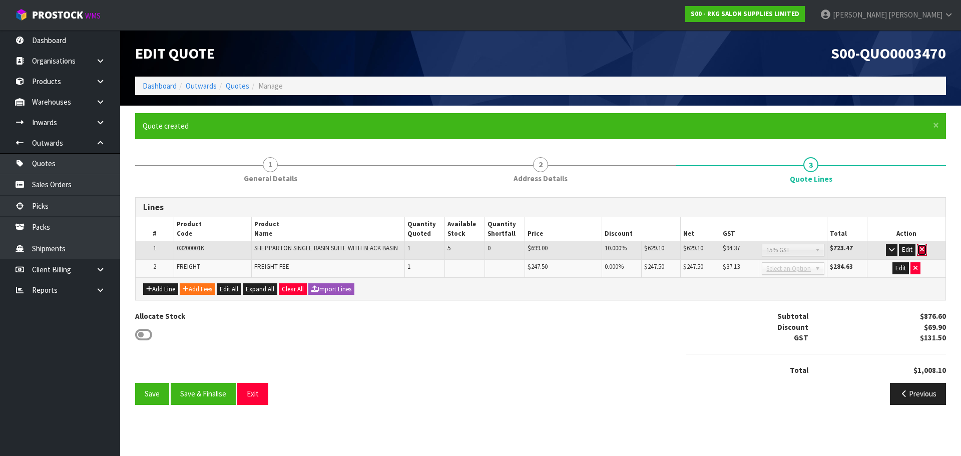
click at [922, 249] on icon "button" at bounding box center [922, 249] width 4 height 7
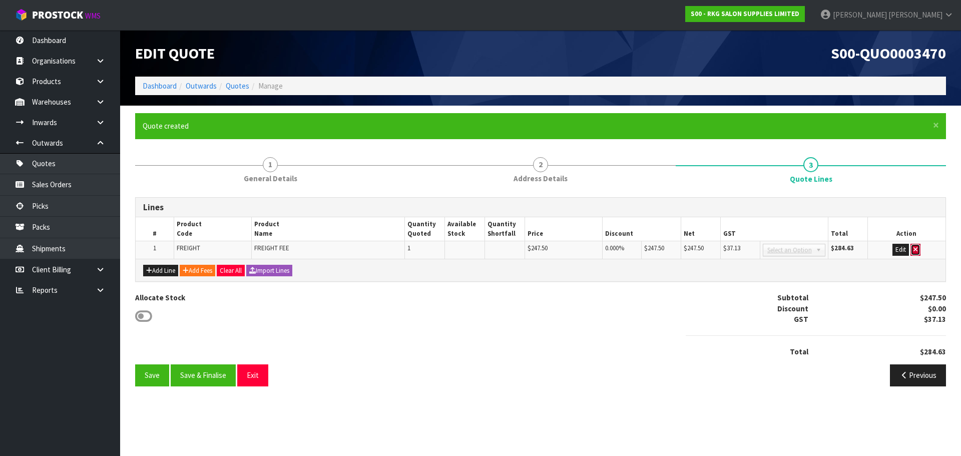
click at [917, 249] on icon "button" at bounding box center [916, 249] width 4 height 7
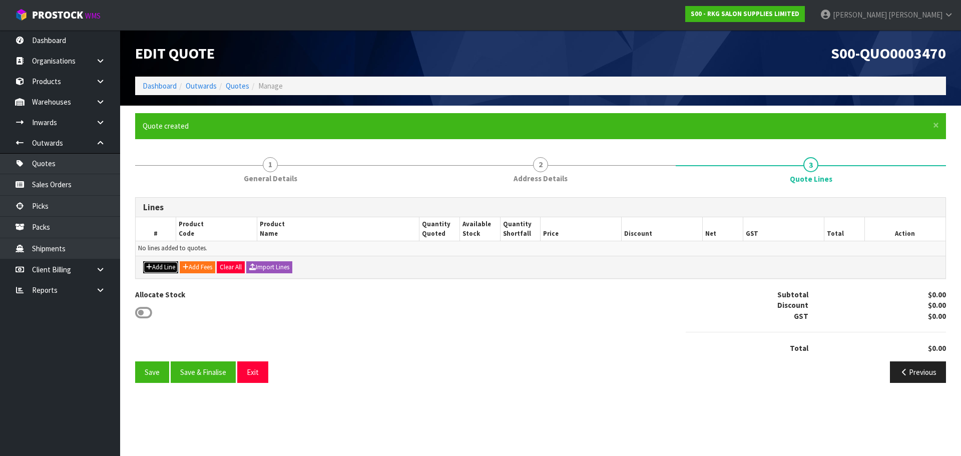
click at [161, 266] on button "Add Line" at bounding box center [160, 267] width 35 height 12
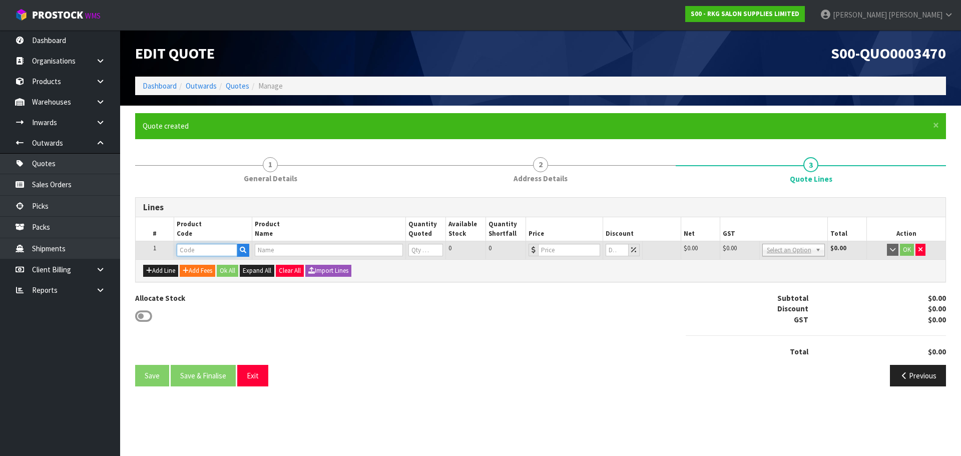
click at [191, 249] on input "text" at bounding box center [207, 250] width 60 height 13
type input "03040101"
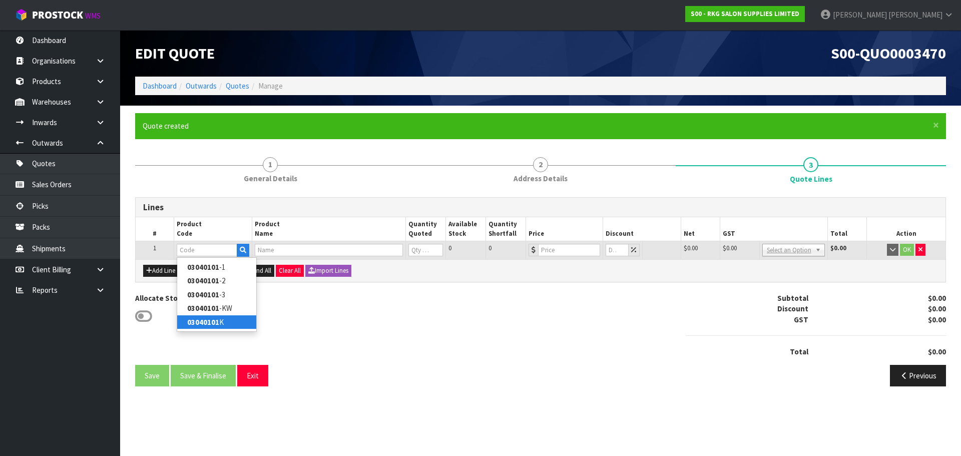
click at [194, 320] on strong "03040101" at bounding box center [203, 322] width 32 height 10
type input "03040101K"
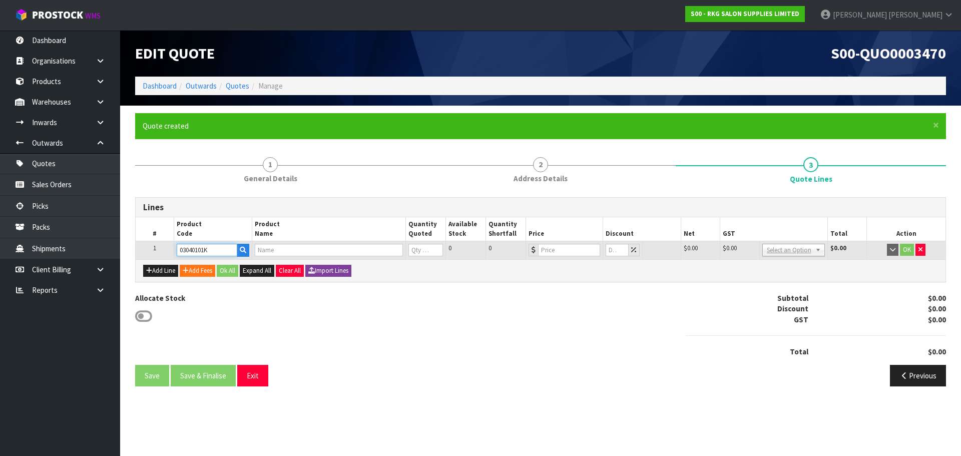
type input "WANGARATTA SHAMPOO LOUNGE - BLACK WITH BLACK BASIN"
type input "0"
type input "1295"
type input "0"
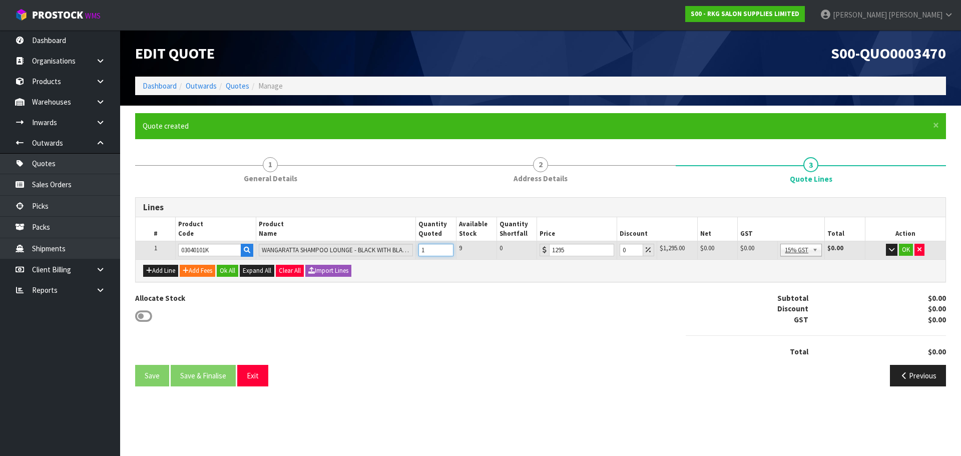
type input "1"
click at [445, 247] on input "1" at bounding box center [436, 250] width 35 height 13
click at [205, 269] on button "Add Fees" at bounding box center [198, 271] width 36 height 12
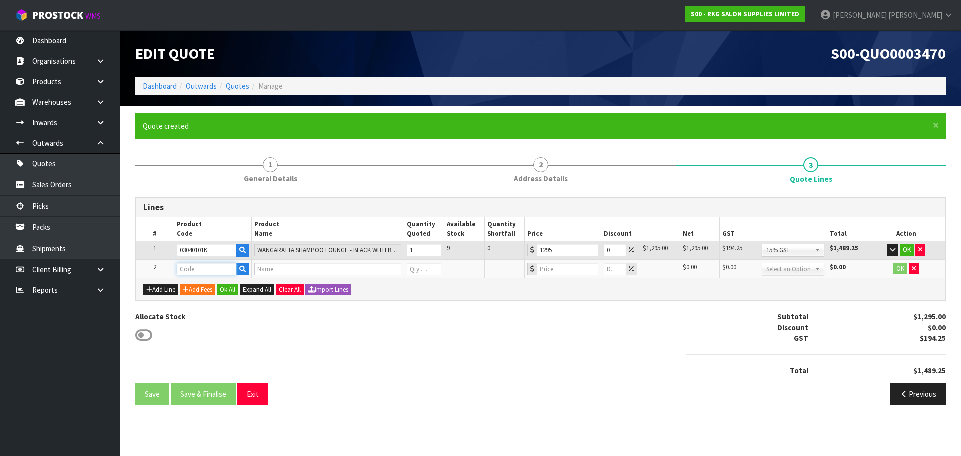
click at [193, 270] on input "text" at bounding box center [207, 269] width 60 height 13
type input "FRE"
click at [199, 290] on strong "FRE" at bounding box center [193, 286] width 13 height 10
type input "FREIGHT"
type input "FREIGHT FEE"
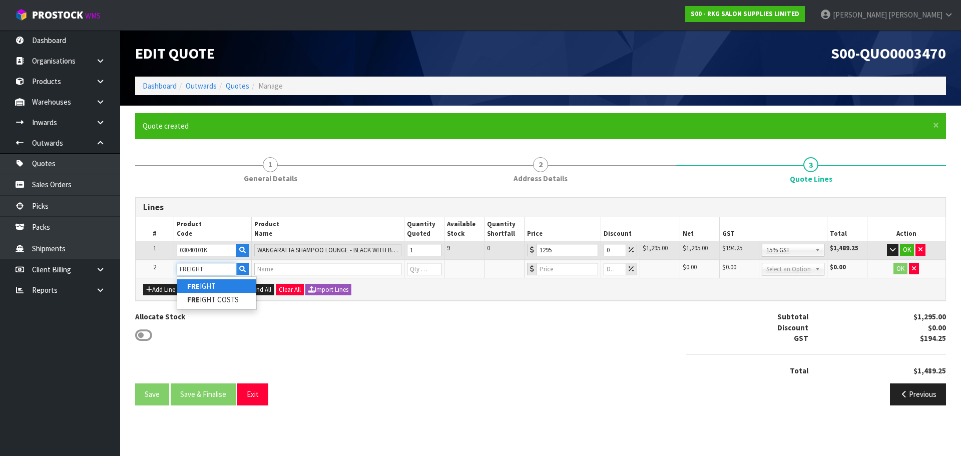
type input "1"
type input "0"
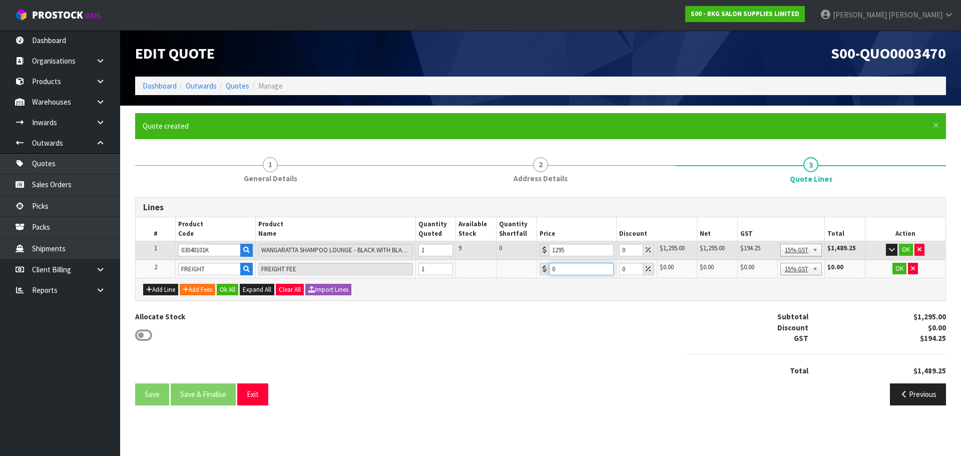
drag, startPoint x: 565, startPoint y: 265, endPoint x: 551, endPoint y: 268, distance: 14.3
click at [551, 268] on input "0" at bounding box center [581, 269] width 65 height 13
type input "247.50"
click at [903, 248] on button "OK" at bounding box center [906, 250] width 14 height 12
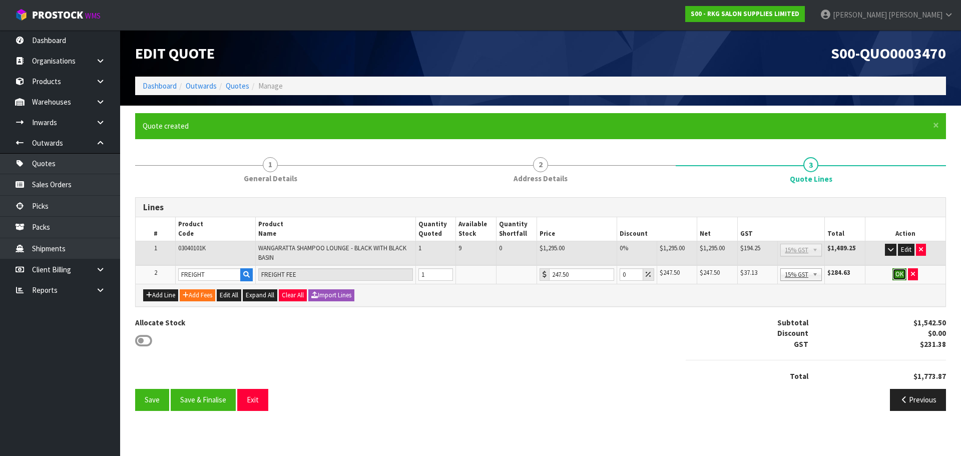
click at [898, 272] on button "OK" at bounding box center [900, 274] width 14 height 12
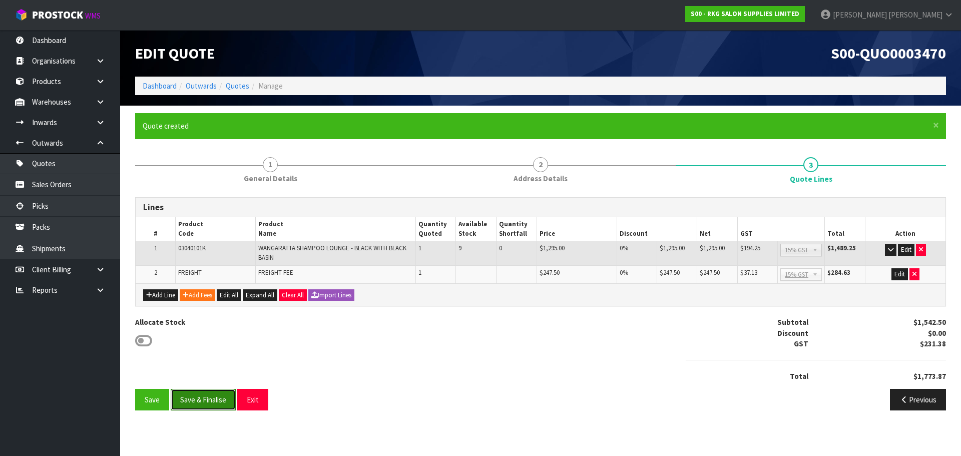
click at [206, 401] on button "Save & Finalise" at bounding box center [203, 400] width 65 height 22
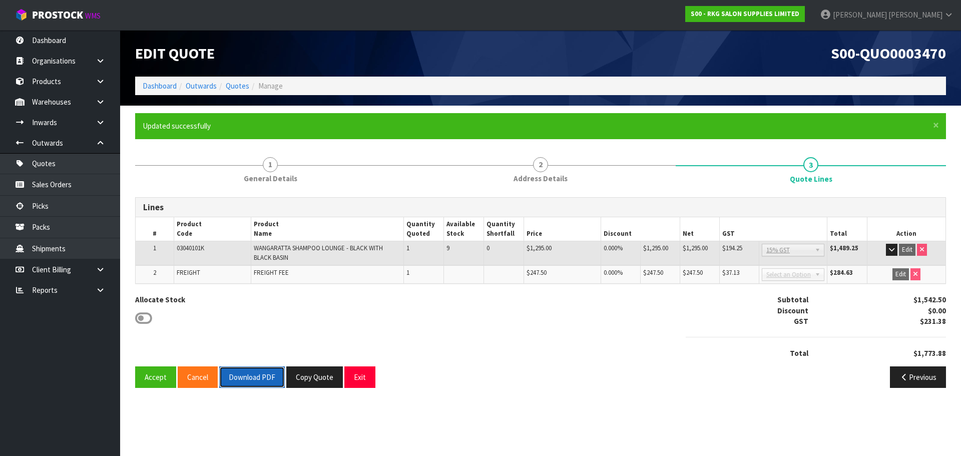
click at [247, 374] on button "Download PDF" at bounding box center [252, 377] width 66 height 22
click at [358, 379] on button "Exit" at bounding box center [359, 377] width 31 height 22
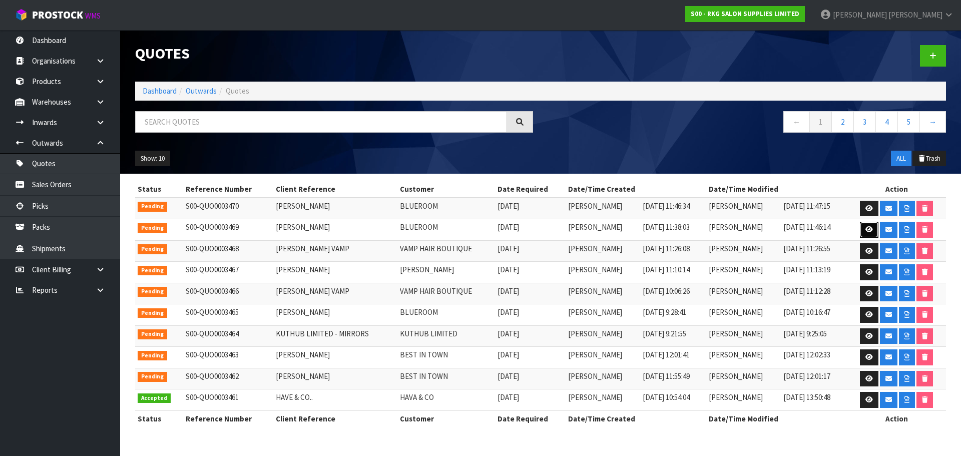
click at [867, 231] on icon at bounding box center [870, 229] width 8 height 7
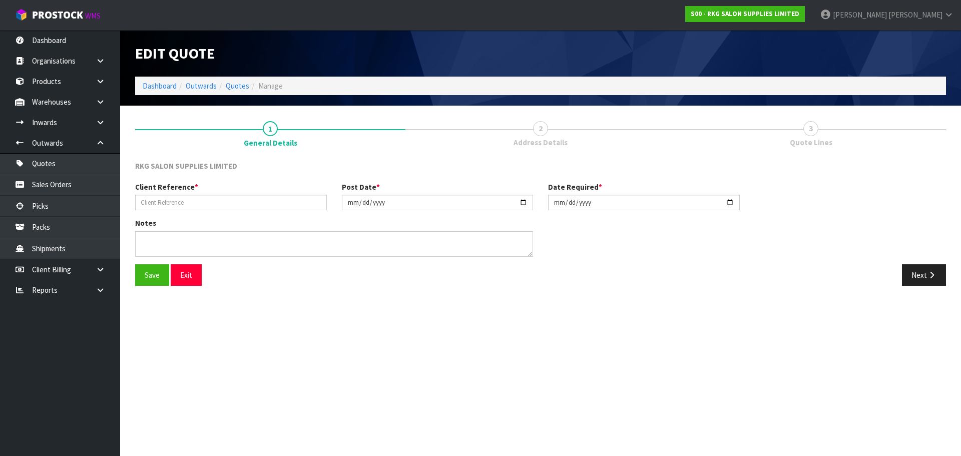
type input "SALLY JOHNSTON"
type input "[DATE]"
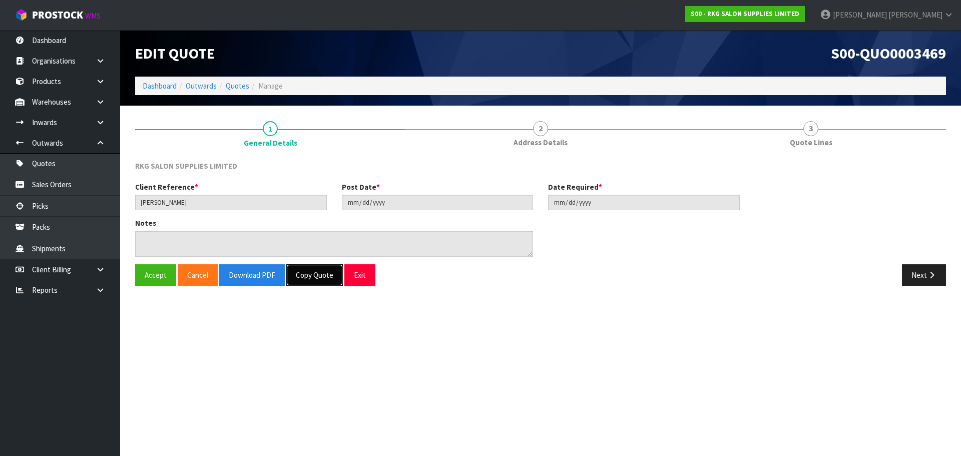
click at [316, 276] on button "Copy Quote" at bounding box center [314, 275] width 57 height 22
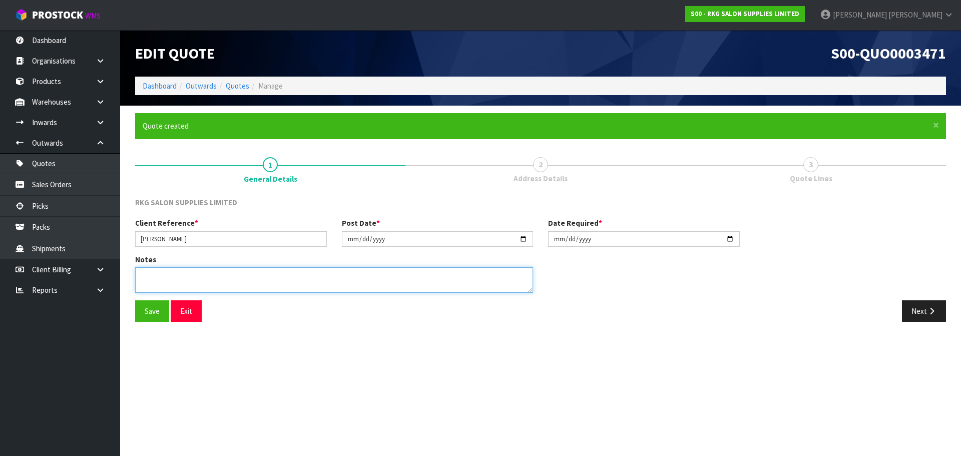
click at [217, 277] on textarea at bounding box center [334, 280] width 398 height 26
type textarea "EX"
drag, startPoint x: 152, startPoint y: 313, endPoint x: 576, endPoint y: 307, distance: 424.6
click at [162, 311] on button "Save" at bounding box center [152, 311] width 34 height 22
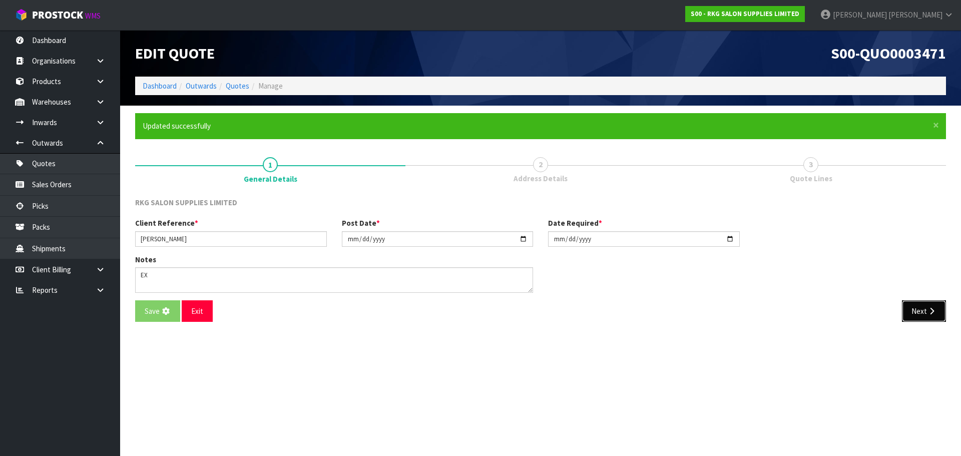
click at [920, 315] on button "Next" at bounding box center [924, 311] width 44 height 22
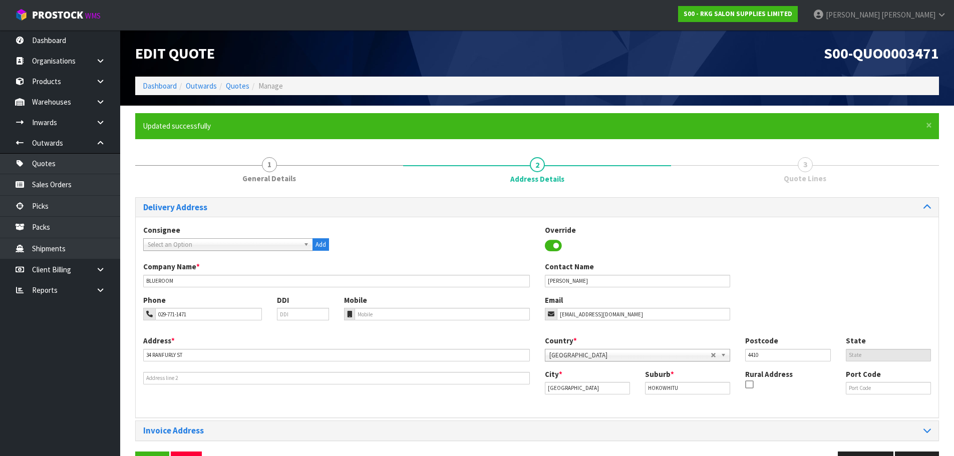
scroll to position [33, 0]
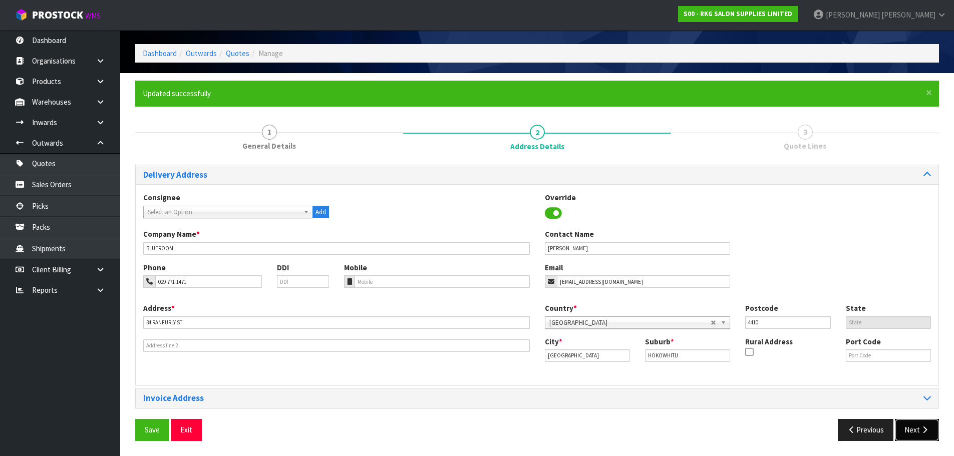
drag, startPoint x: 915, startPoint y: 431, endPoint x: 876, endPoint y: 417, distance: 42.0
click at [913, 431] on button "Next" at bounding box center [917, 430] width 44 height 22
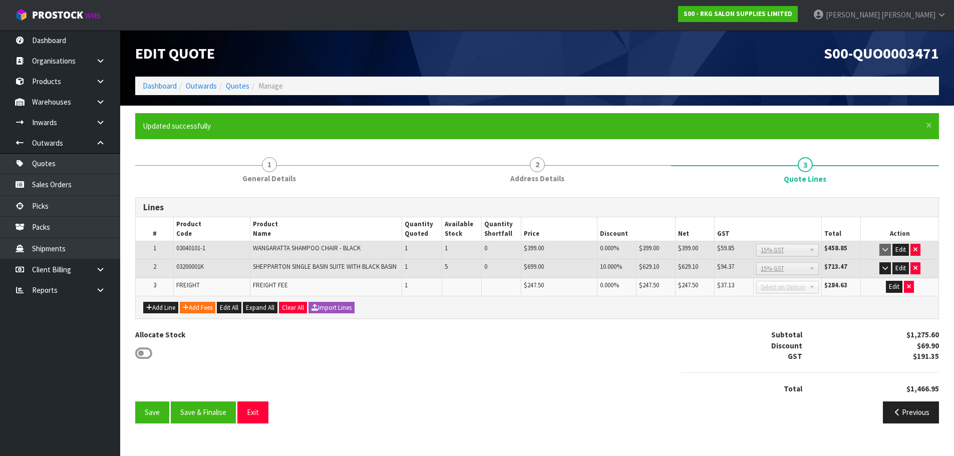
scroll to position [0, 0]
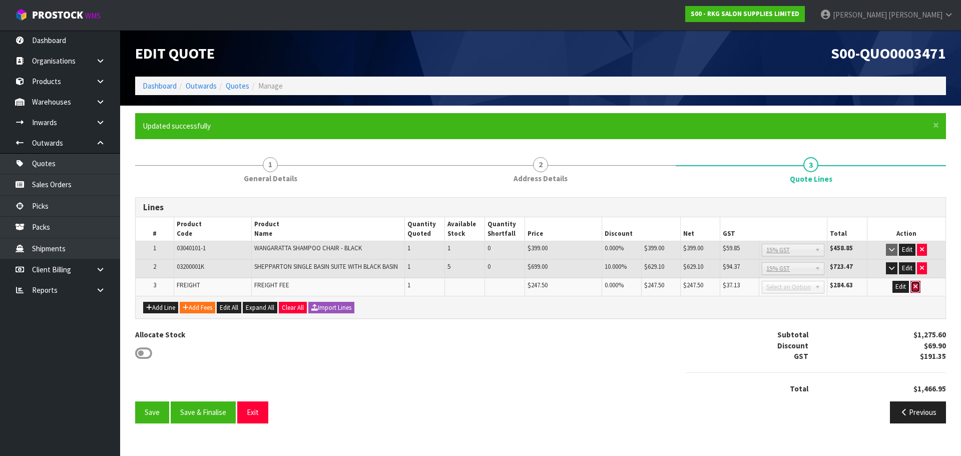
click at [916, 288] on icon "button" at bounding box center [916, 286] width 4 height 7
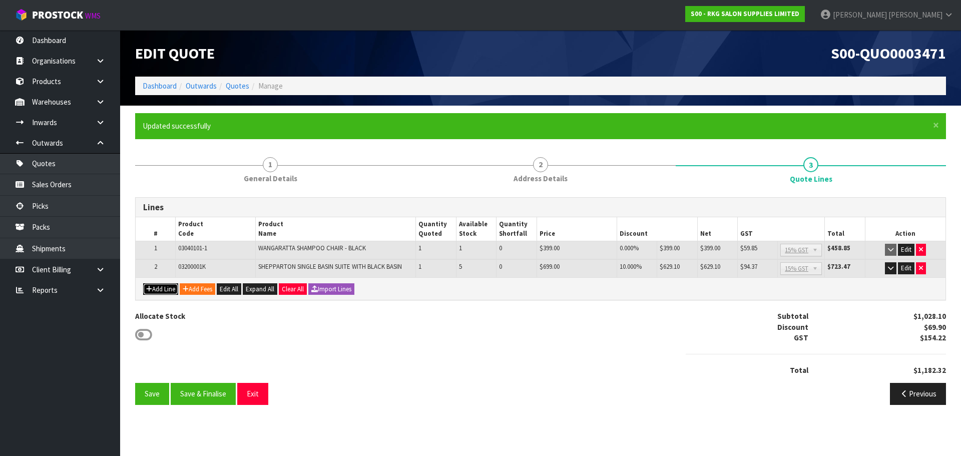
click at [167, 288] on button "Add Line" at bounding box center [160, 289] width 35 height 12
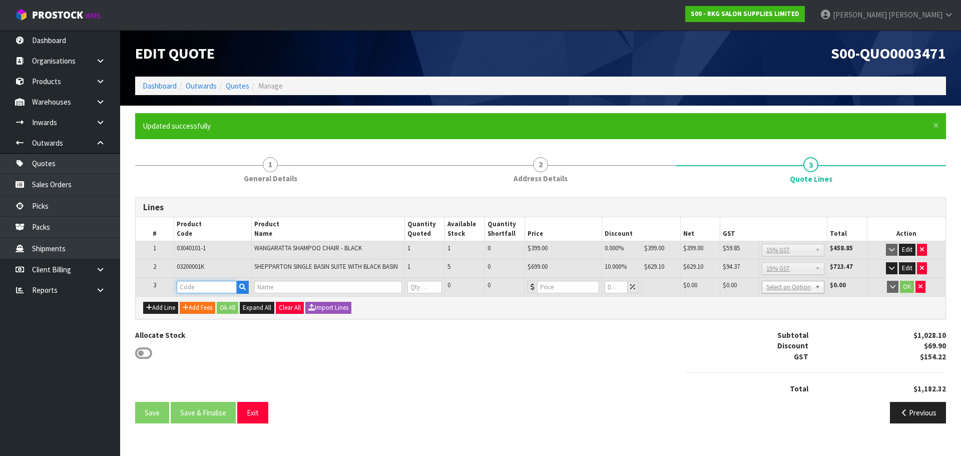
click at [186, 284] on input "text" at bounding box center [207, 287] width 60 height 13
type input "NECK-REST"
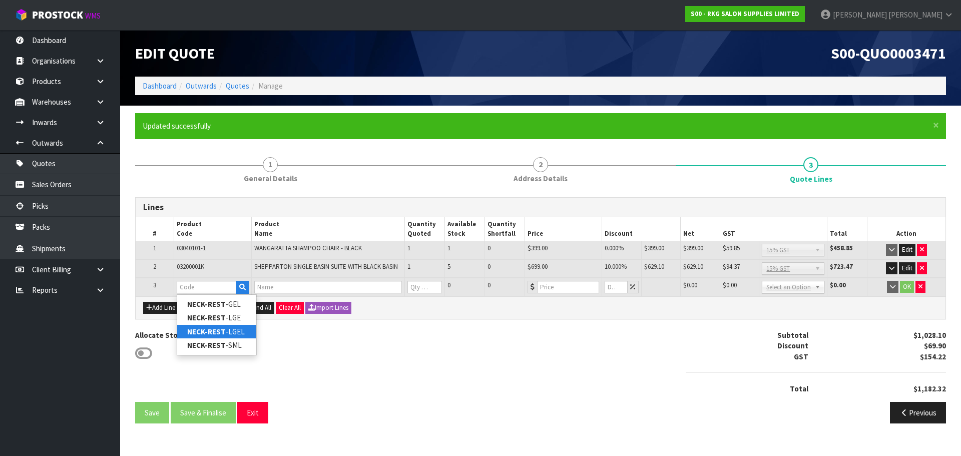
click at [205, 329] on strong "NECK-REST" at bounding box center [206, 332] width 39 height 10
type input "NECK-REST-LGEL"
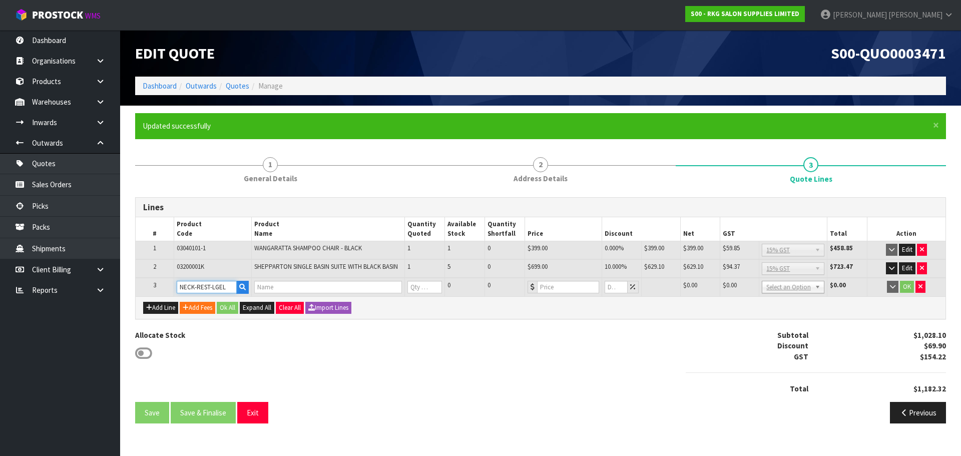
type input "NECK REST-LARGE GEL STICK ON"
type input "0"
type input "32"
type input "0"
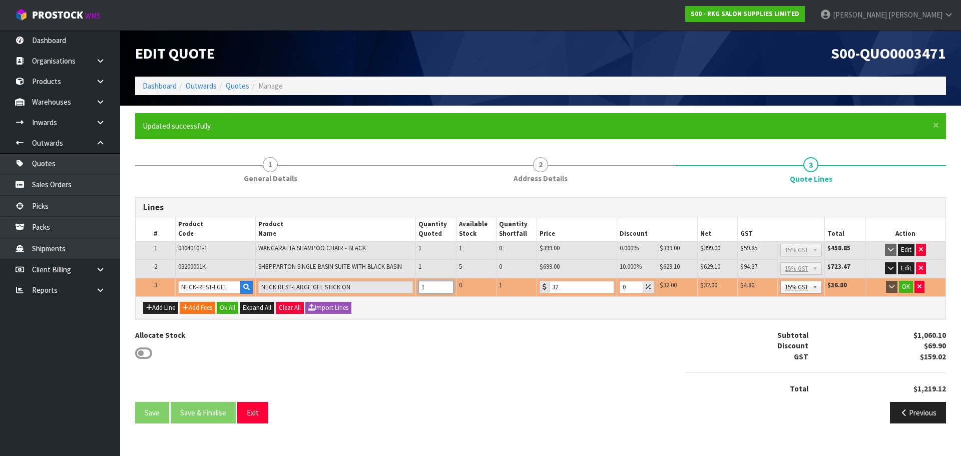
type input "1"
click at [445, 285] on input "1" at bounding box center [436, 287] width 35 height 13
click at [910, 290] on button "OK" at bounding box center [906, 287] width 14 height 12
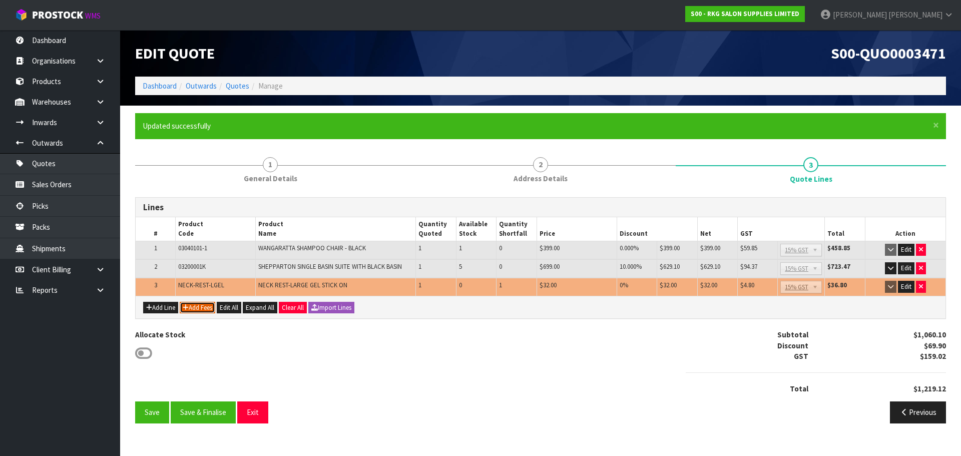
click at [201, 308] on button "Add Fees" at bounding box center [198, 308] width 36 height 12
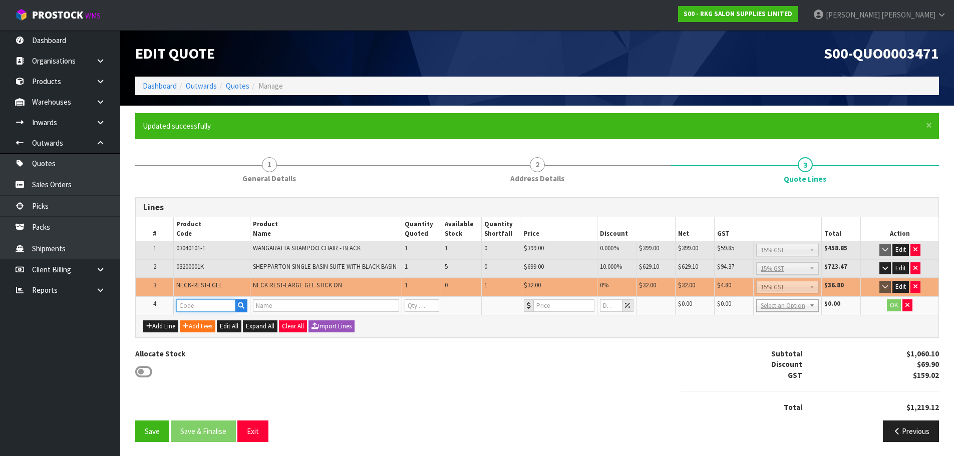
click at [193, 312] on input "text" at bounding box center [205, 305] width 59 height 13
type input "FRE"
click at [191, 327] on strong "FRE" at bounding box center [193, 329] width 13 height 10
type input "FREIGHT"
type input "FREIGHT FEE"
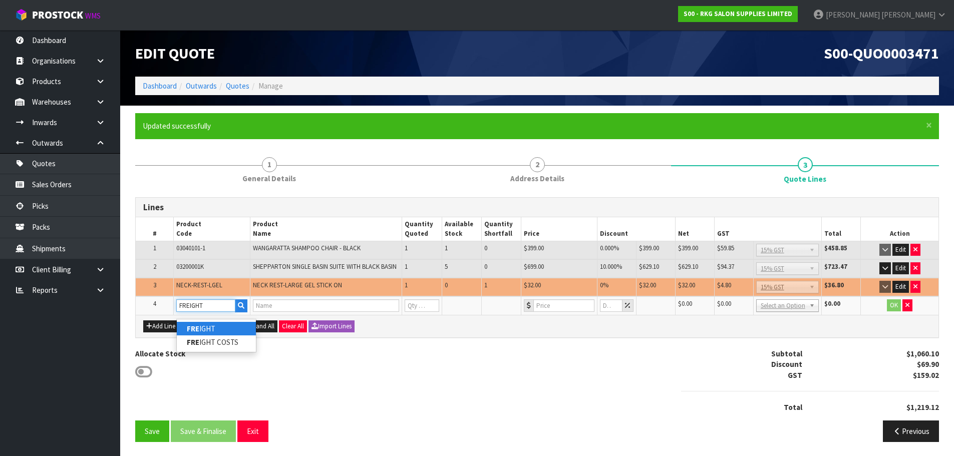
type input "1"
type input "0"
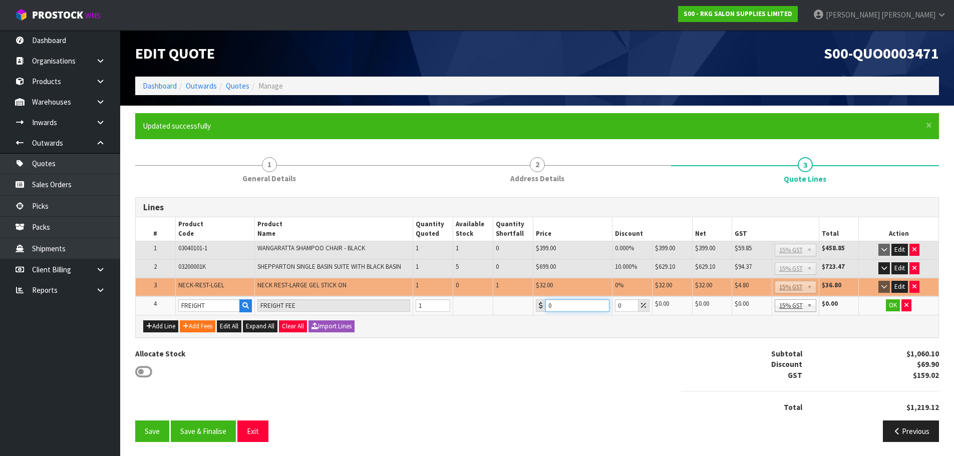
drag, startPoint x: 555, startPoint y: 305, endPoint x: 542, endPoint y: 305, distance: 13.0
click at [542, 305] on div "0" at bounding box center [573, 305] width 74 height 13
type input "247.50"
click at [892, 309] on button "OK" at bounding box center [893, 305] width 14 height 12
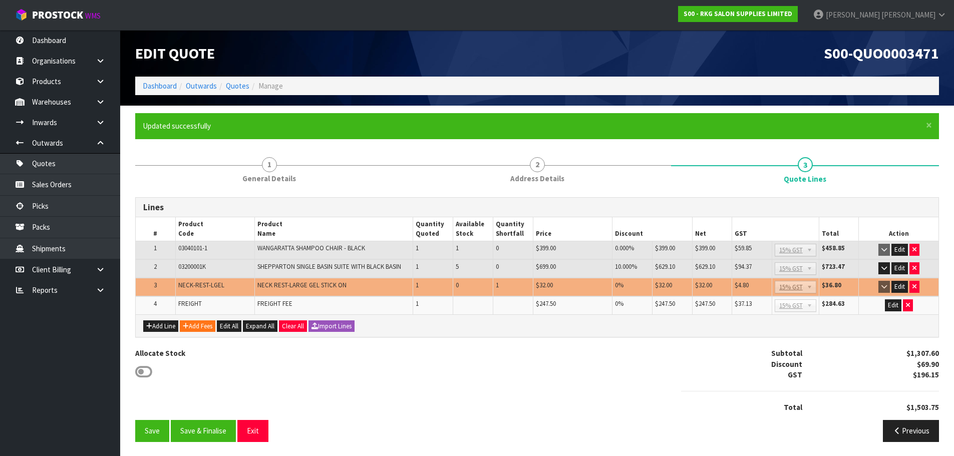
scroll to position [1, 0]
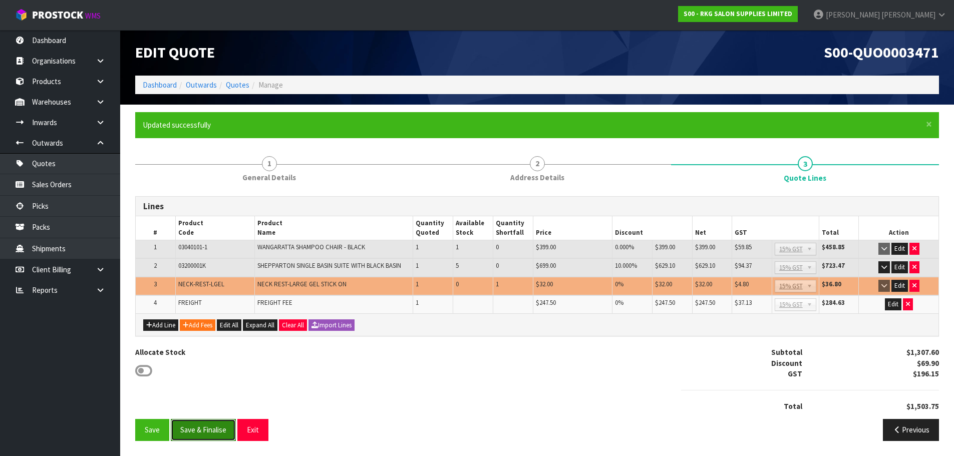
click at [201, 432] on button "Save & Finalise" at bounding box center [203, 430] width 65 height 22
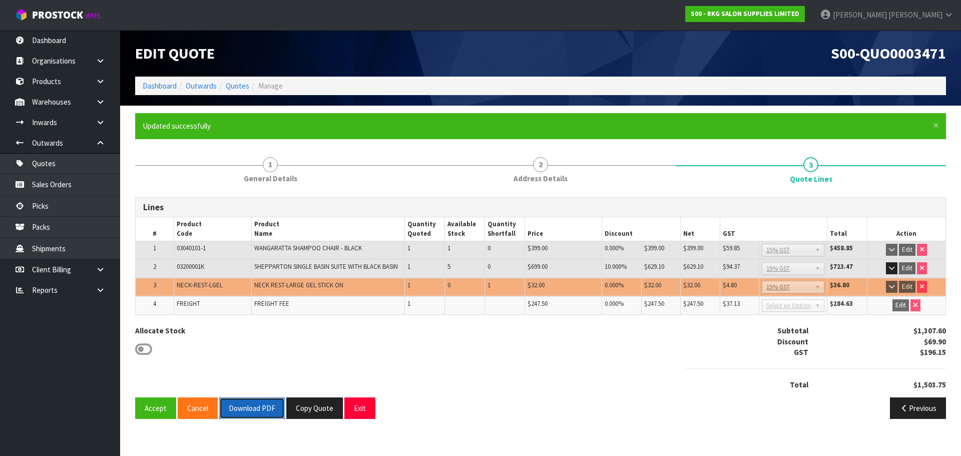
drag, startPoint x: 246, startPoint y: 408, endPoint x: 542, endPoint y: 319, distance: 308.9
click at [247, 408] on button "Download PDF" at bounding box center [252, 409] width 66 height 22
click at [355, 411] on button "Exit" at bounding box center [359, 409] width 31 height 22
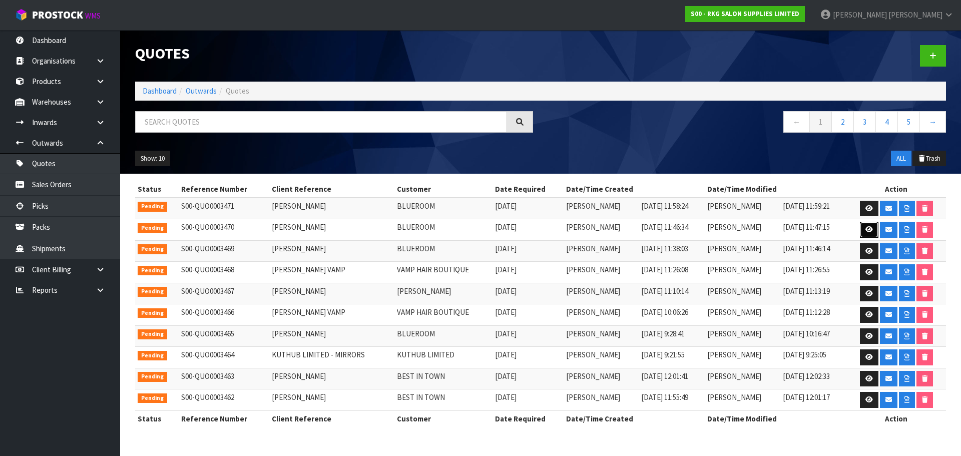
click at [867, 230] on icon at bounding box center [870, 229] width 8 height 7
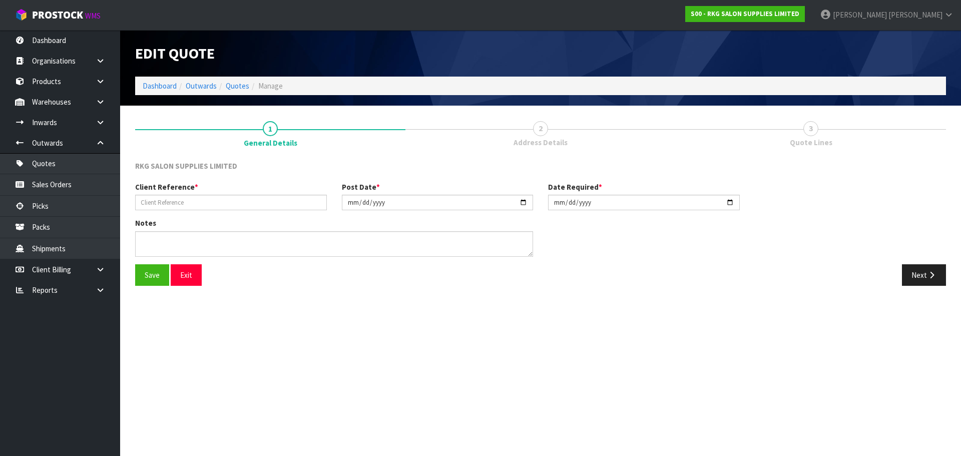
type input "SALLY JOHNSTON"
type input "[DATE]"
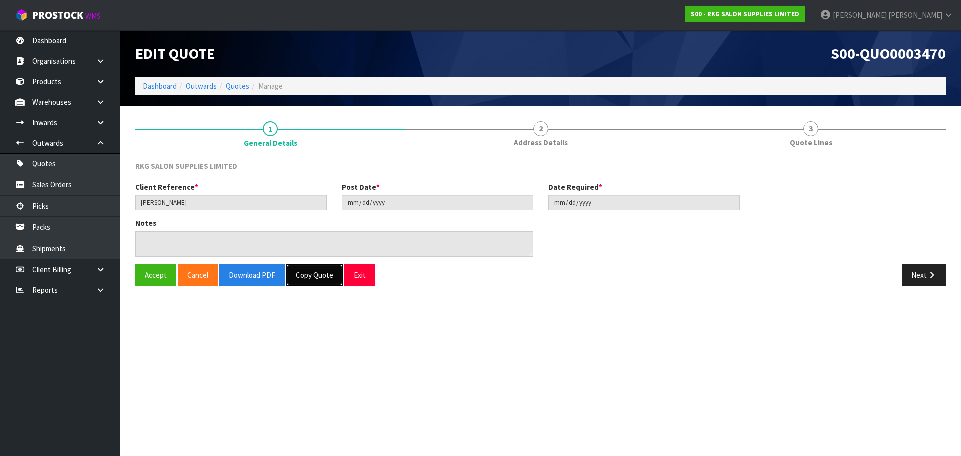
click at [312, 277] on button "Copy Quote" at bounding box center [314, 275] width 57 height 22
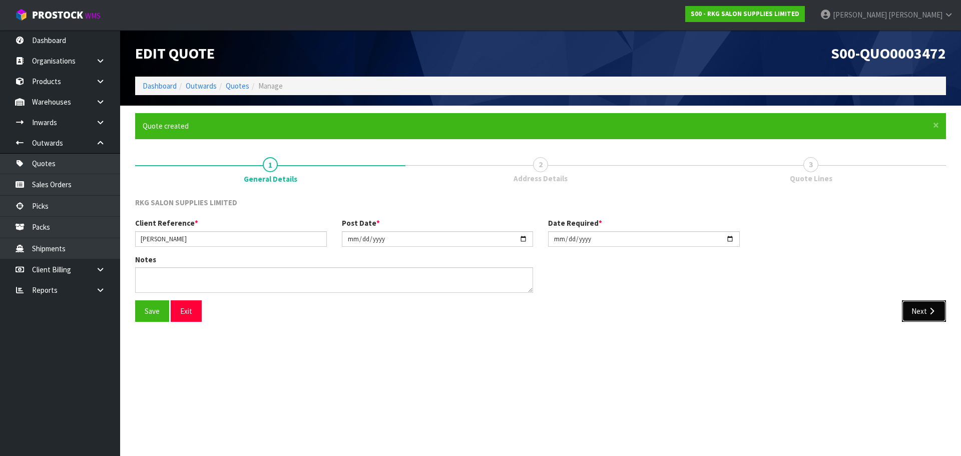
click at [926, 315] on button "Next" at bounding box center [924, 311] width 44 height 22
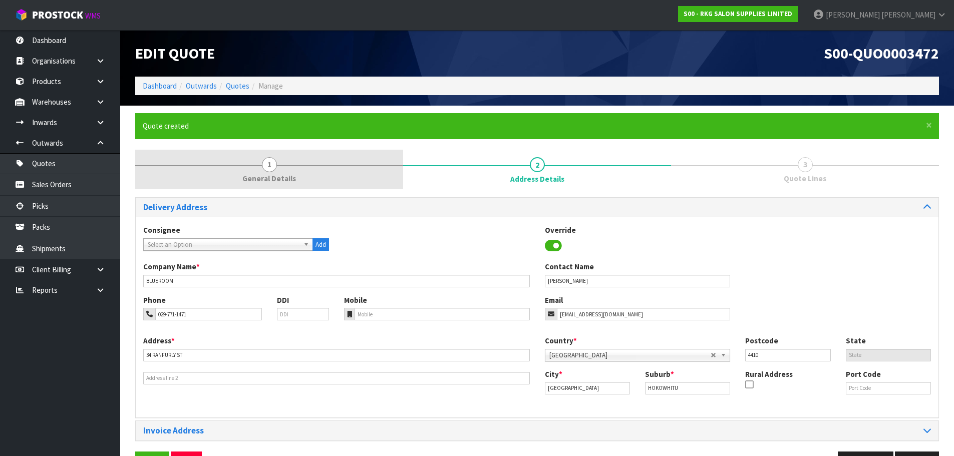
click at [272, 164] on span "1" at bounding box center [269, 164] width 15 height 15
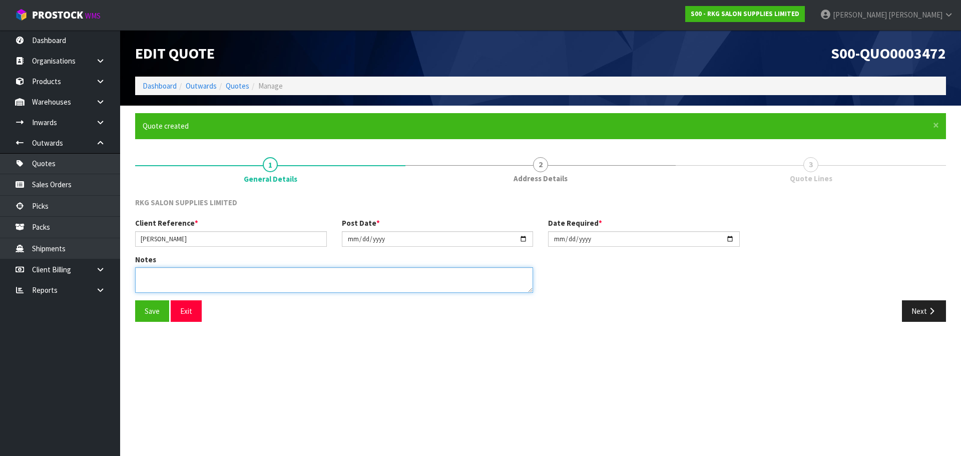
click at [174, 280] on textarea at bounding box center [334, 280] width 398 height 26
type textarea "NEW"
click at [157, 313] on button "Save" at bounding box center [152, 311] width 34 height 22
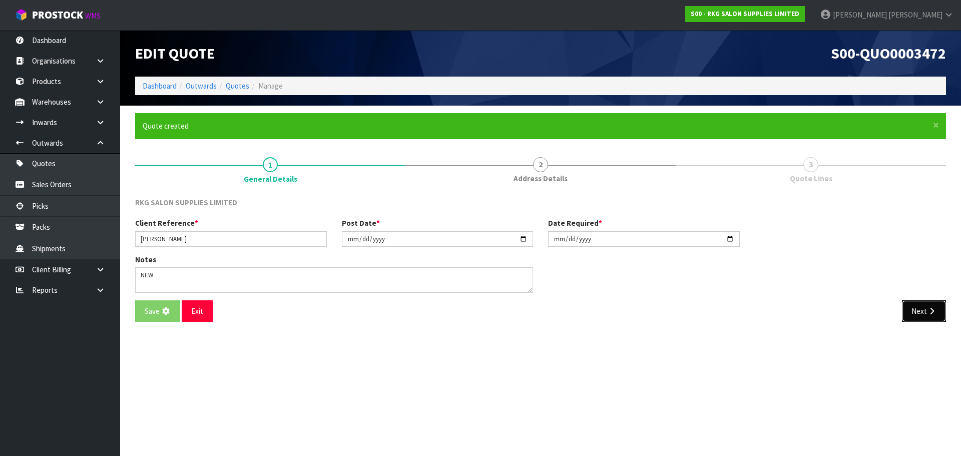
click at [920, 317] on button "Next" at bounding box center [924, 311] width 44 height 22
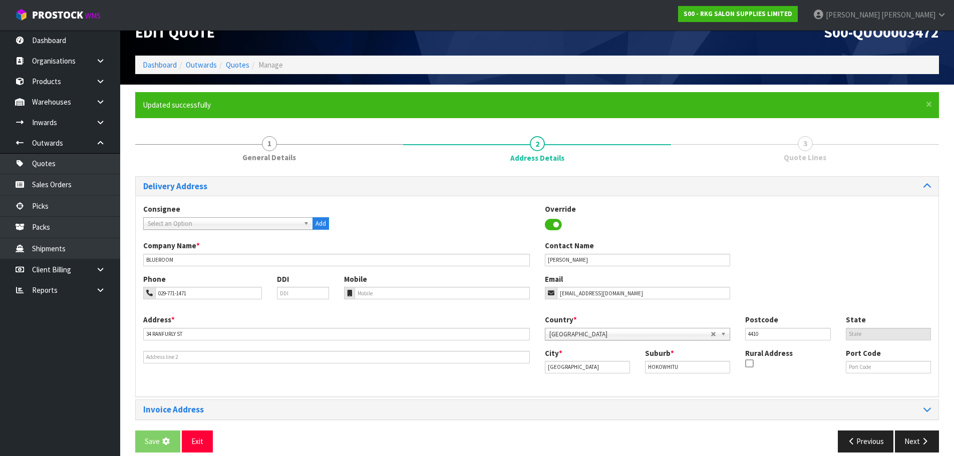
scroll to position [33, 0]
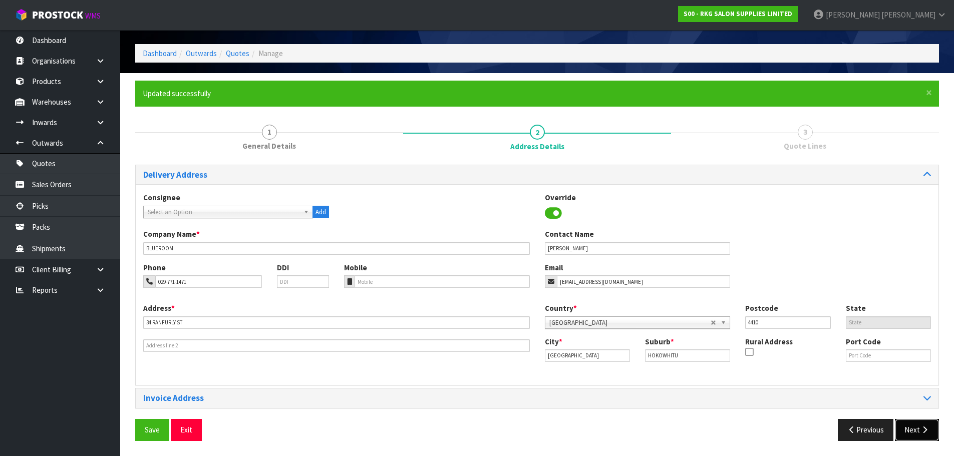
click at [905, 433] on button "Next" at bounding box center [917, 430] width 44 height 22
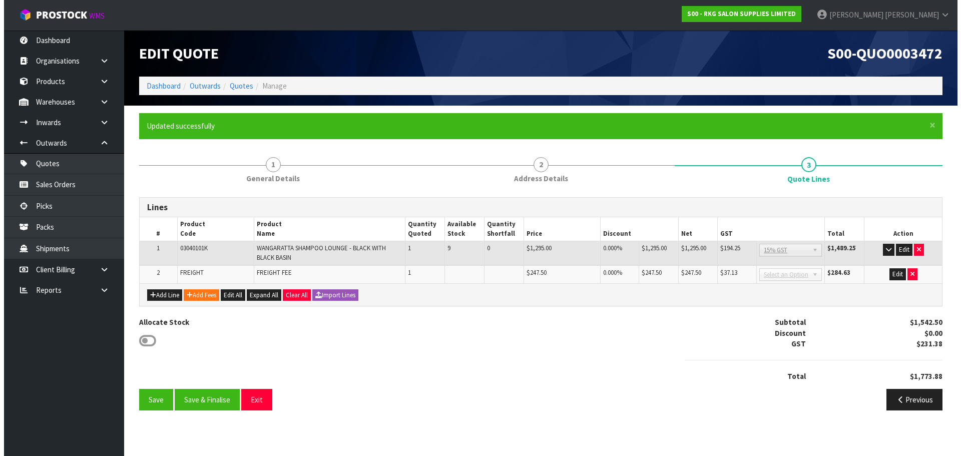
scroll to position [0, 0]
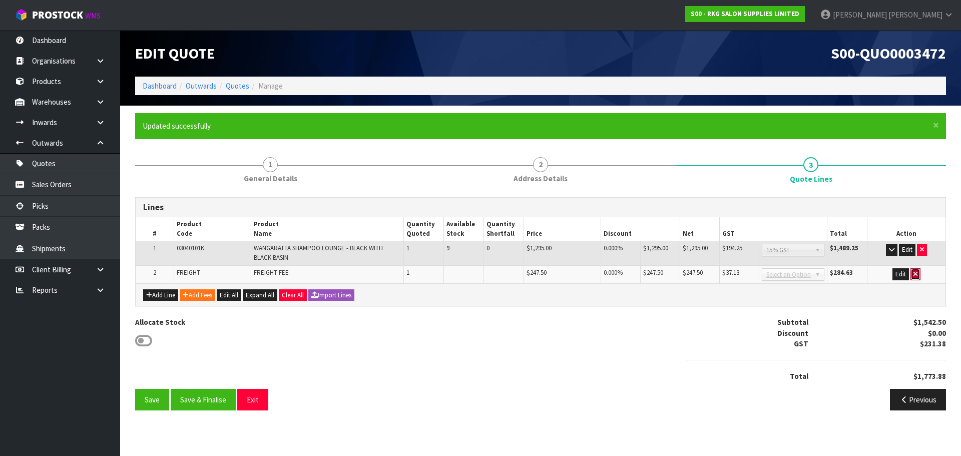
click at [913, 277] on button "button" at bounding box center [916, 274] width 10 height 12
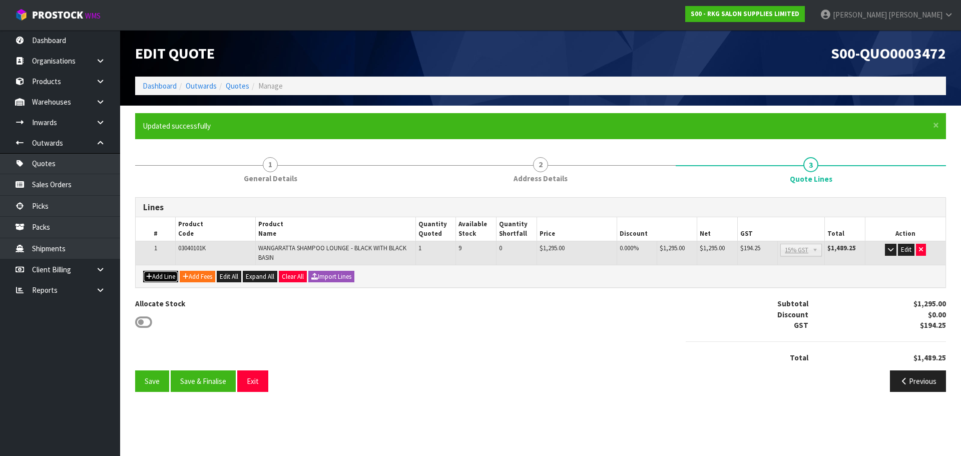
click at [158, 276] on button "Add Line" at bounding box center [160, 277] width 35 height 12
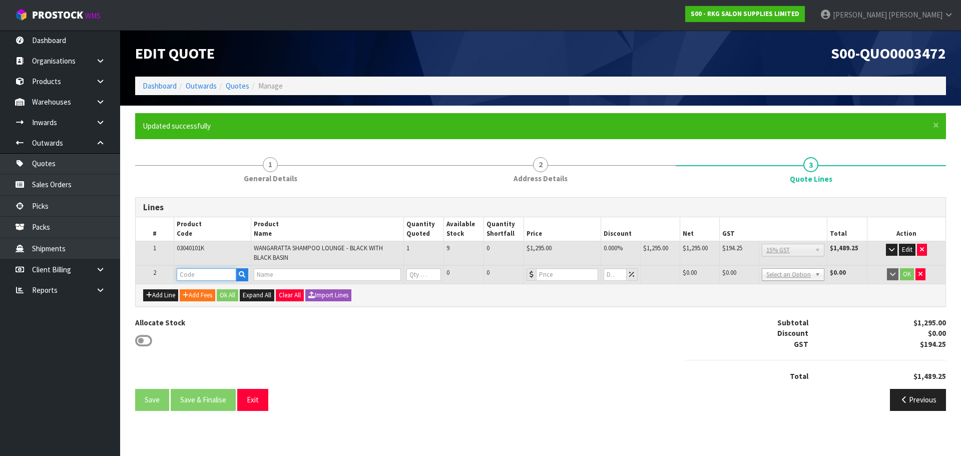
click at [180, 271] on input "text" at bounding box center [207, 274] width 60 height 13
type input "NECK-"
click at [192, 319] on strong "NECK-" at bounding box center [197, 319] width 21 height 10
type input "NECK-REST-LGEL"
type input "NECK REST-LARGE GEL STICK ON"
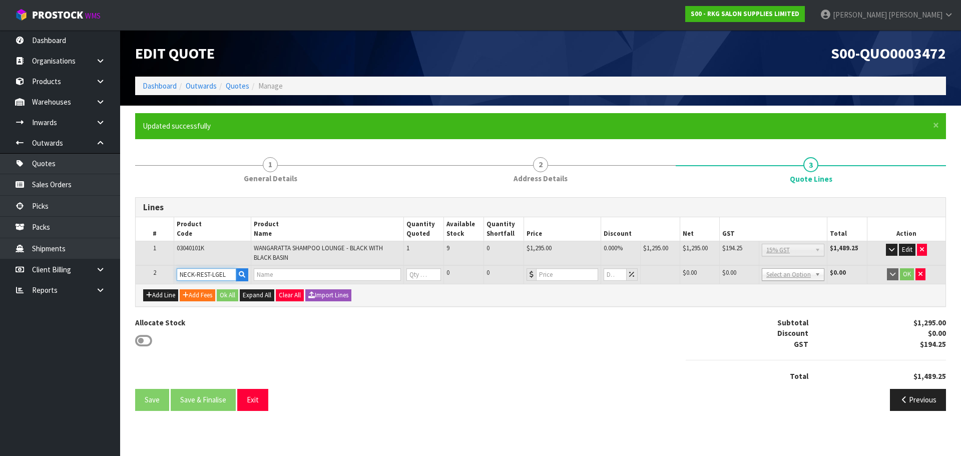
type input "0"
type input "32"
type input "0"
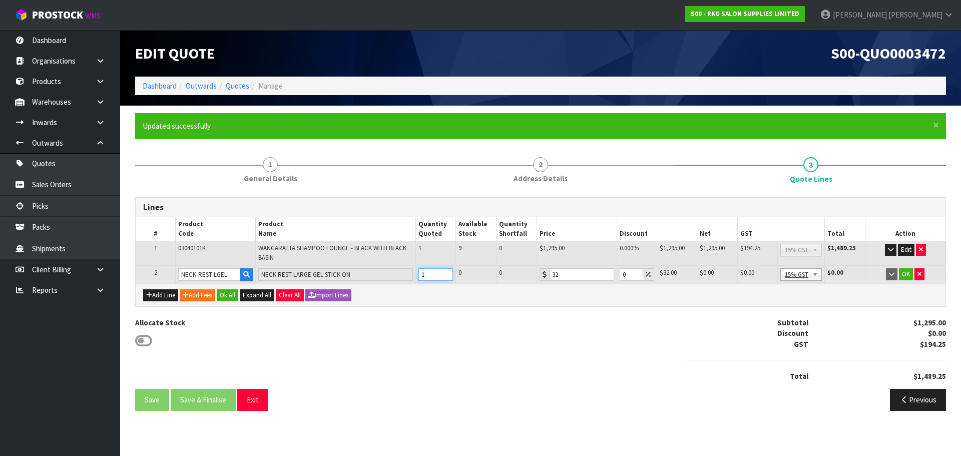
type input "1"
click at [446, 272] on input "1" at bounding box center [436, 274] width 35 height 13
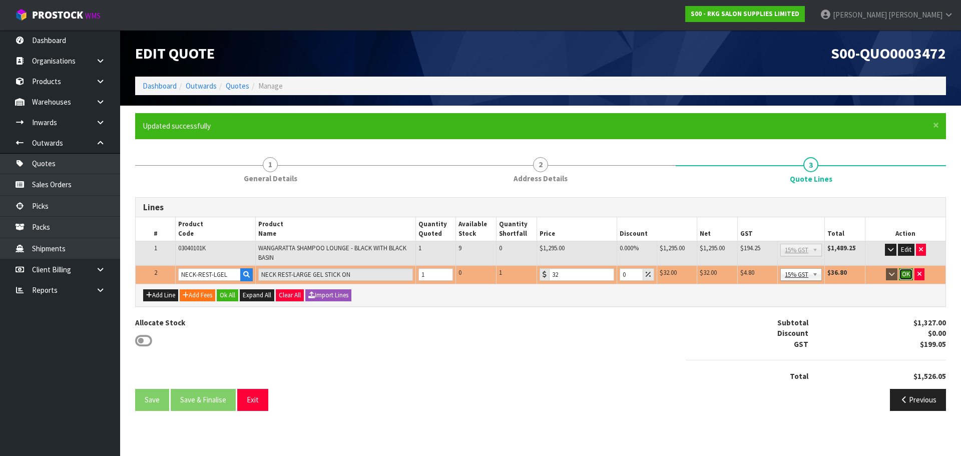
click at [904, 275] on button "OK" at bounding box center [906, 274] width 14 height 12
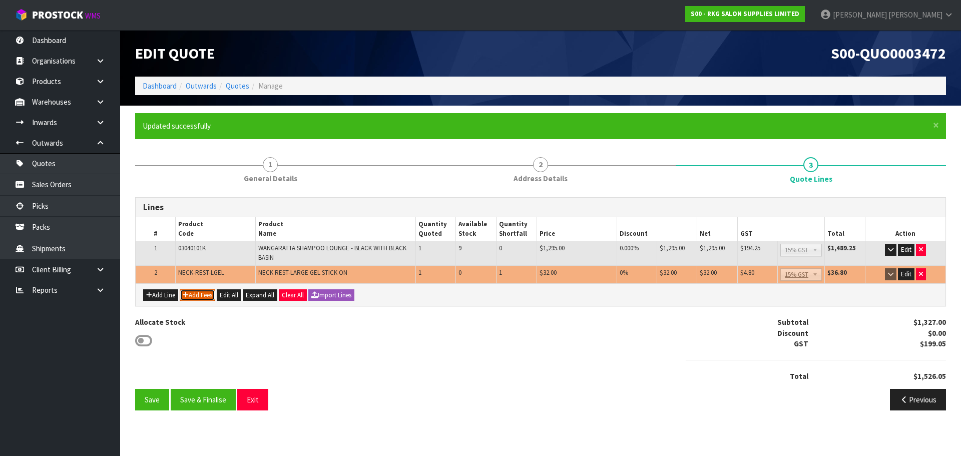
click at [203, 297] on button "Add Fees" at bounding box center [198, 295] width 36 height 12
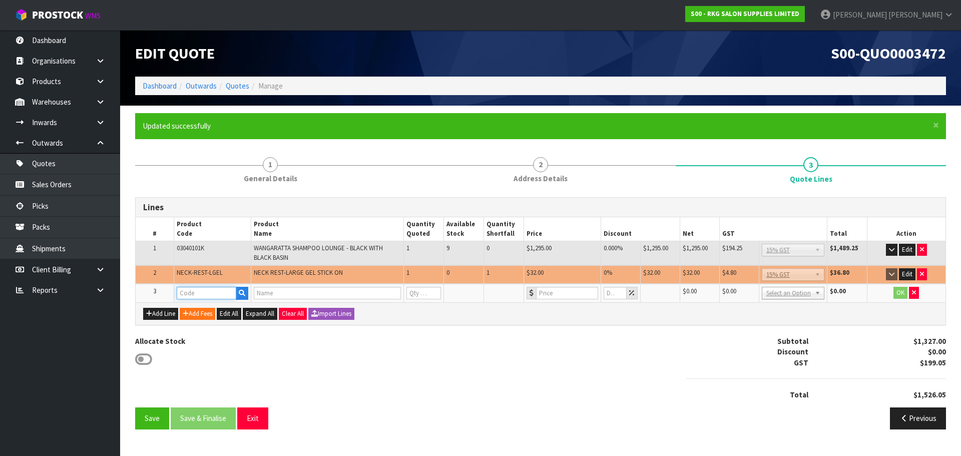
click at [186, 296] on input "text" at bounding box center [207, 293] width 60 height 13
type input "FRE"
click at [199, 307] on strong "FRE" at bounding box center [193, 310] width 13 height 10
type input "FREIGHT"
type input "FREIGHT FEE"
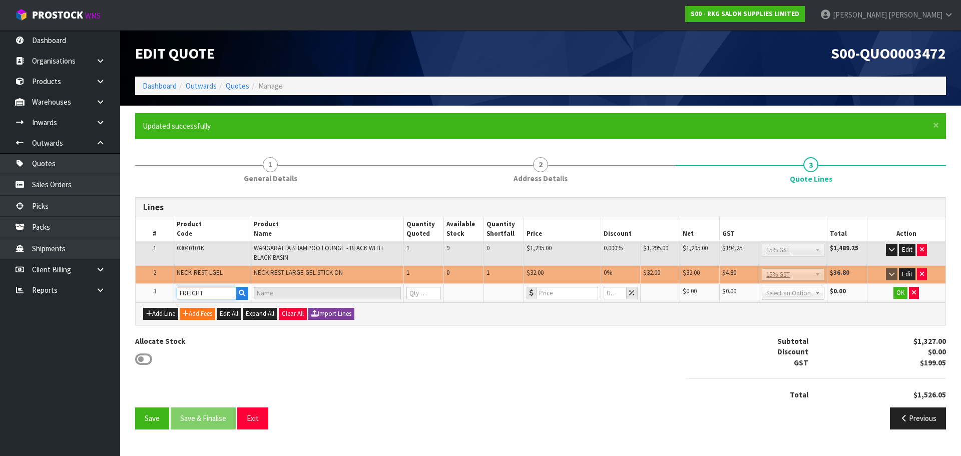
type input "1"
type input "0"
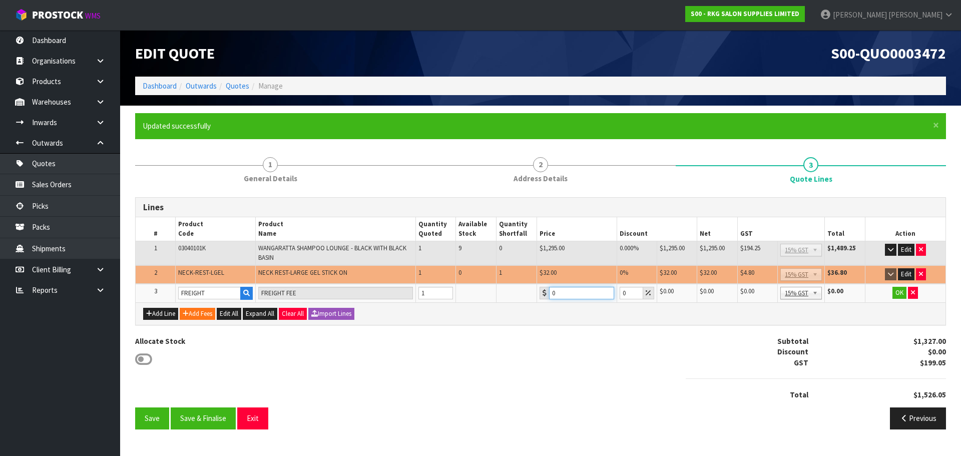
drag, startPoint x: 561, startPoint y: 295, endPoint x: 552, endPoint y: 295, distance: 8.5
click at [552, 295] on input "0" at bounding box center [581, 293] width 65 height 13
type input "247.50"
click at [900, 295] on button "OK" at bounding box center [900, 293] width 14 height 12
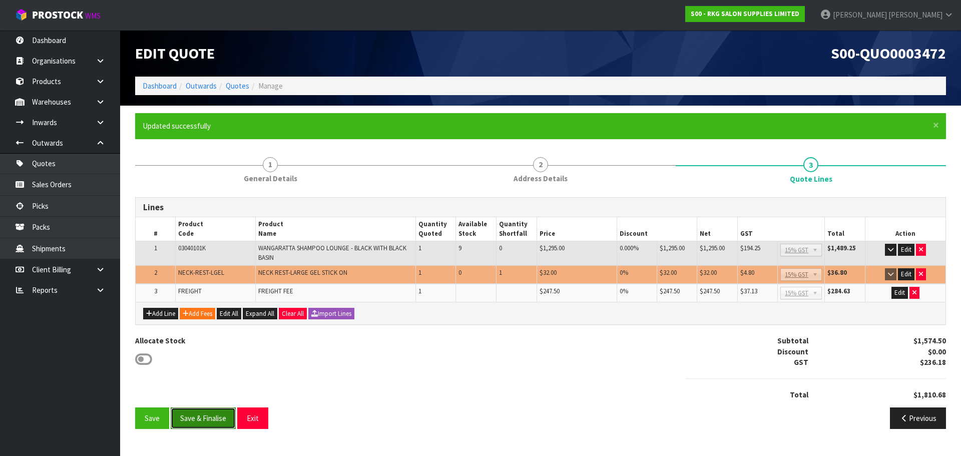
click at [216, 420] on button "Save & Finalise" at bounding box center [203, 419] width 65 height 22
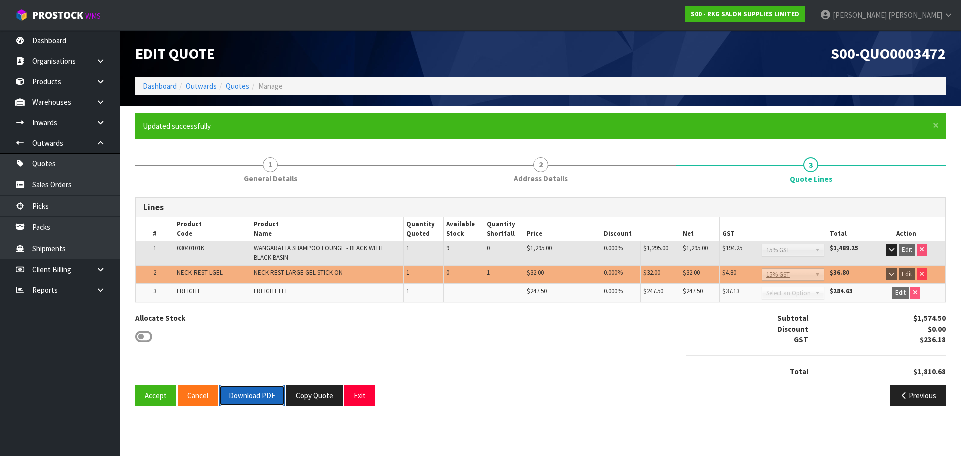
click at [260, 400] on button "Download PDF" at bounding box center [252, 396] width 66 height 22
click at [357, 396] on button "Exit" at bounding box center [359, 396] width 31 height 22
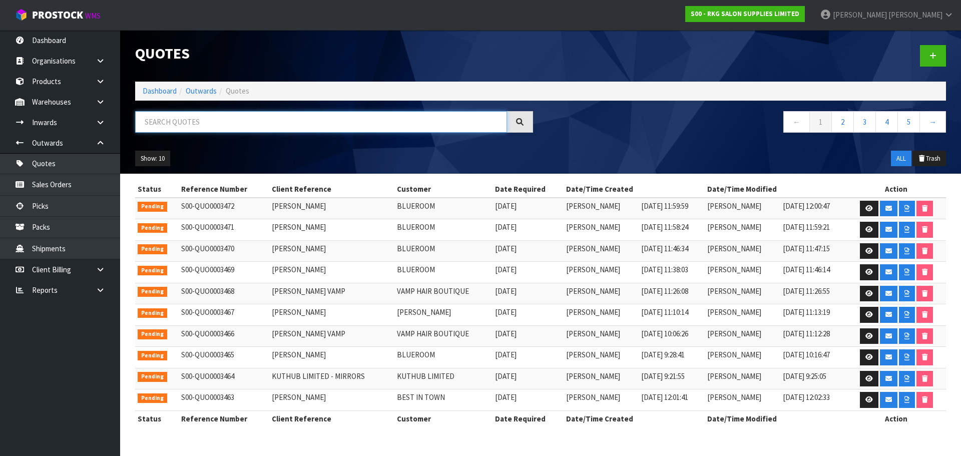
click at [186, 123] on input "text" at bounding box center [321, 122] width 372 height 22
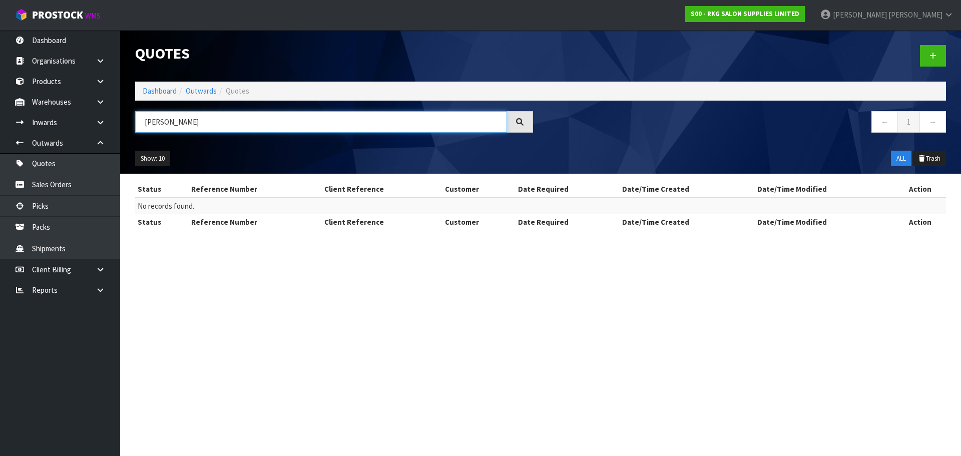
drag, startPoint x: 160, startPoint y: 123, endPoint x: 214, endPoint y: 123, distance: 54.1
click at [214, 123] on input "[PERSON_NAME]" at bounding box center [321, 122] width 372 height 22
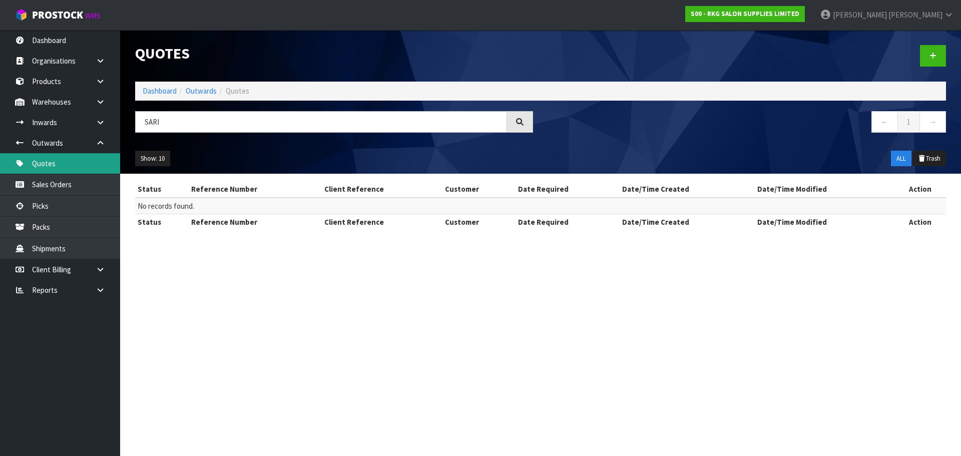
click at [58, 166] on link "Quotes" at bounding box center [60, 163] width 120 height 21
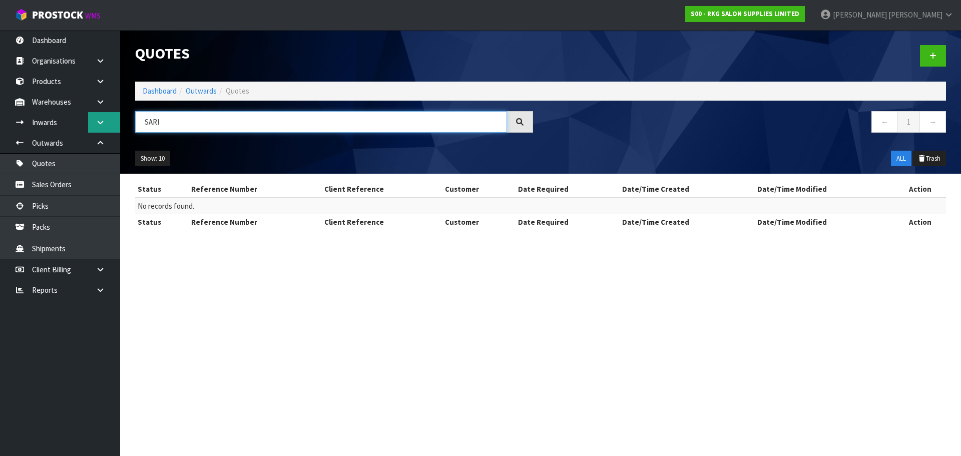
drag, startPoint x: 185, startPoint y: 118, endPoint x: 118, endPoint y: 125, distance: 67.0
click at [118, 125] on body "Toggle navigation ProStock WMS S00 - RKG SALON SUPPLIES LIMITED Marie Miranda L…" at bounding box center [480, 228] width 961 height 456
type input "M"
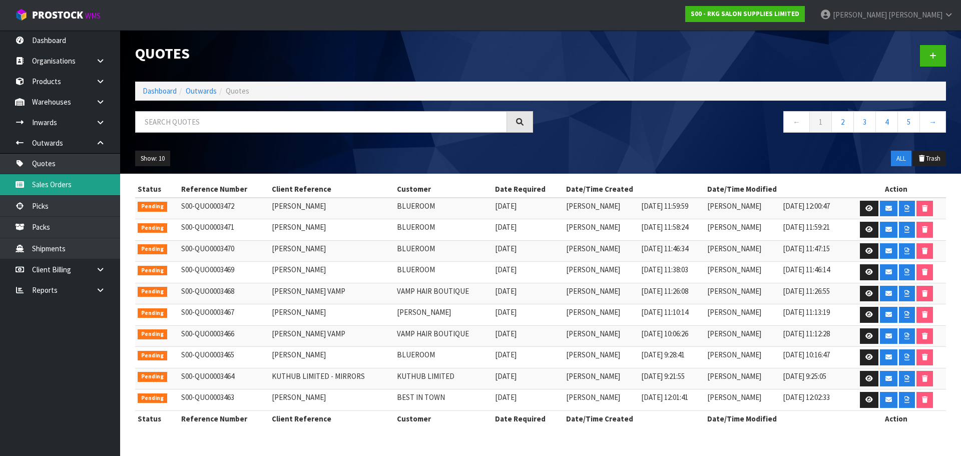
click at [58, 182] on link "Sales Orders" at bounding box center [60, 184] width 120 height 21
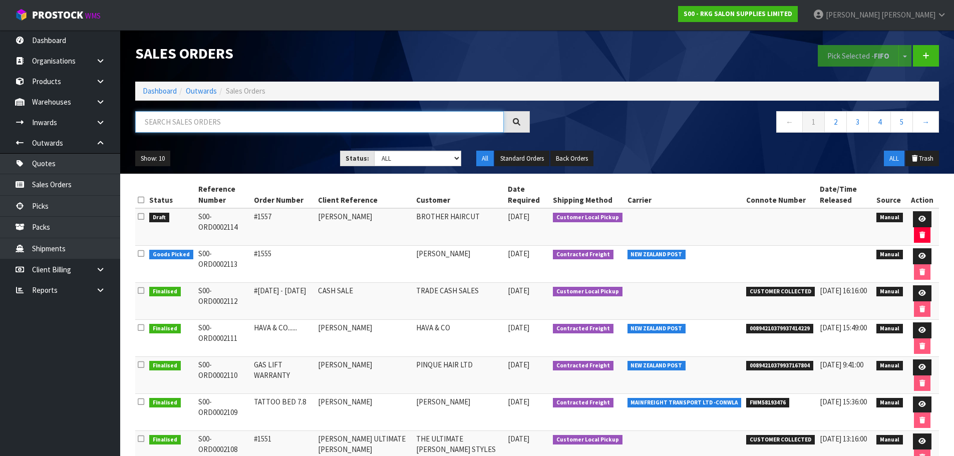
click at [173, 123] on input "text" at bounding box center [319, 122] width 368 height 22
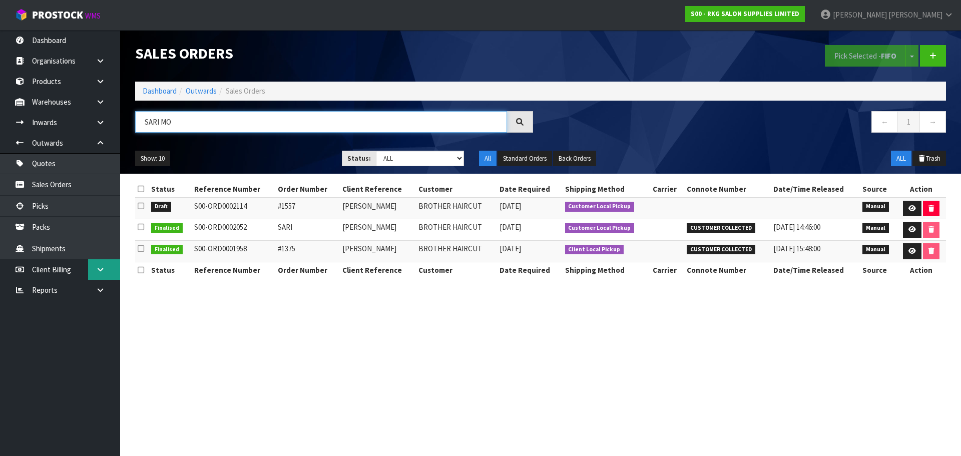
type input "SARI MO"
click at [103, 269] on icon at bounding box center [101, 270] width 10 height 8
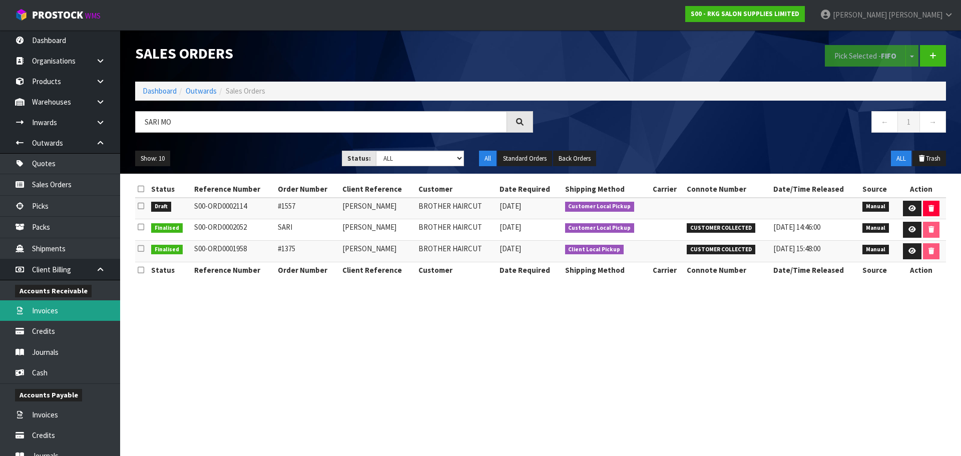
click at [55, 306] on link "Invoices" at bounding box center [60, 310] width 120 height 21
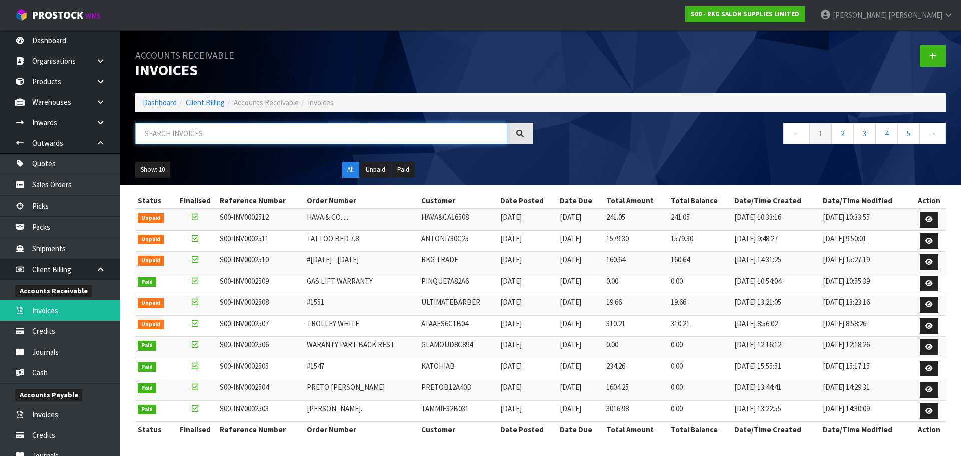
click at [185, 134] on input "text" at bounding box center [321, 134] width 372 height 22
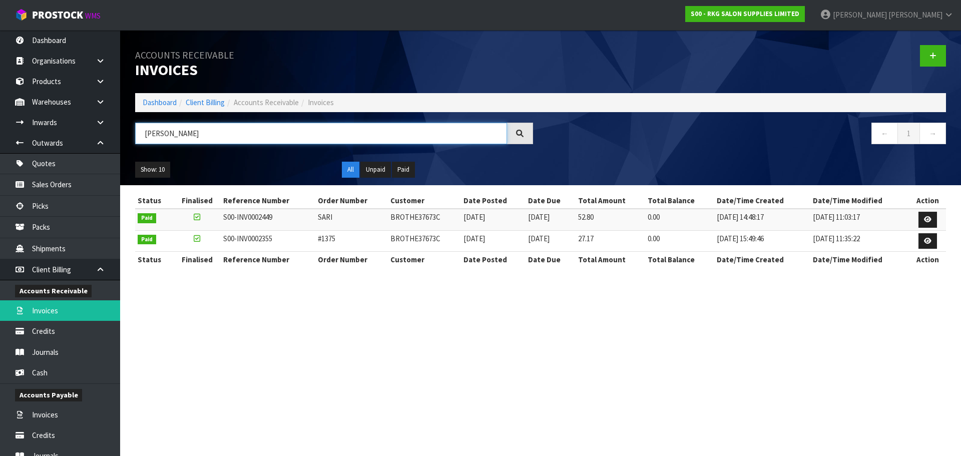
type input "[PERSON_NAME]"
drag, startPoint x: 390, startPoint y: 216, endPoint x: 439, endPoint y: 219, distance: 48.7
click at [439, 219] on td "BROTHE37673C" at bounding box center [424, 220] width 73 height 22
copy td "BROTHE37673C"
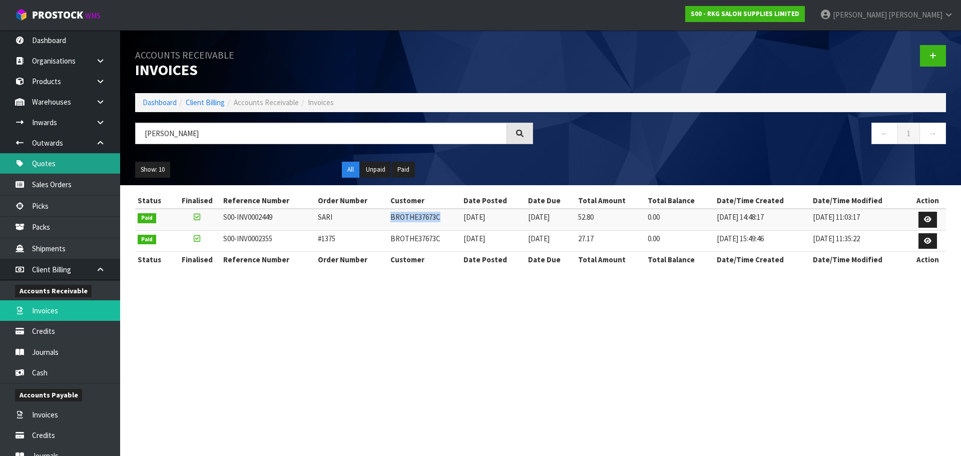
drag, startPoint x: 52, startPoint y: 162, endPoint x: 86, endPoint y: 158, distance: 34.3
click at [52, 162] on link "Quotes" at bounding box center [60, 163] width 120 height 21
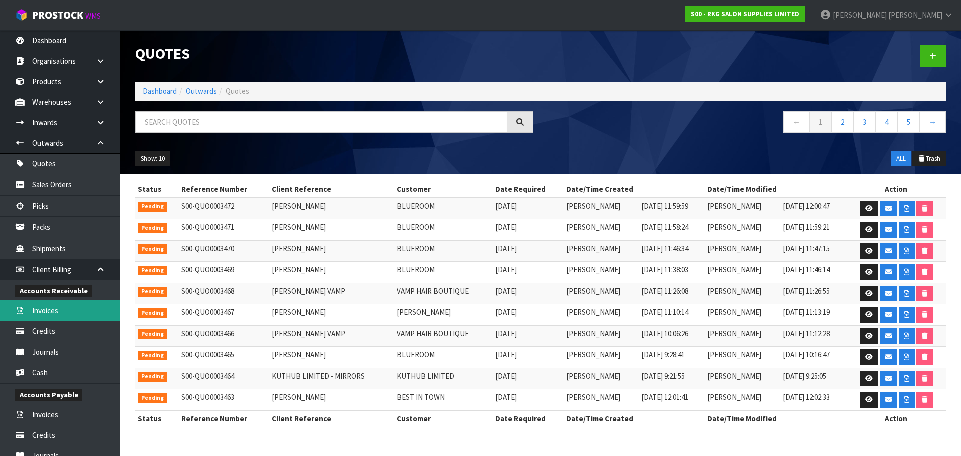
click at [48, 314] on link "Invoices" at bounding box center [60, 310] width 120 height 21
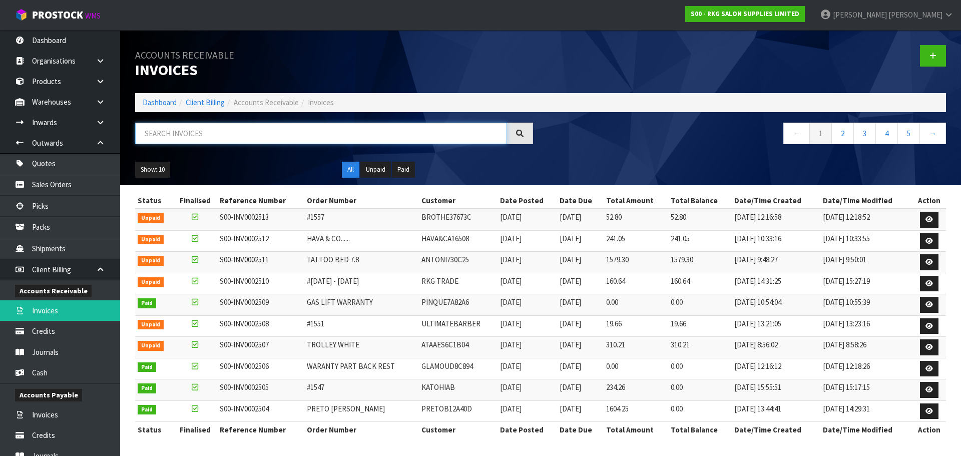
click at [178, 129] on input "text" at bounding box center [321, 134] width 372 height 22
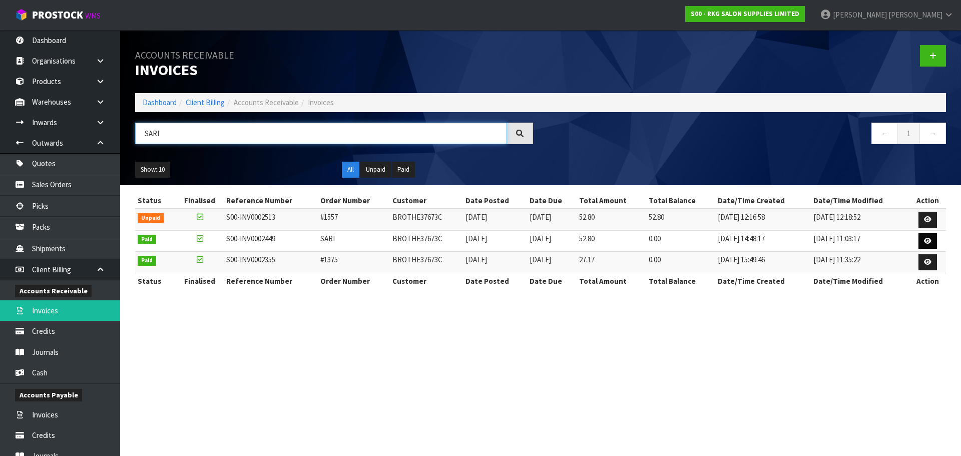
type input "SARI"
click at [932, 241] on icon at bounding box center [928, 241] width 8 height 7
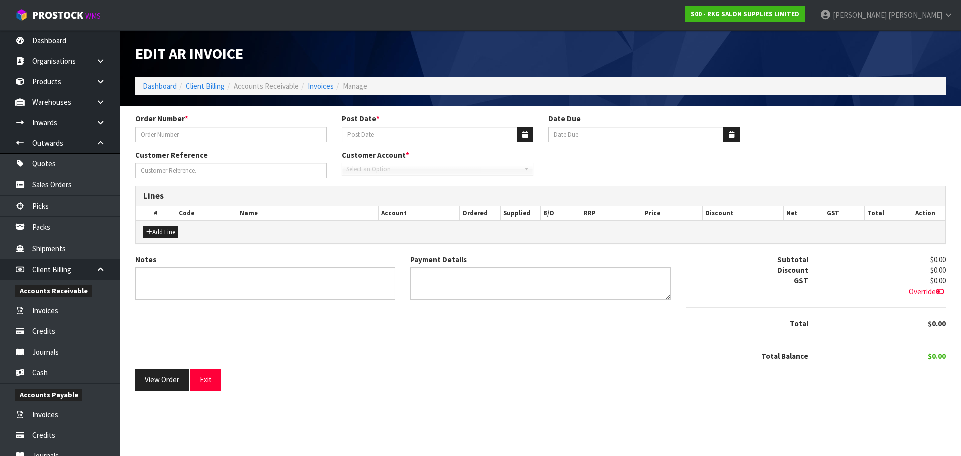
type input "SARI"
type input "[DATE]"
type input "[PERSON_NAME]"
type textarea "THANK YOU FOR YOUR ORDER."
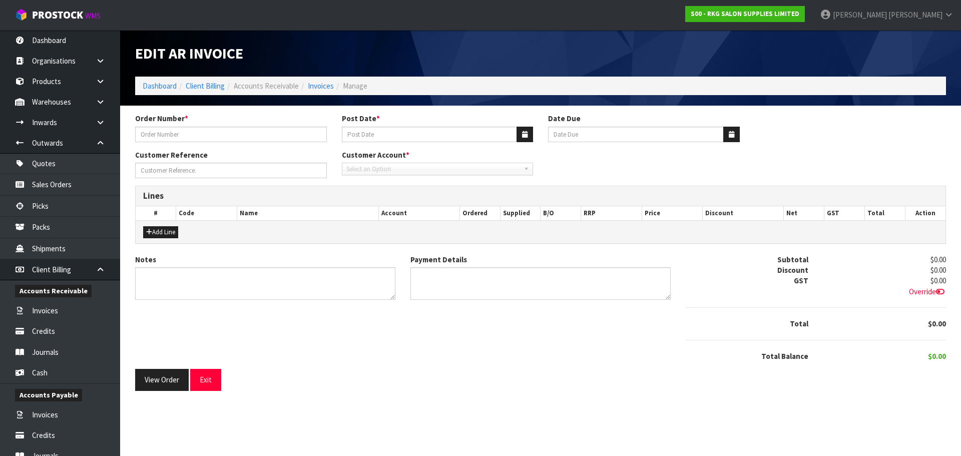
type textarea "EFTPOS 7.7.25"
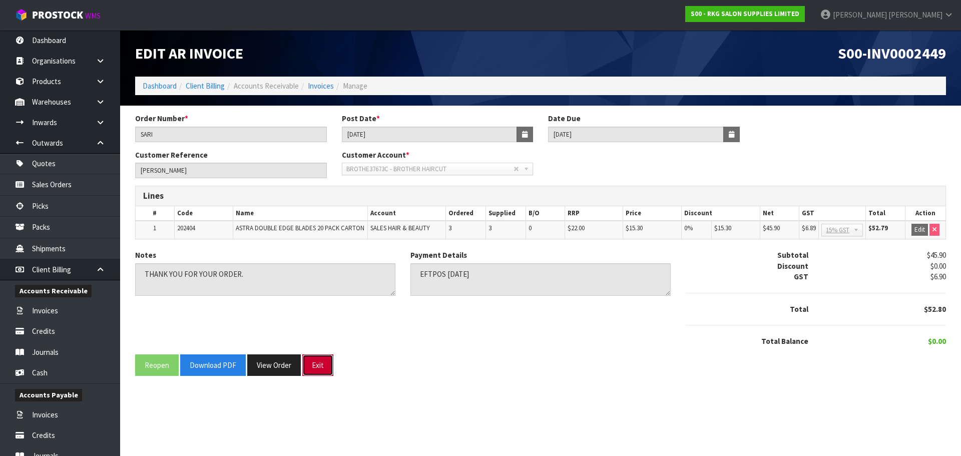
click at [317, 366] on button "Exit" at bounding box center [317, 365] width 31 height 22
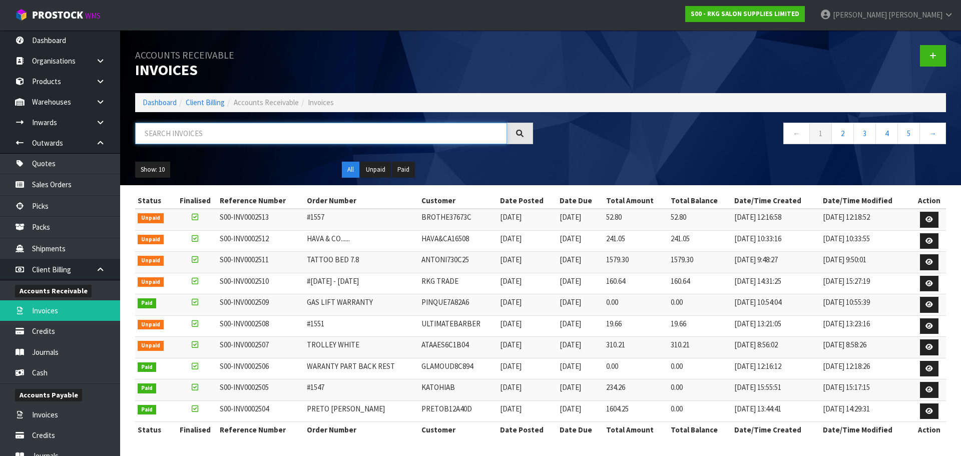
click at [183, 139] on input "text" at bounding box center [321, 134] width 372 height 22
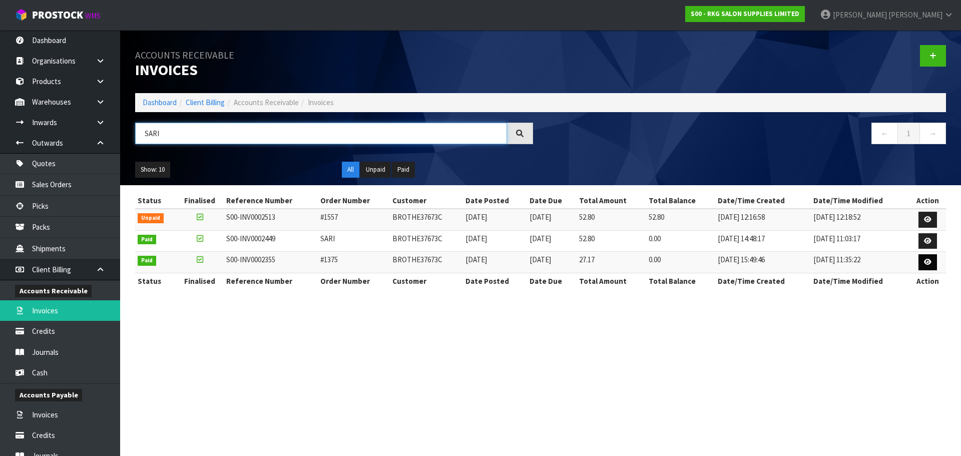
type input "SARI"
click at [932, 266] on link at bounding box center [928, 262] width 19 height 16
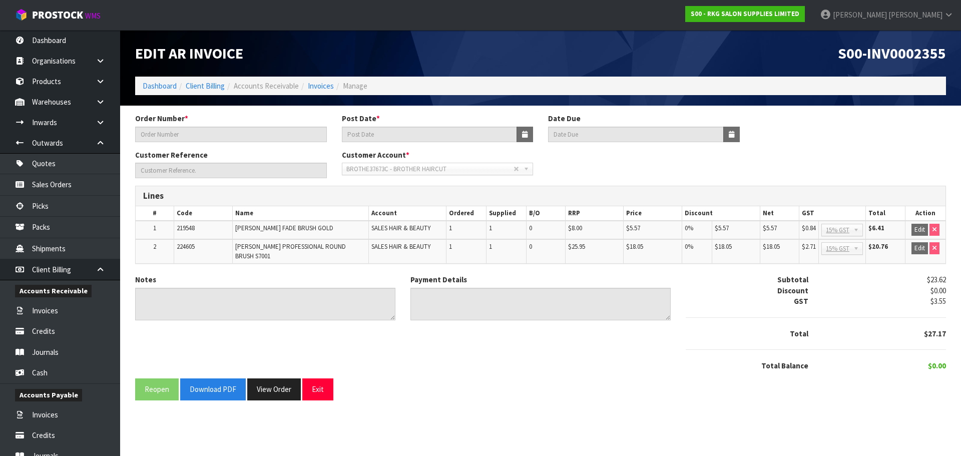
type input "#1375"
type input "[DATE]"
type input "[PERSON_NAME]"
type textarea "THANK YOU FOR YOUR ORDER."
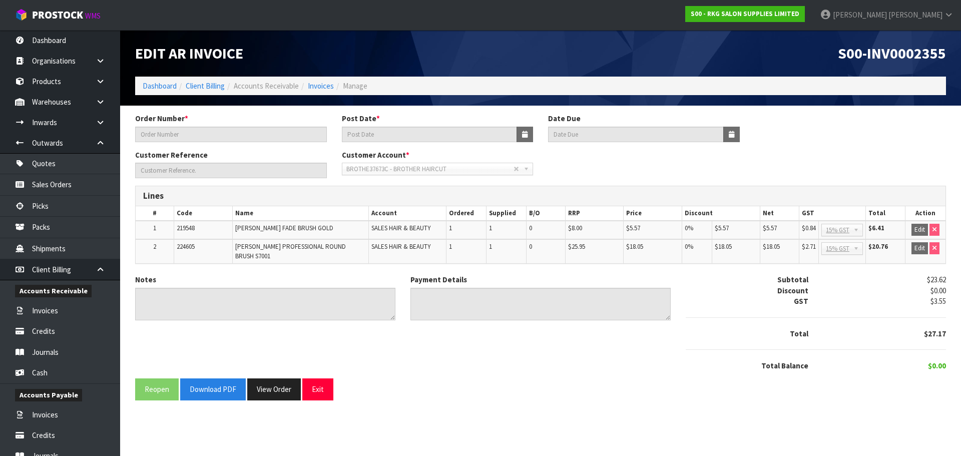
type textarea "DC 5.5.2025"
click at [309, 382] on button "Exit" at bounding box center [317, 389] width 31 height 22
